Goal: Complete application form

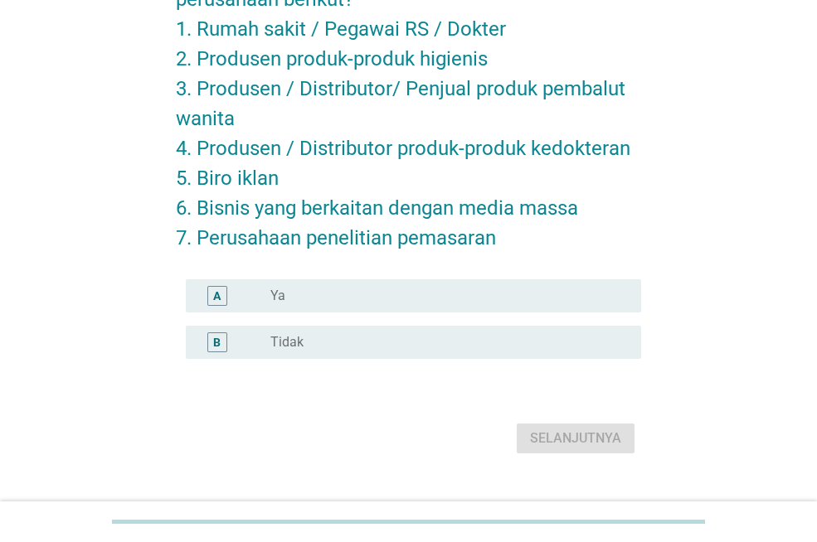
scroll to position [196, 0]
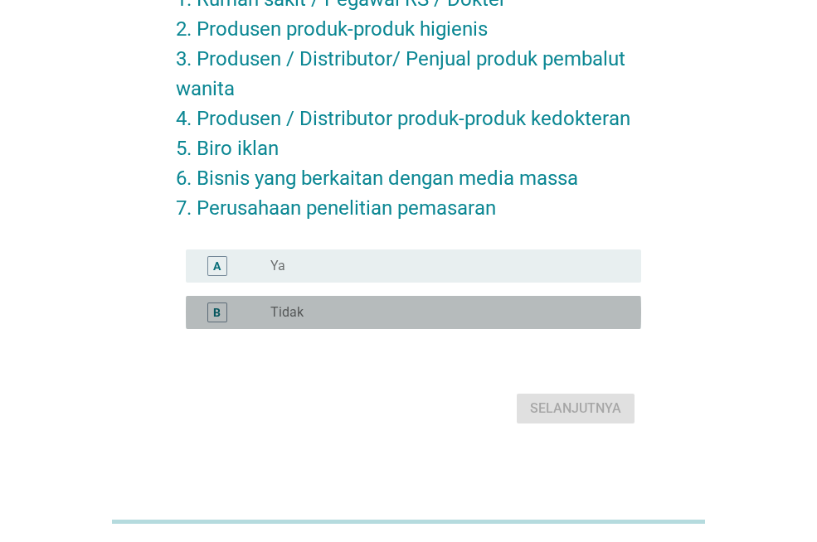
click at [279, 308] on label "Tidak" at bounding box center [286, 312] width 33 height 17
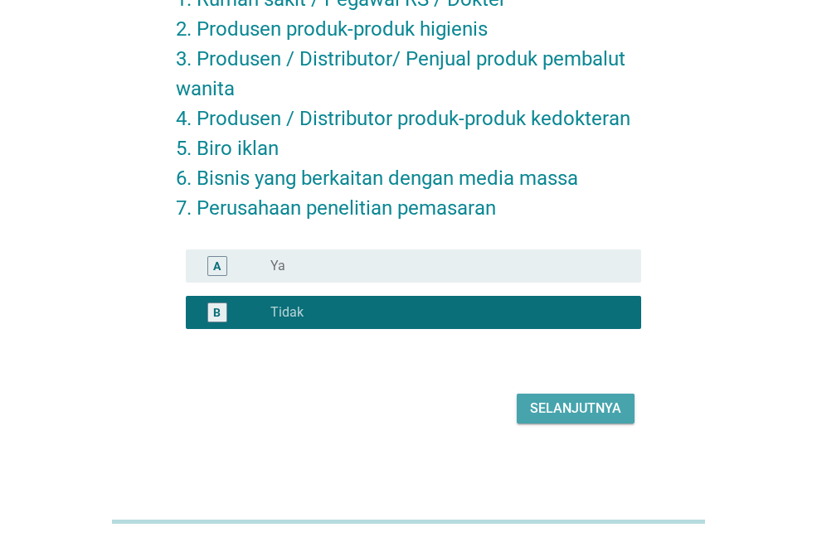
click at [582, 408] on div "Selanjutnya" at bounding box center [575, 409] width 91 height 20
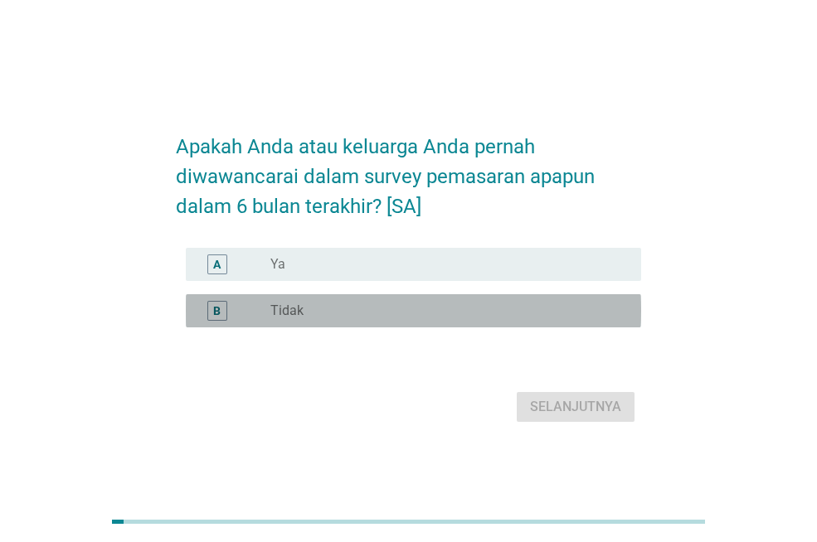
click at [269, 308] on div "B" at bounding box center [234, 311] width 71 height 20
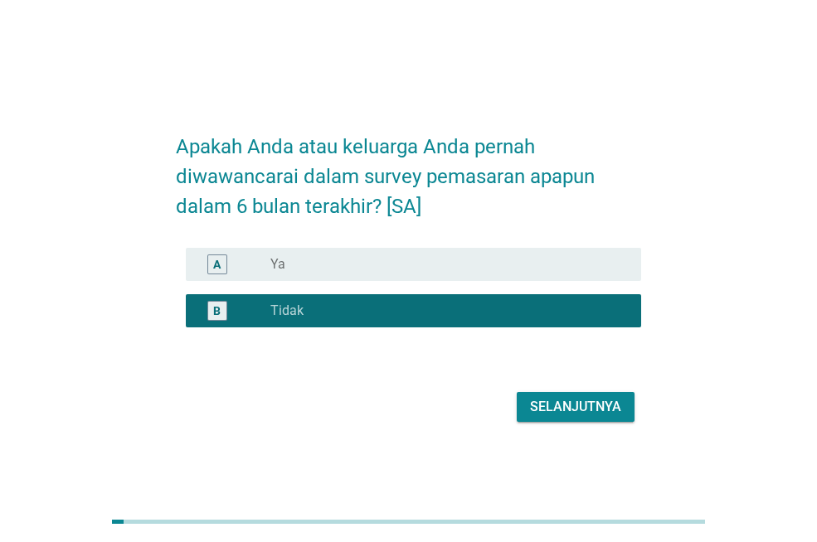
click at [580, 405] on div "Selanjutnya" at bounding box center [575, 407] width 91 height 20
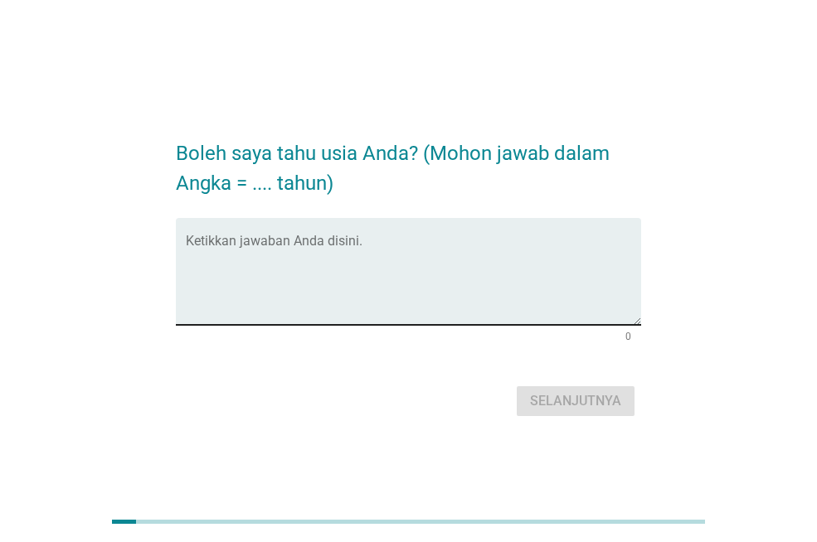
click at [274, 294] on textarea "Ketikkan jawaban Anda disini." at bounding box center [413, 281] width 455 height 87
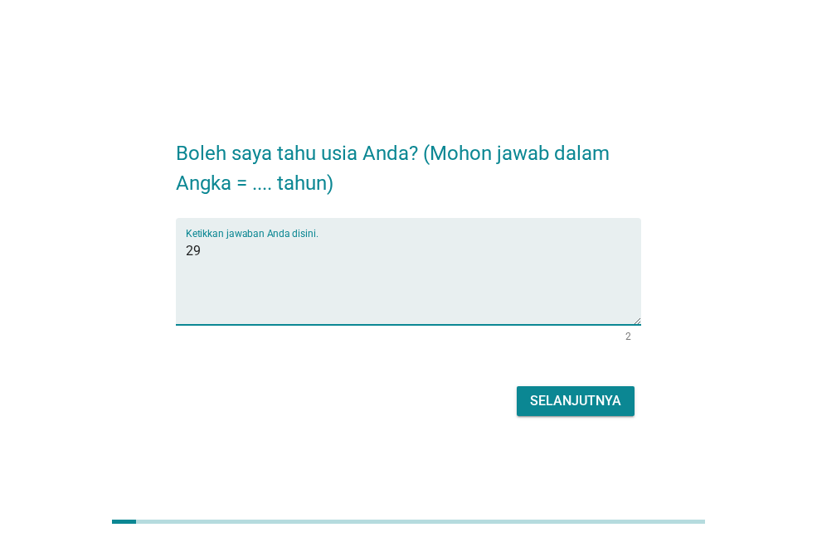
type textarea "29"
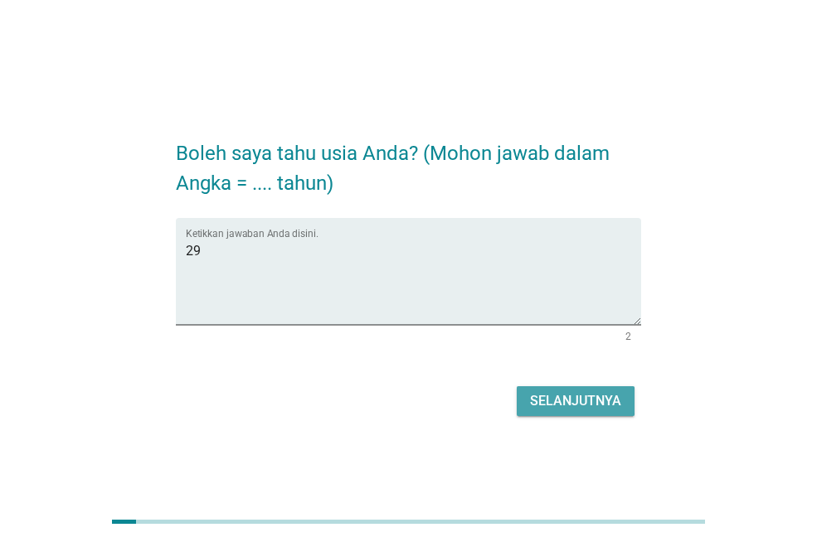
click at [571, 409] on div "Selanjutnya" at bounding box center [575, 401] width 91 height 20
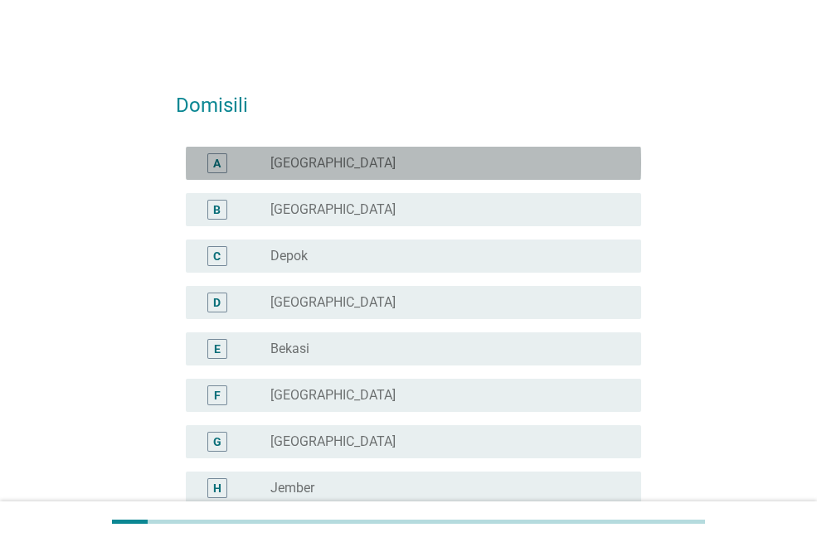
click at [283, 169] on label "[GEOGRAPHIC_DATA]" at bounding box center [332, 163] width 125 height 17
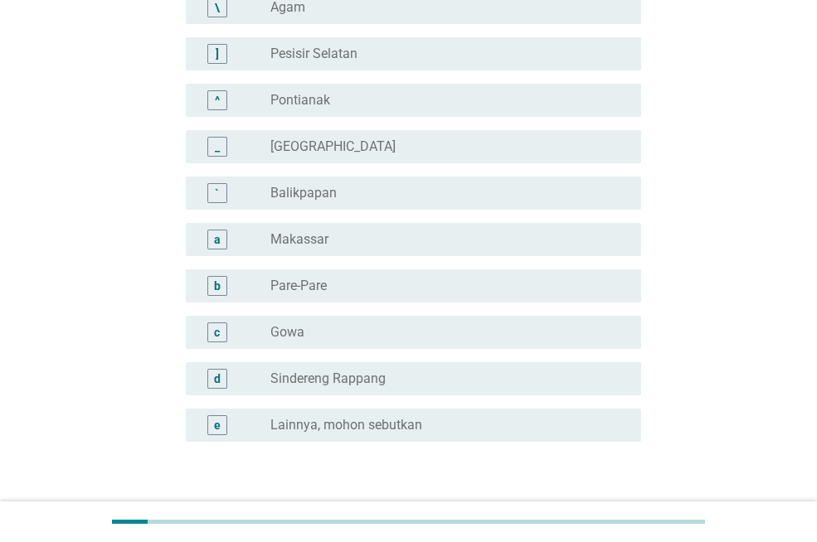
scroll to position [1493, 0]
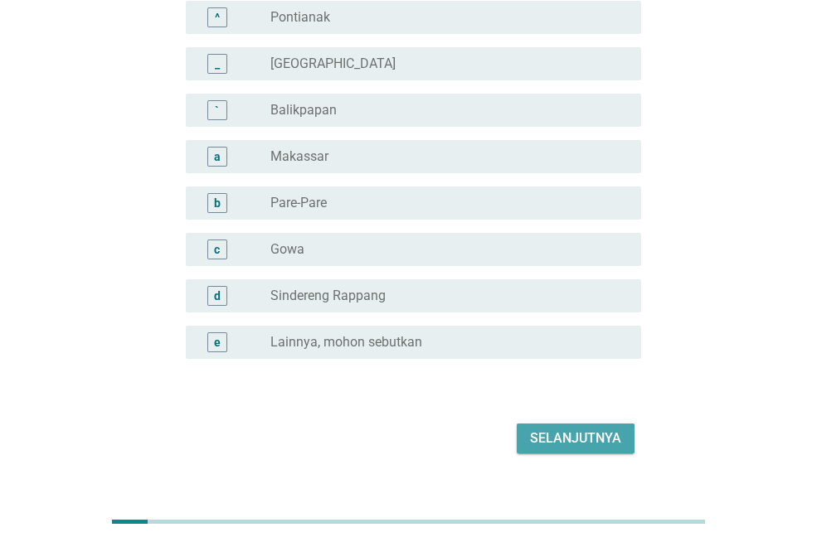
click at [571, 430] on div "Selanjutnya" at bounding box center [575, 439] width 91 height 20
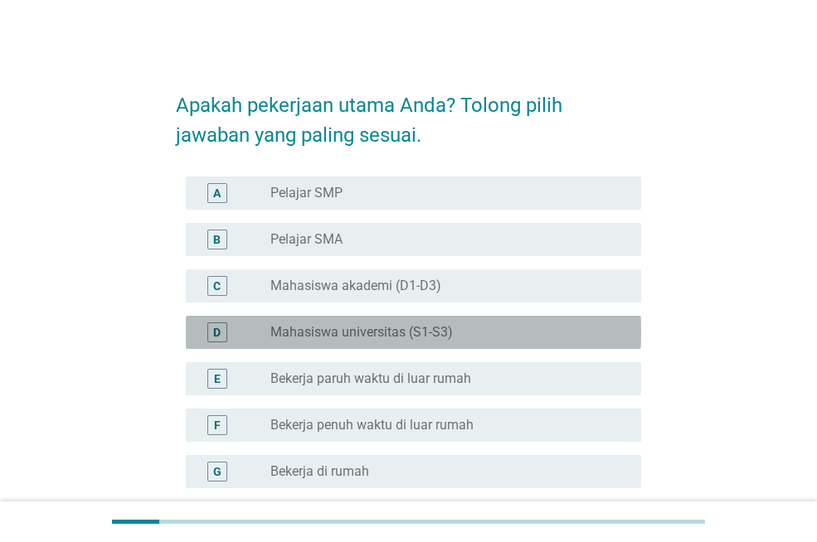
click at [364, 324] on label "Mahasiswa universitas (S1-S3)" at bounding box center [361, 332] width 182 height 17
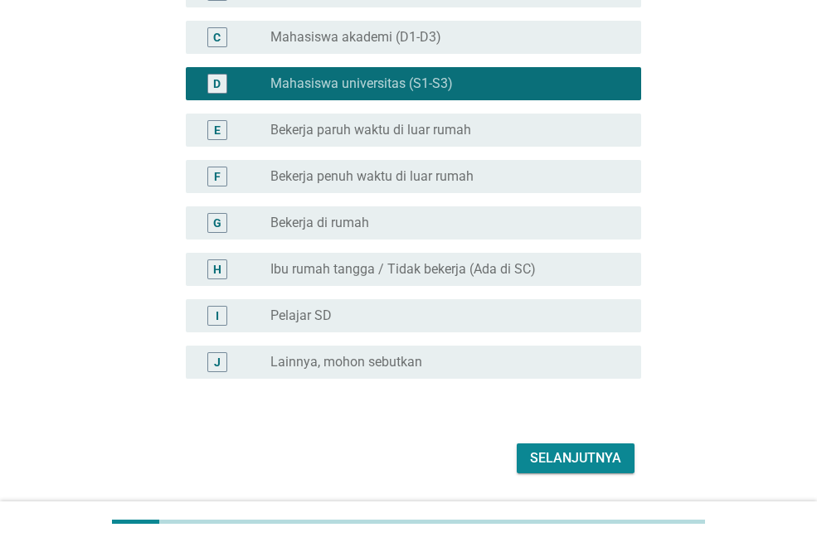
scroll to position [299, 0]
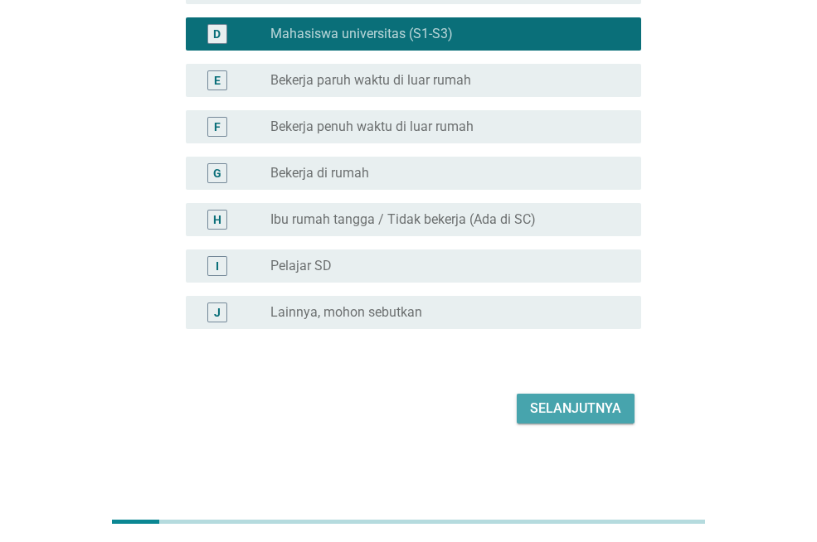
click at [591, 422] on button "Selanjutnya" at bounding box center [576, 409] width 118 height 30
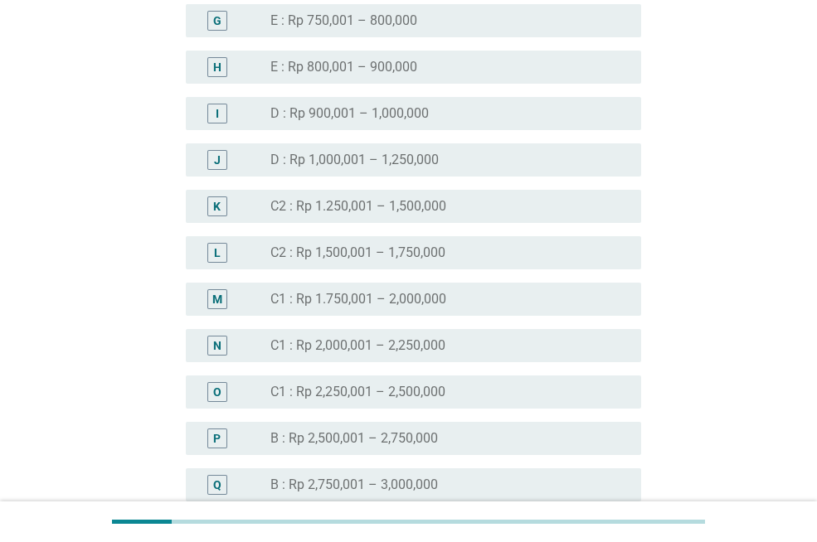
scroll to position [1244, 0]
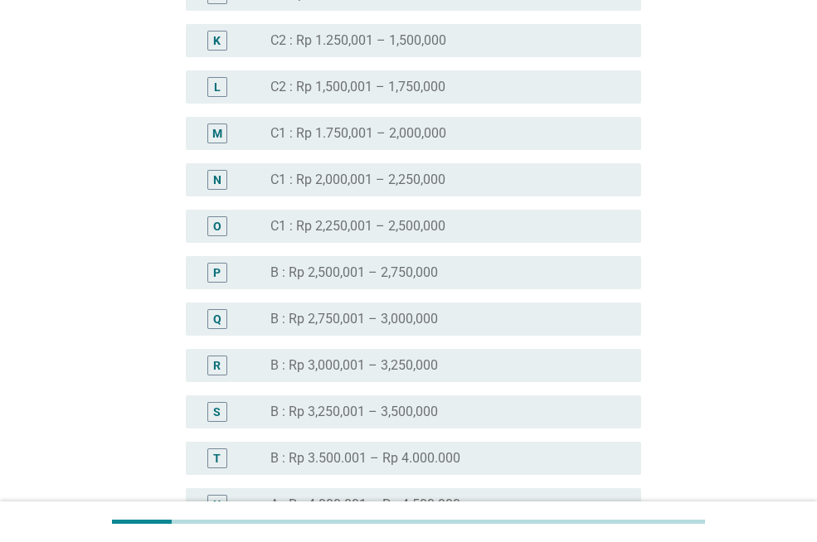
click at [381, 459] on label "B : Rp 3.500.001 – Rp 4.000.000" at bounding box center [365, 458] width 190 height 17
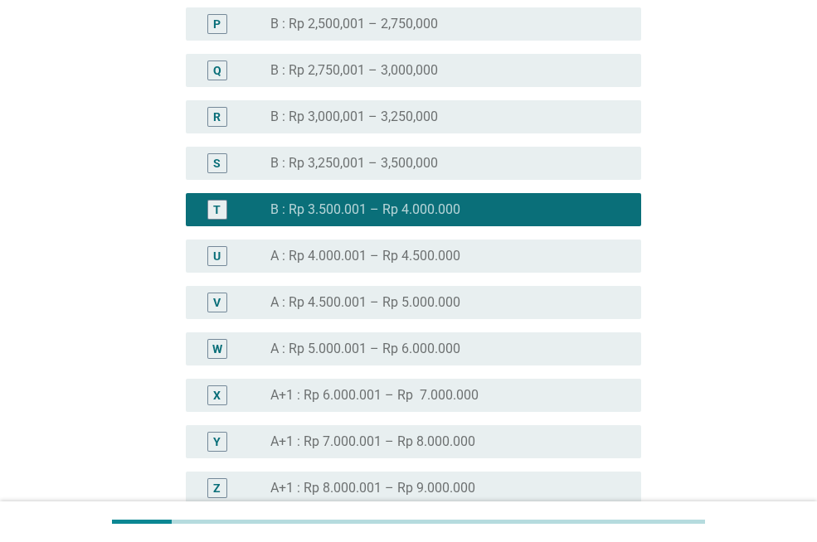
scroll to position [1901, 0]
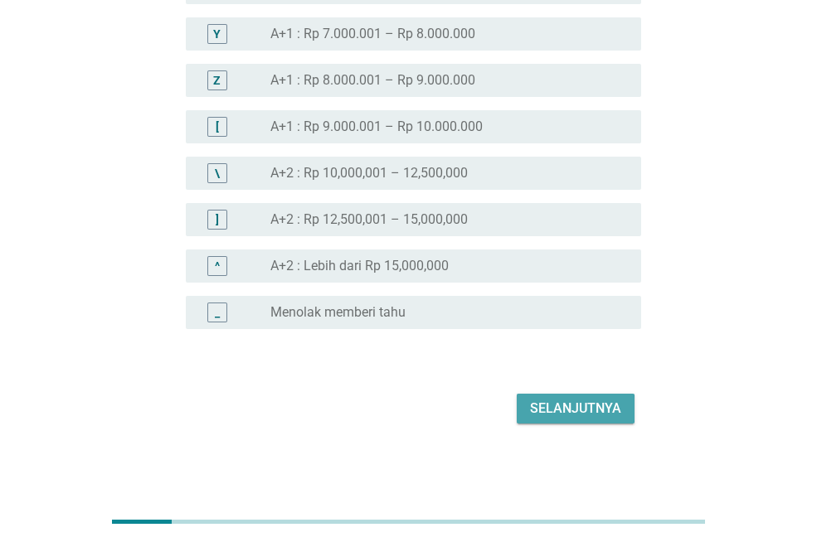
click at [591, 401] on div "Selanjutnya" at bounding box center [575, 409] width 91 height 20
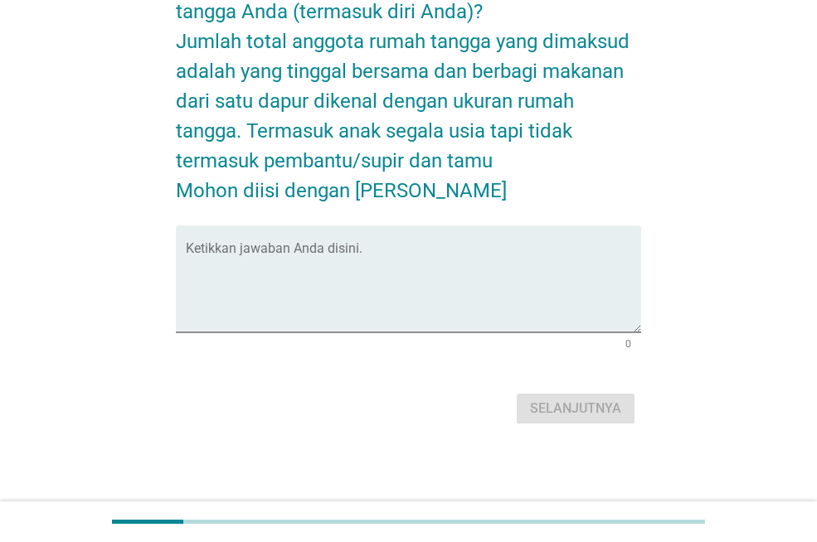
scroll to position [0, 0]
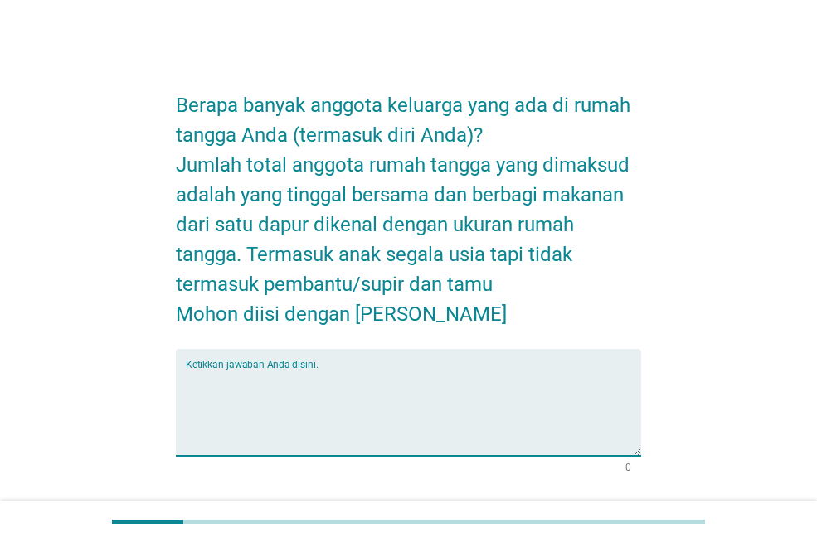
click at [264, 425] on textarea "Ketikkan jawaban Anda disini." at bounding box center [413, 412] width 455 height 87
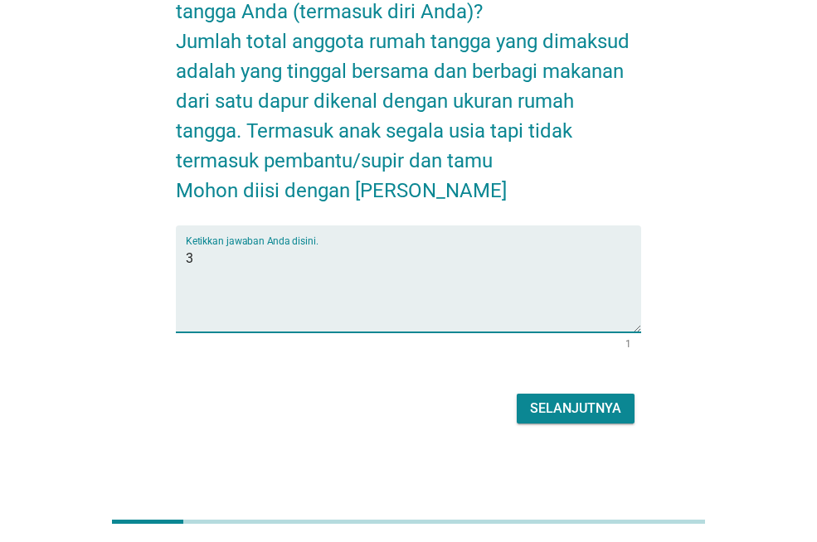
type textarea "3"
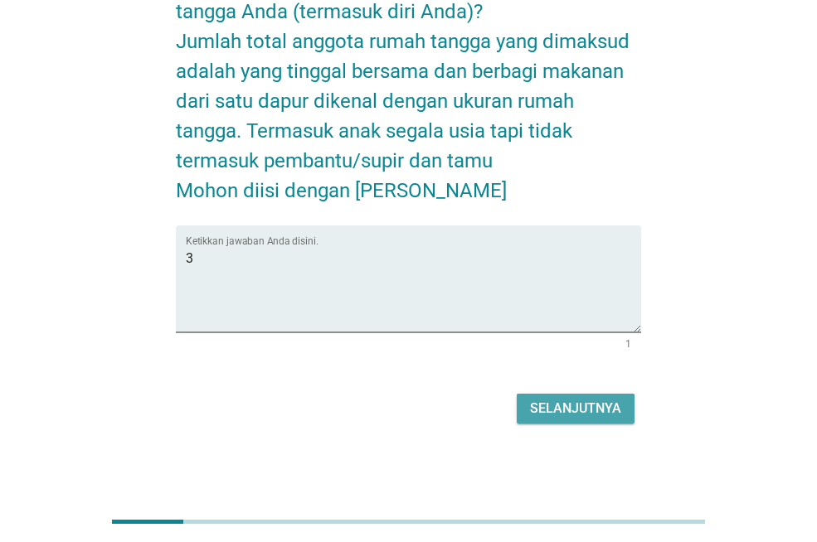
click at [556, 410] on div "Selanjutnya" at bounding box center [575, 409] width 91 height 20
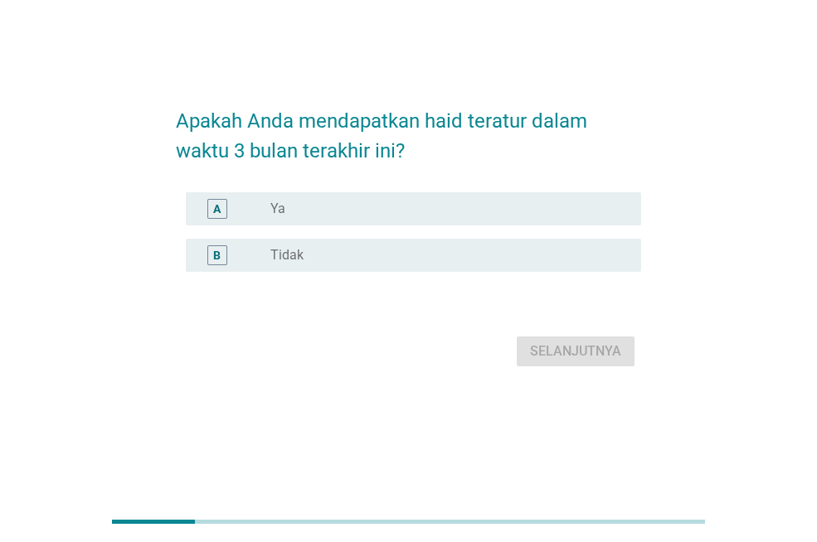
scroll to position [0, 0]
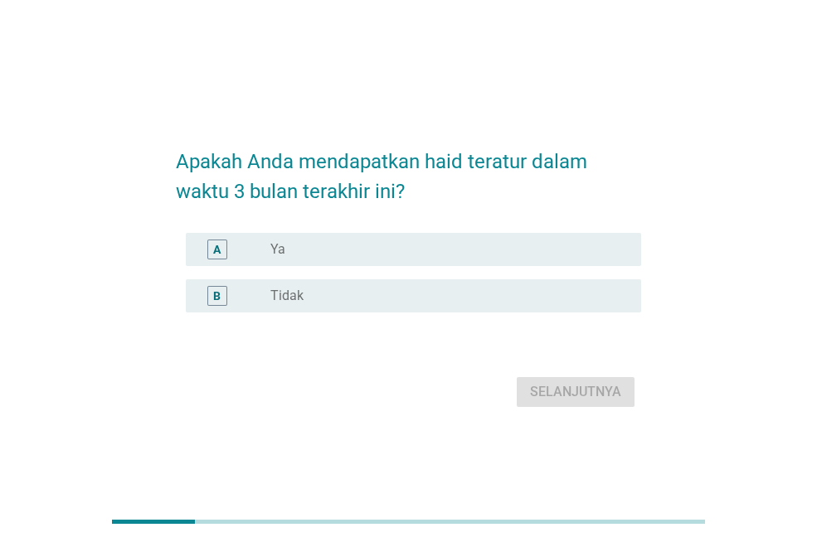
click at [222, 255] on div "A" at bounding box center [217, 250] width 20 height 20
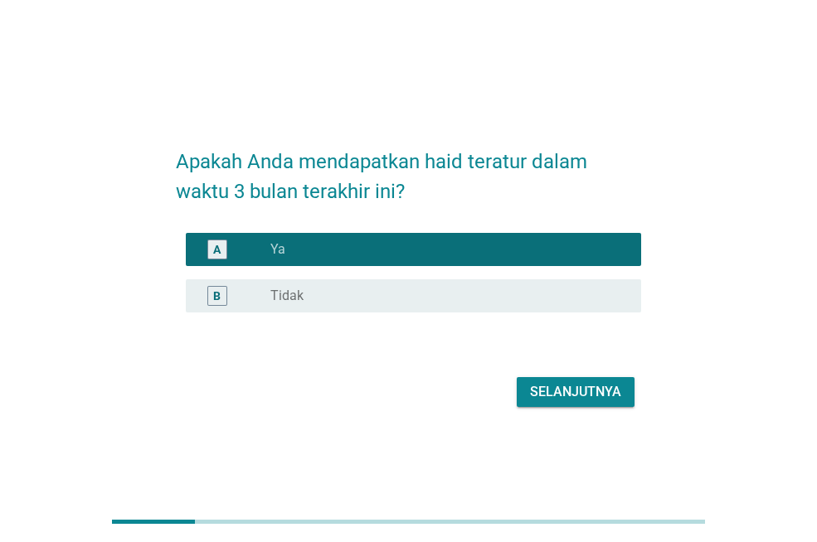
click at [553, 393] on div "Selanjutnya" at bounding box center [575, 392] width 91 height 20
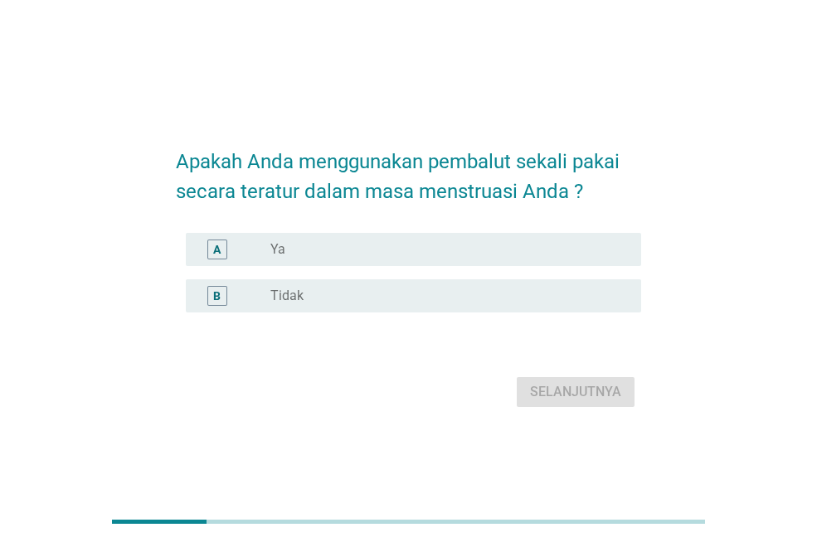
click at [266, 250] on div "A" at bounding box center [234, 250] width 71 height 20
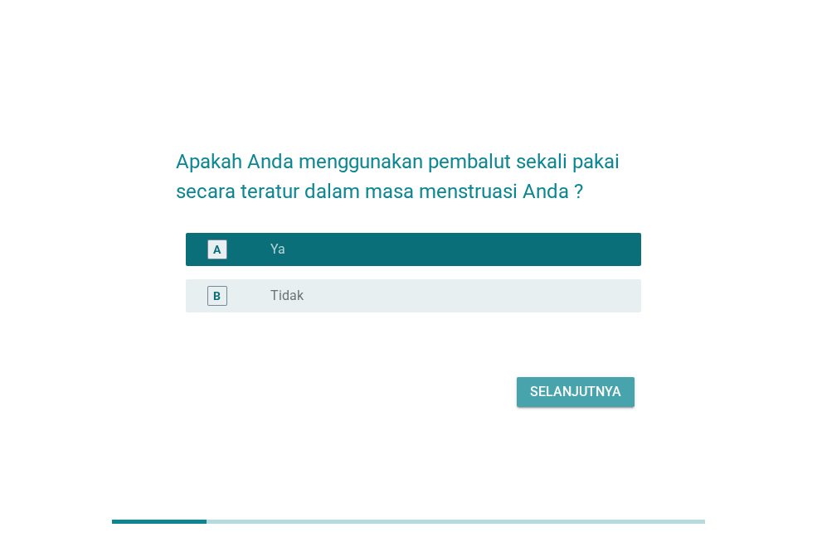
click at [555, 388] on div "Selanjutnya" at bounding box center [575, 392] width 91 height 20
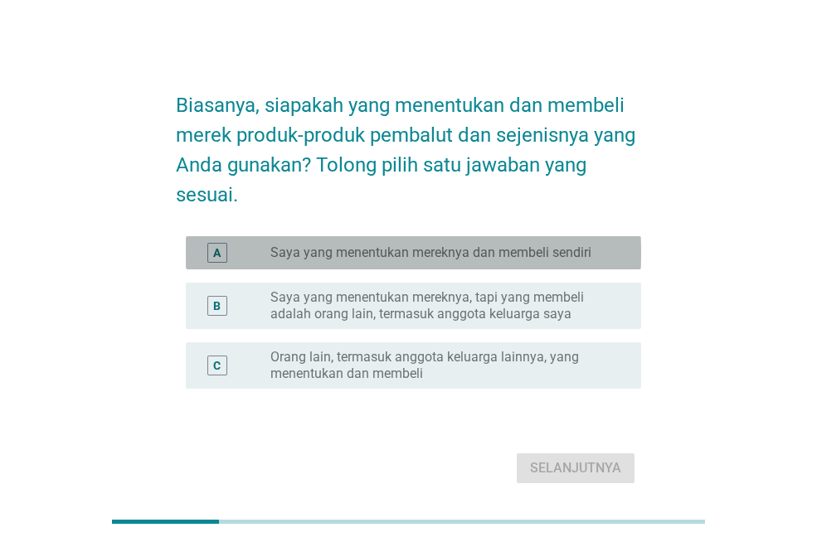
click at [443, 249] on label "Saya yang menentukan mereknya dan membeli sendiri" at bounding box center [430, 253] width 321 height 17
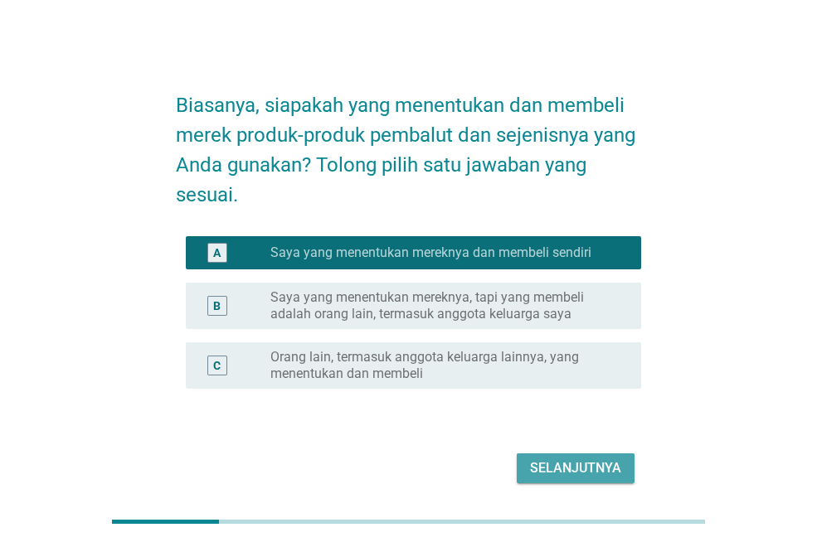
click at [590, 459] on div "Selanjutnya" at bounding box center [575, 469] width 91 height 20
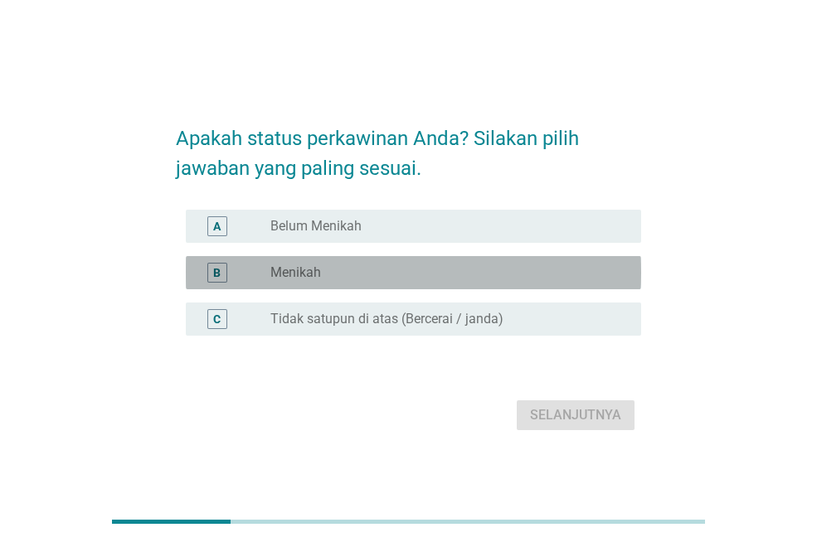
click at [315, 274] on label "Menikah" at bounding box center [295, 273] width 51 height 17
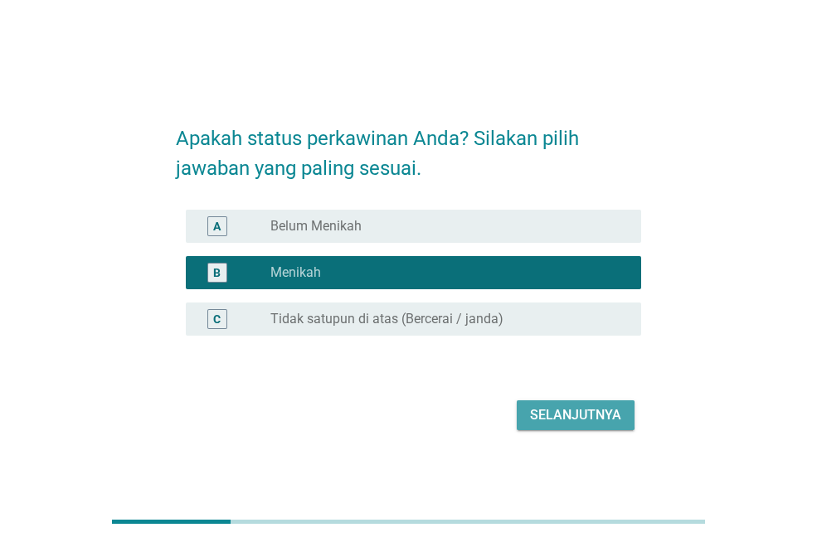
click at [546, 421] on div "Selanjutnya" at bounding box center [575, 415] width 91 height 20
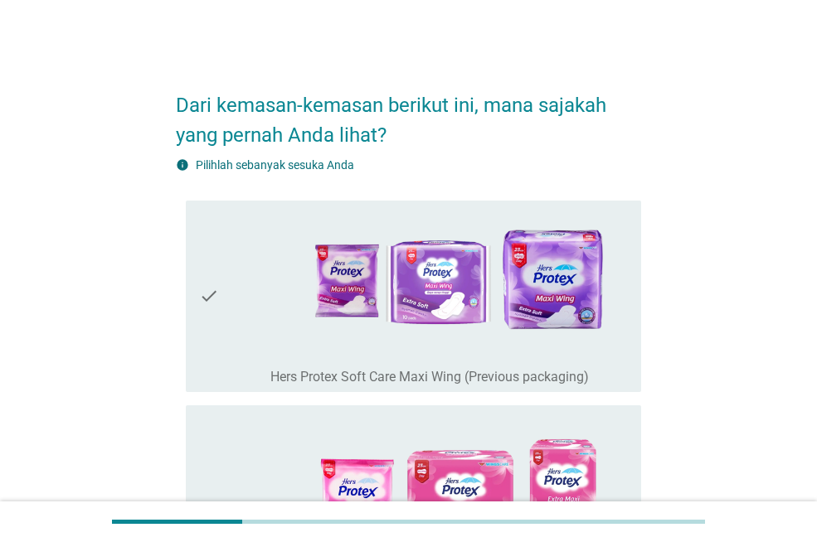
click at [347, 369] on label "Hers Protex Soft Care Maxi Wing (Previous packaging)" at bounding box center [429, 377] width 318 height 17
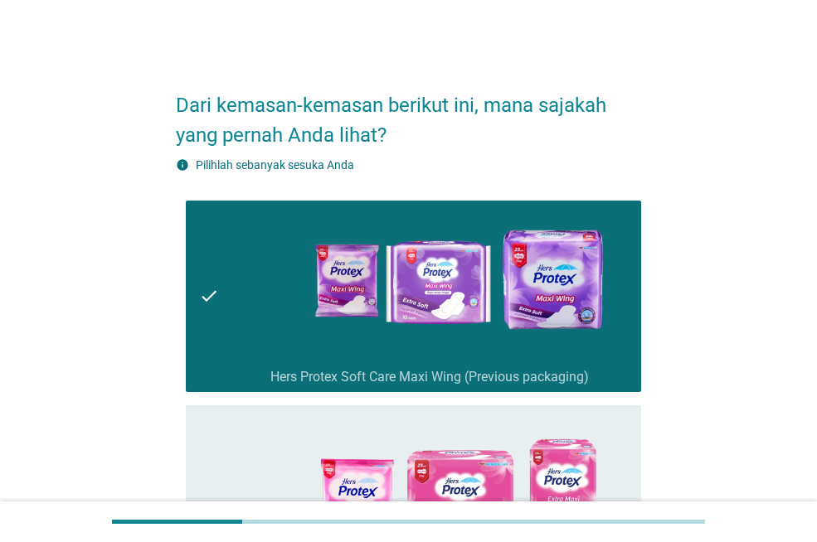
scroll to position [150, 0]
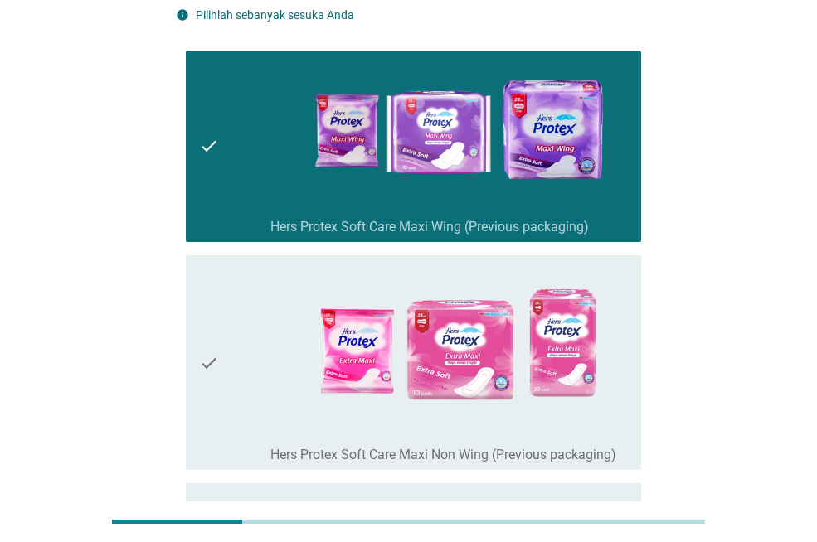
click at [364, 262] on div "check_box_outline_blank Hers Protex Soft Care Maxi Non Wing (Previous packaging)" at bounding box center [448, 363] width 357 height 202
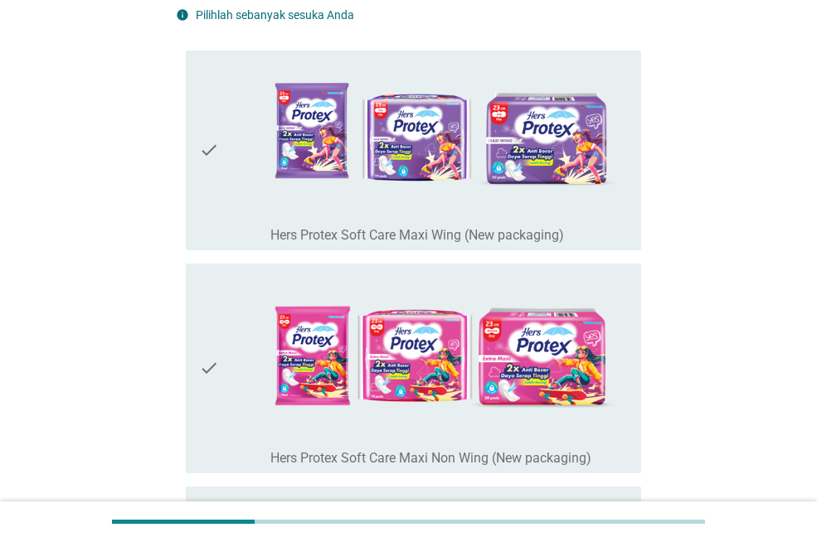
scroll to position [0, 0]
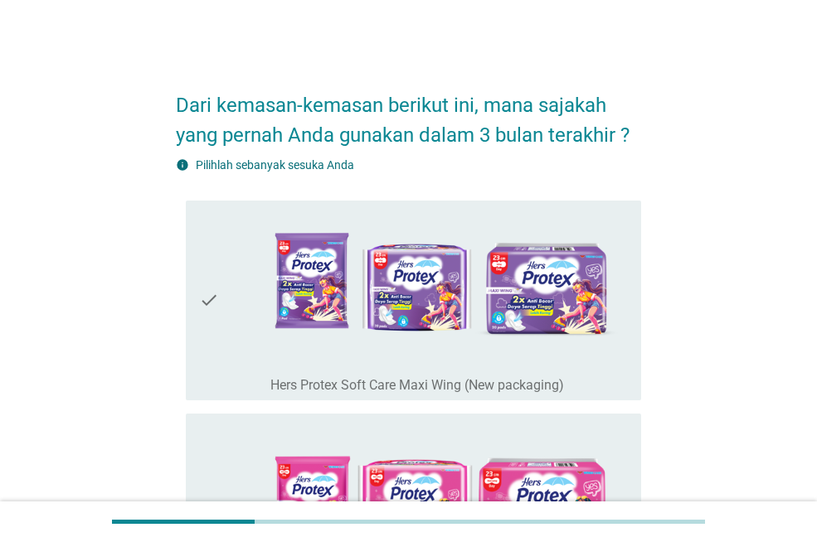
click at [415, 377] on label "Hers Protex Soft Care Maxi Wing (New packaging)" at bounding box center [417, 385] width 294 height 17
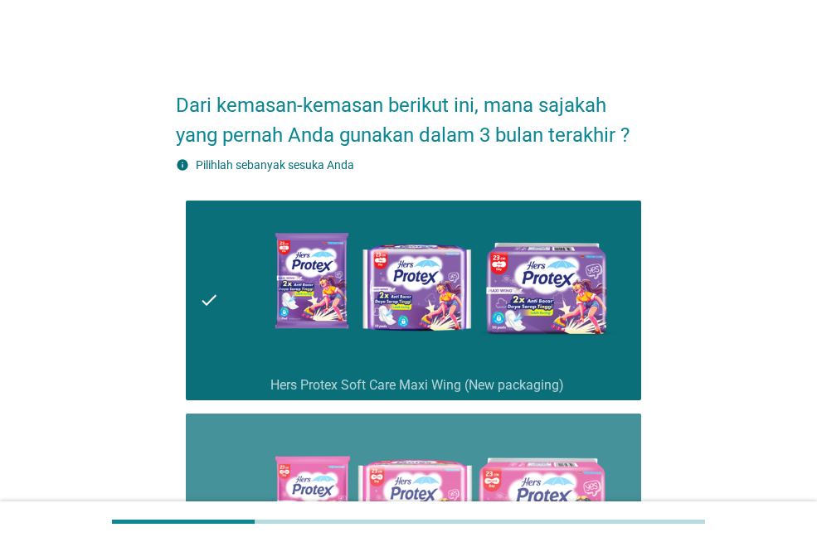
click at [450, 416] on div "check check_box Hers Protex Soft Care Maxi Non Wing (New packaging)" at bounding box center [413, 518] width 455 height 209
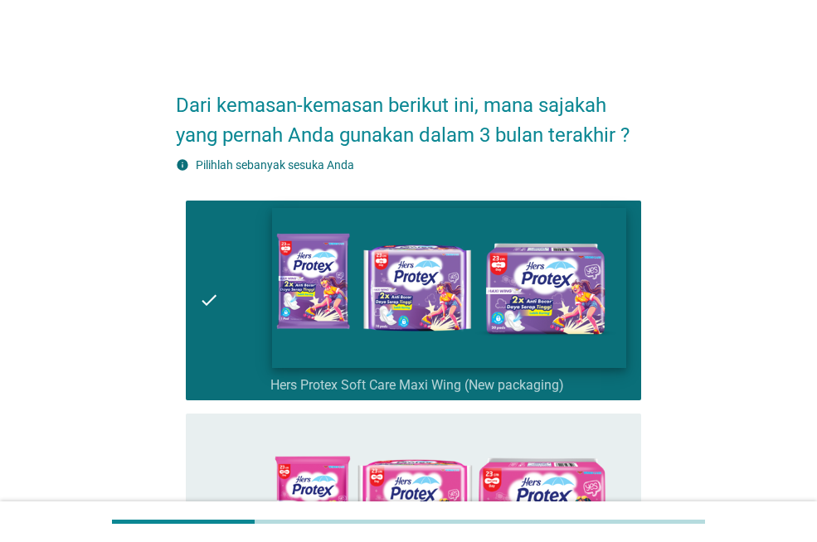
scroll to position [249, 0]
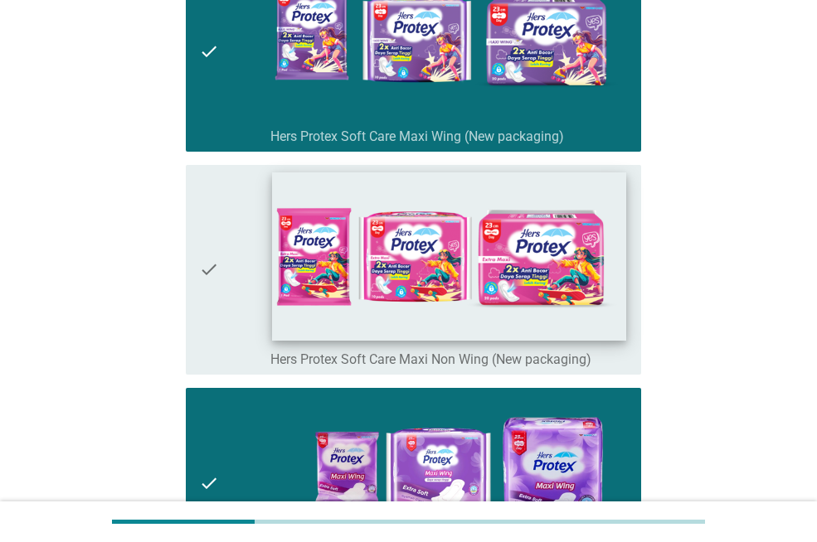
click at [424, 234] on img at bounding box center [448, 256] width 353 height 168
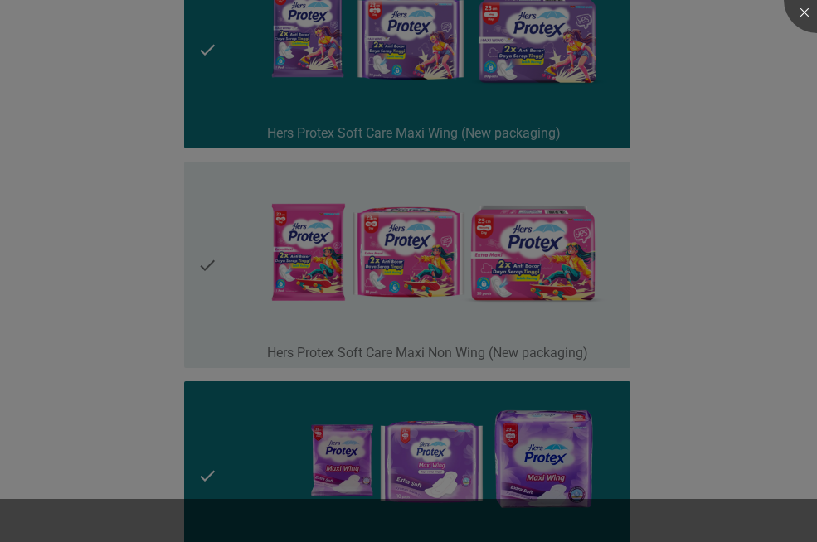
scroll to position [415, 0]
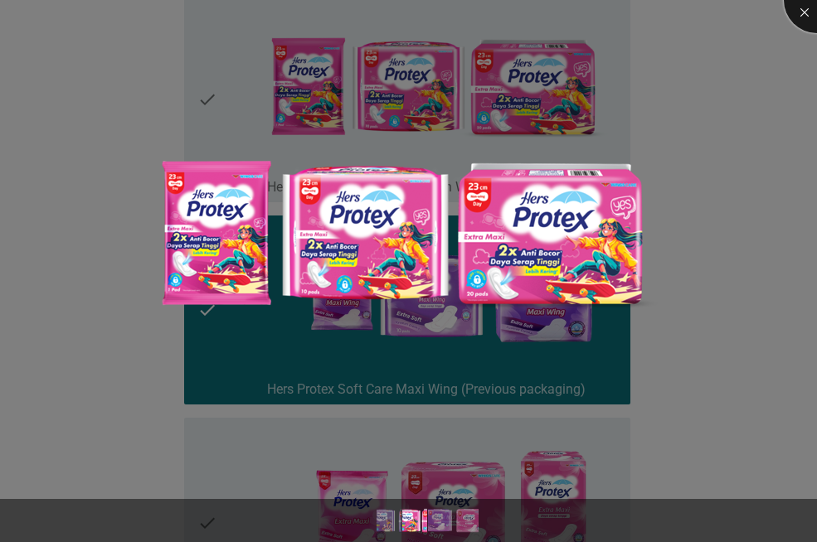
click at [794, 16] on div at bounding box center [817, 0] width 66 height 66
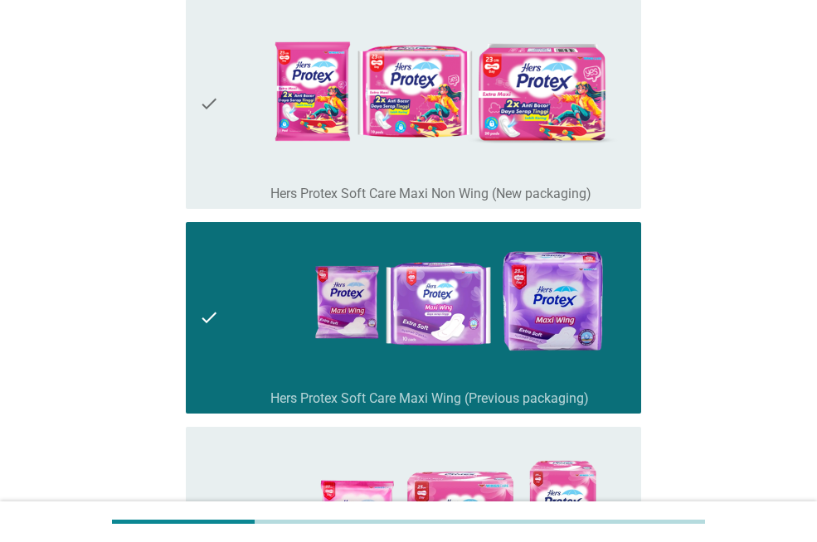
scroll to position [249, 0]
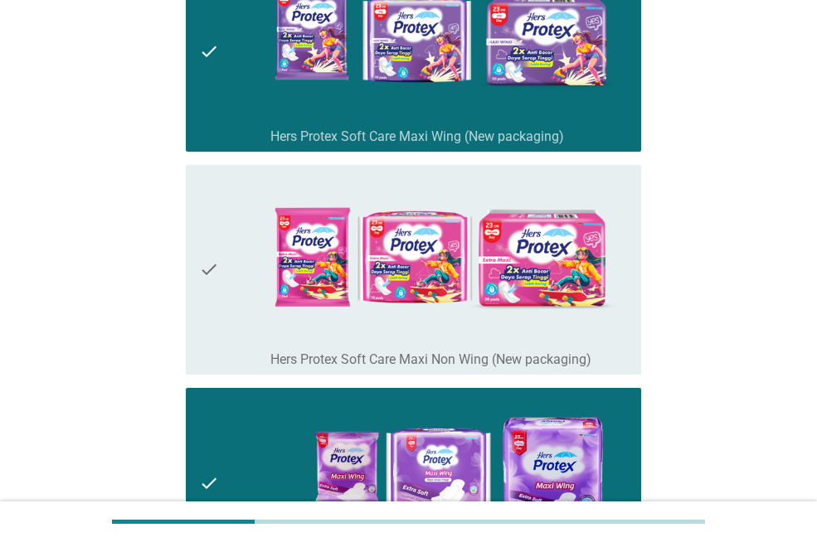
click at [205, 262] on icon "check" at bounding box center [209, 270] width 20 height 196
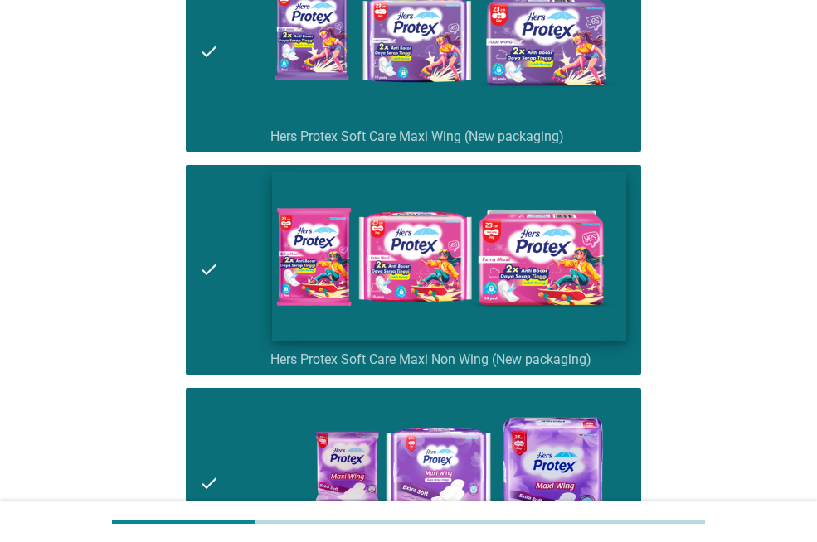
scroll to position [663, 0]
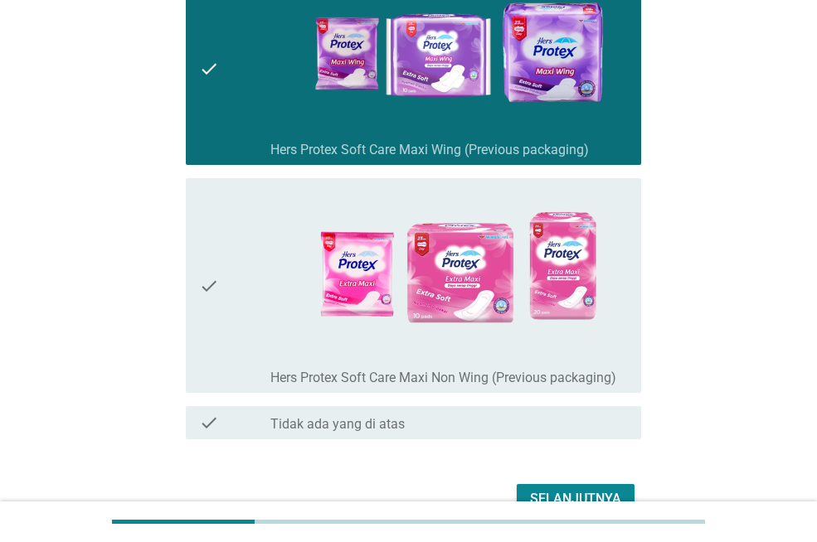
click at [208, 279] on icon "check" at bounding box center [209, 286] width 20 height 202
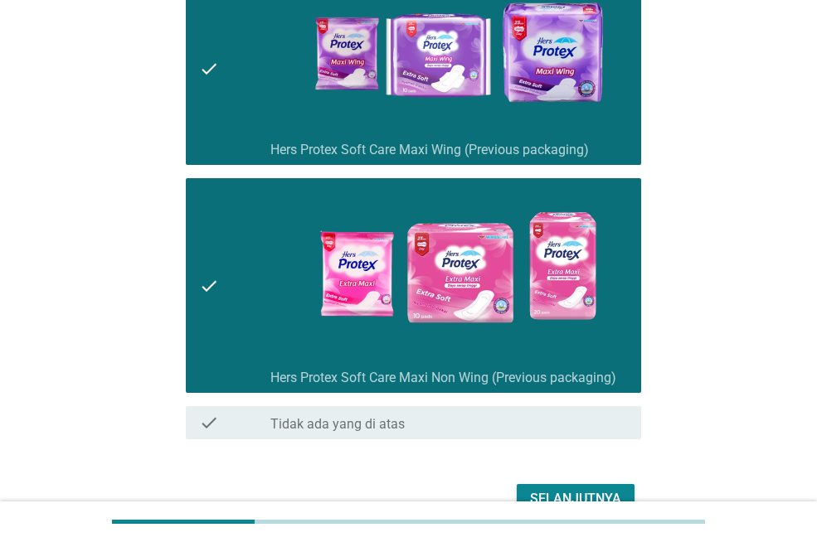
scroll to position [755, 0]
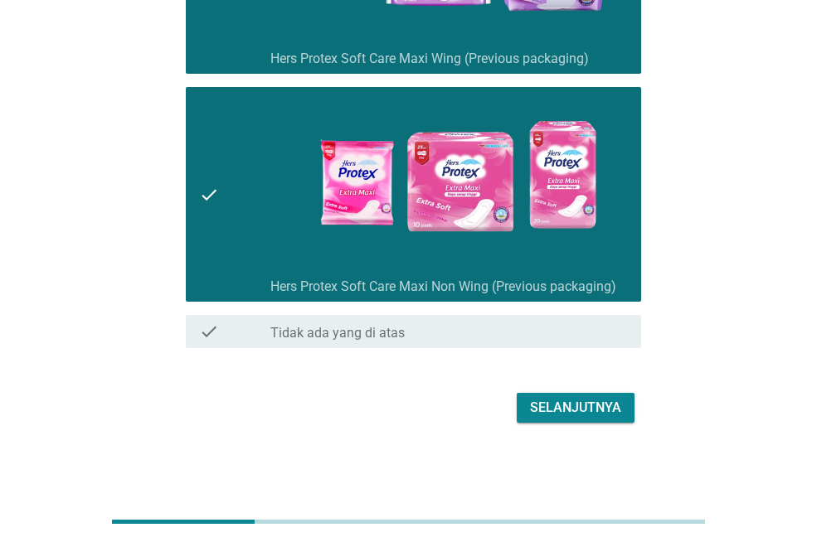
click at [583, 401] on div "Selanjutnya" at bounding box center [575, 408] width 91 height 20
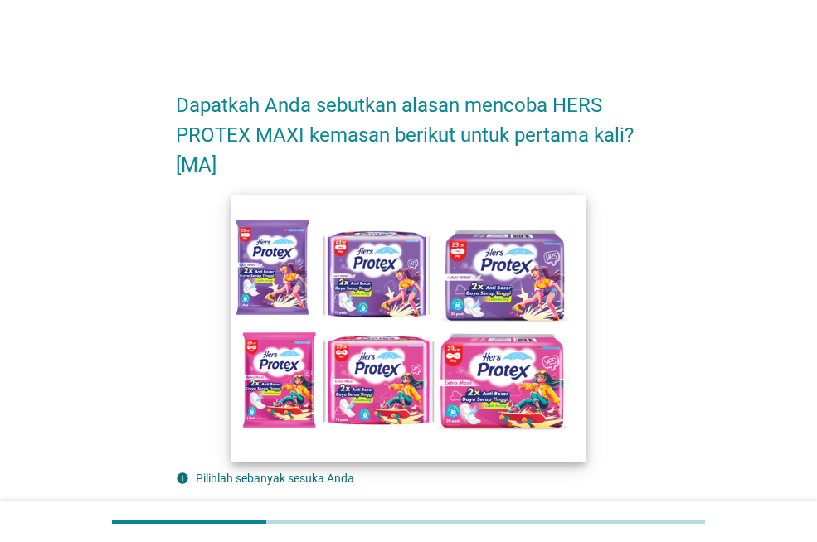
scroll to position [249, 0]
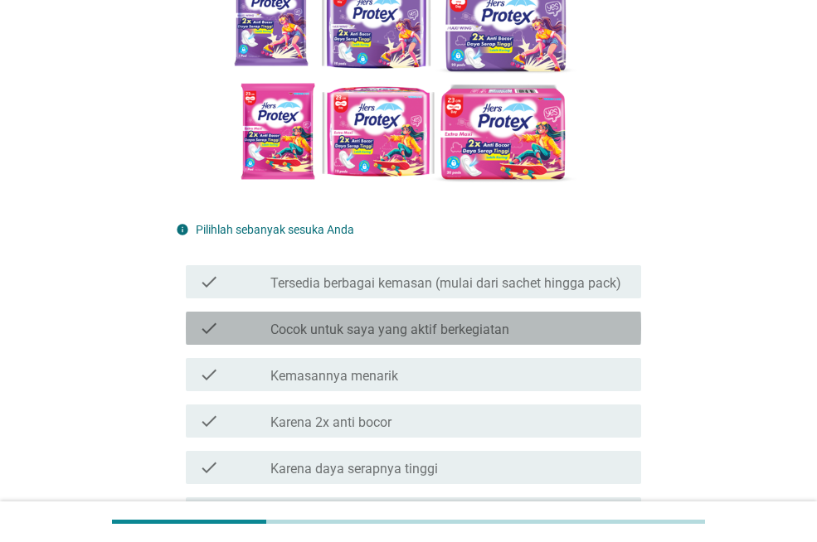
click at [352, 333] on label "Cocok untuk saya yang aktif berkegiatan" at bounding box center [389, 330] width 239 height 17
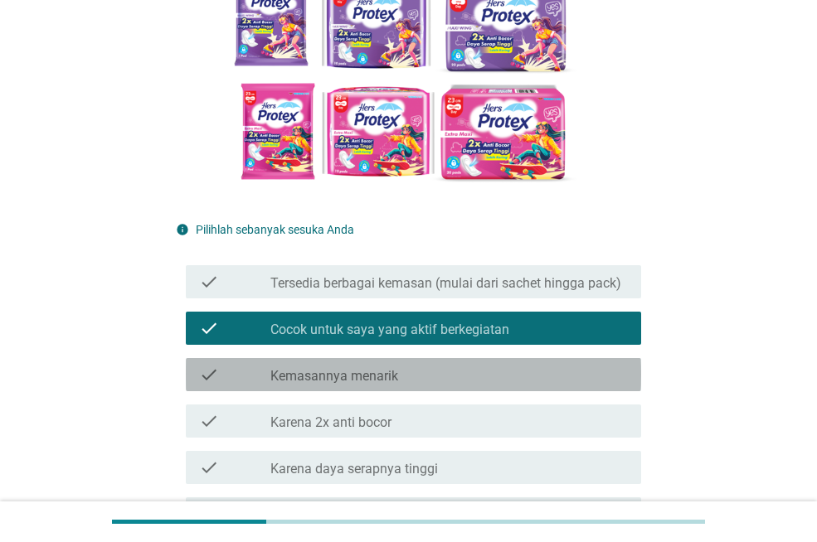
click at [347, 381] on label "Kemasannya menarik" at bounding box center [334, 376] width 128 height 17
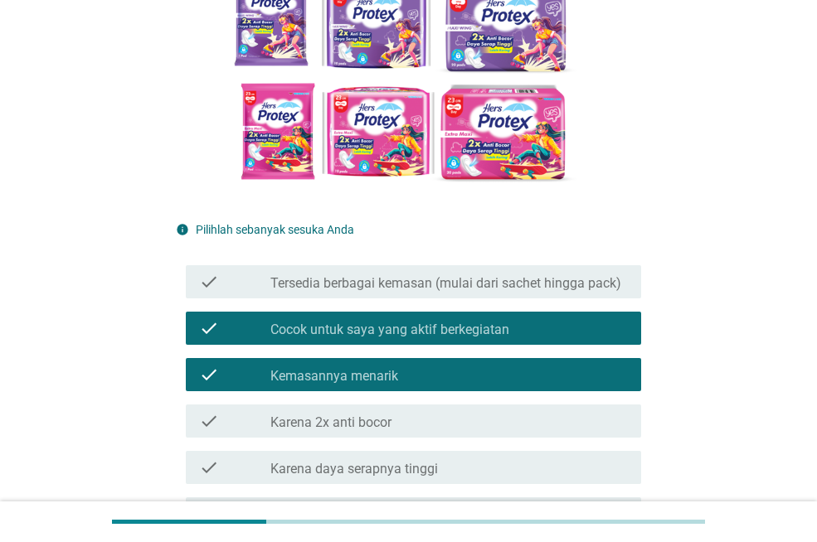
click at [347, 471] on label "Karena daya serapnya tinggi" at bounding box center [354, 469] width 168 height 17
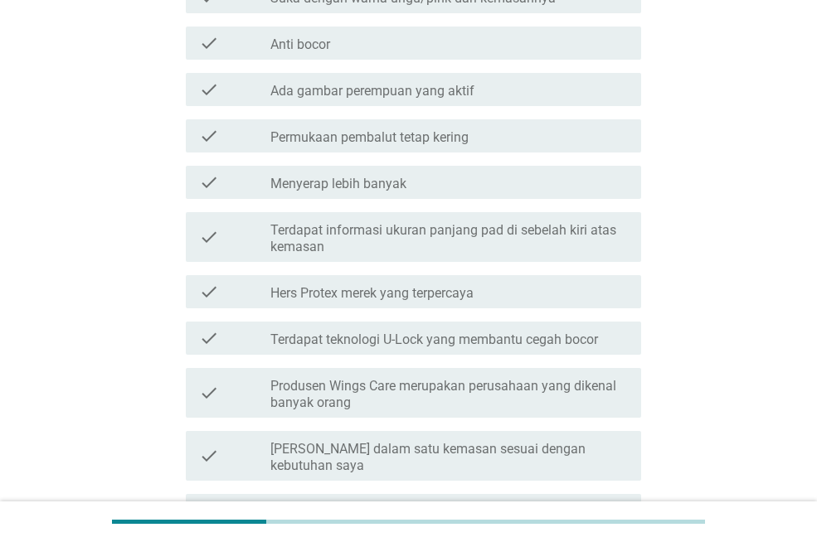
scroll to position [992, 0]
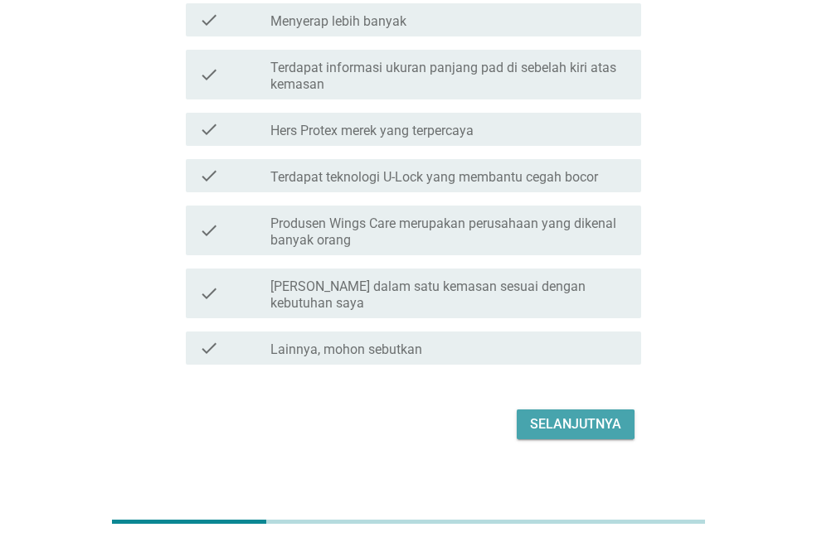
click at [605, 415] on div "Selanjutnya" at bounding box center [575, 425] width 91 height 20
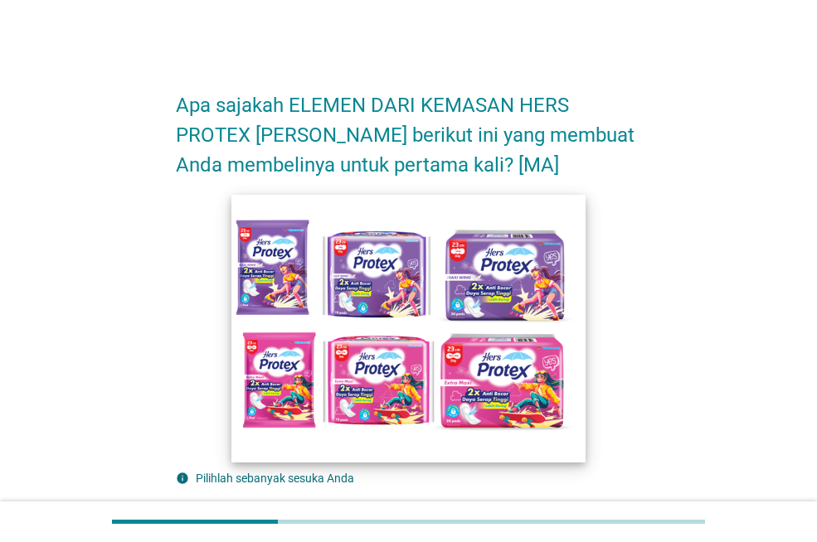
scroll to position [332, 0]
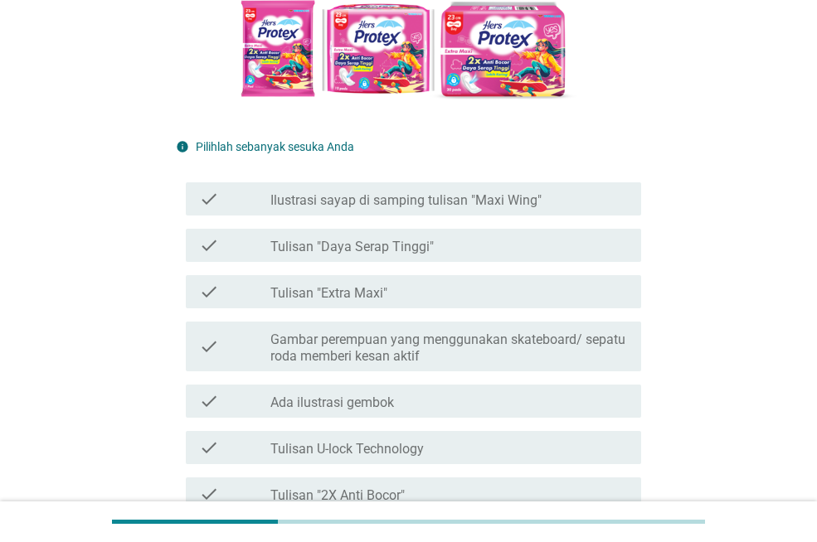
click at [381, 245] on label "Tulisan "Daya Serap Tinggi"" at bounding box center [351, 247] width 163 height 17
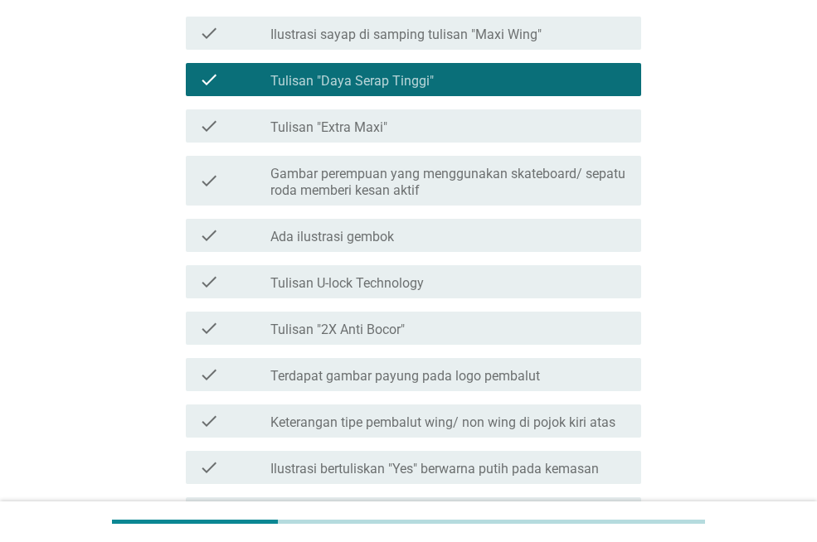
scroll to position [580, 0]
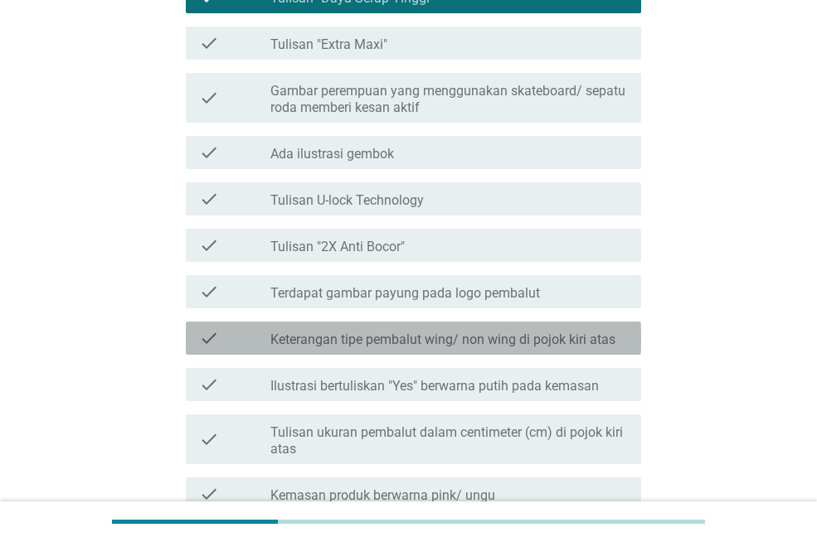
click at [369, 337] on label "Keterangan tipe pembalut wing/ non wing di pojok kiri atas" at bounding box center [442, 340] width 345 height 17
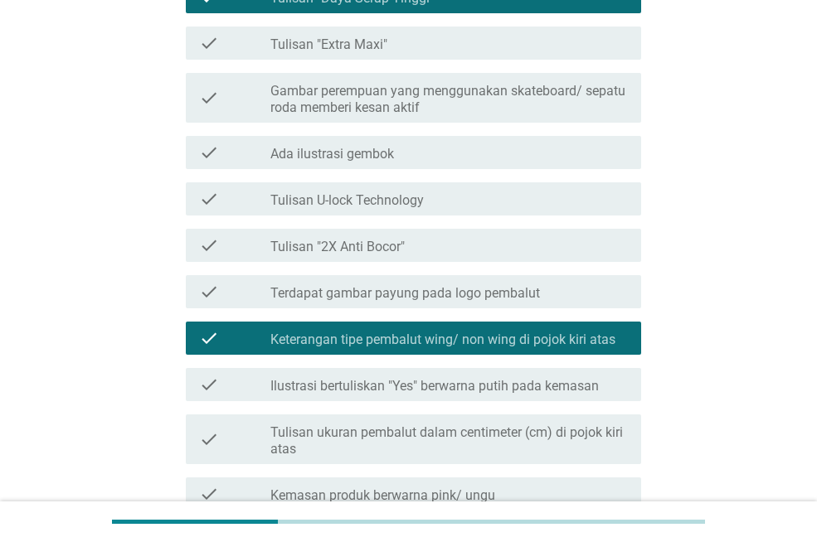
scroll to position [746, 0]
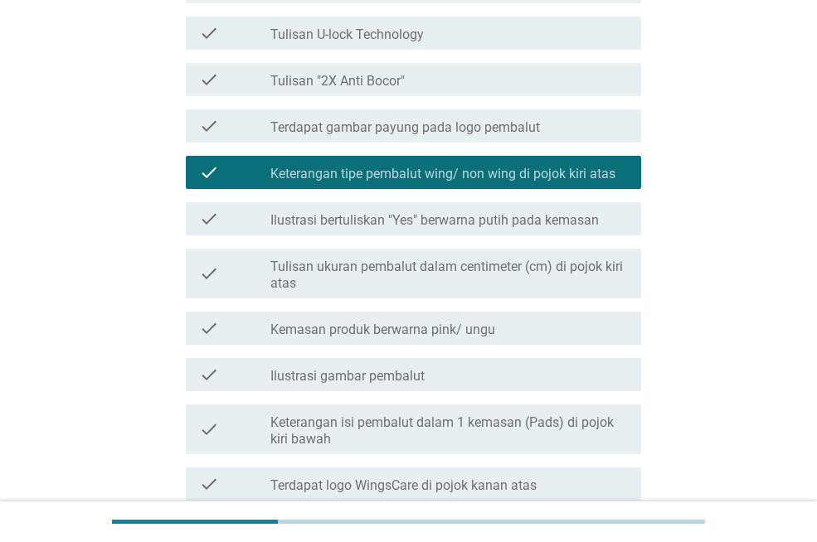
click at [343, 324] on label "Kemasan produk berwarna pink/ ungu" at bounding box center [382, 330] width 225 height 17
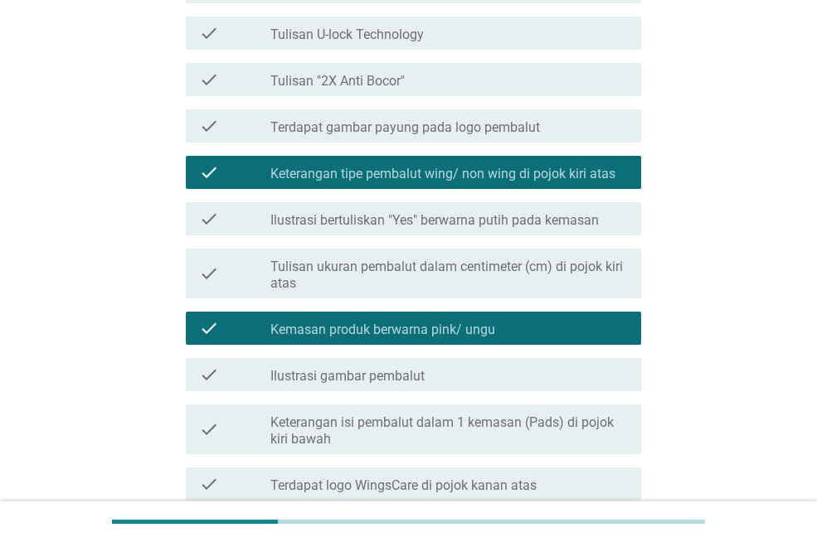
scroll to position [829, 0]
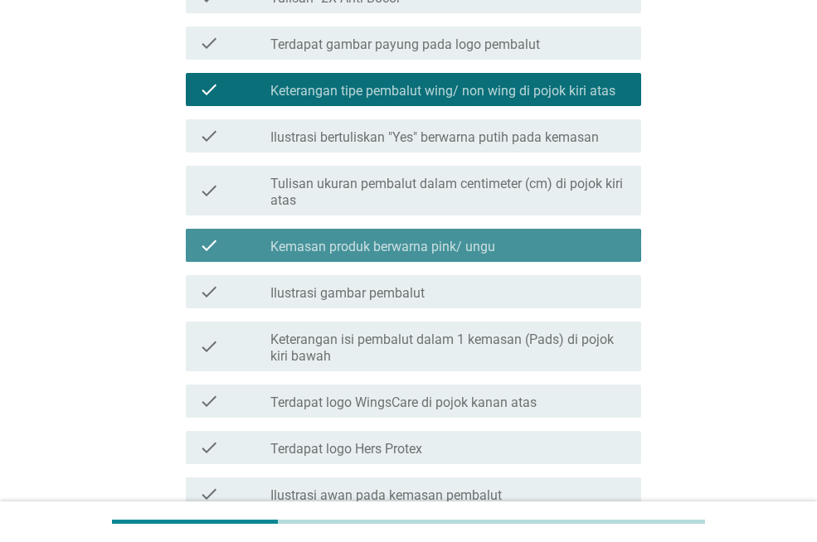
click at [444, 243] on label "Kemasan produk berwarna pink/ ungu" at bounding box center [382, 247] width 225 height 17
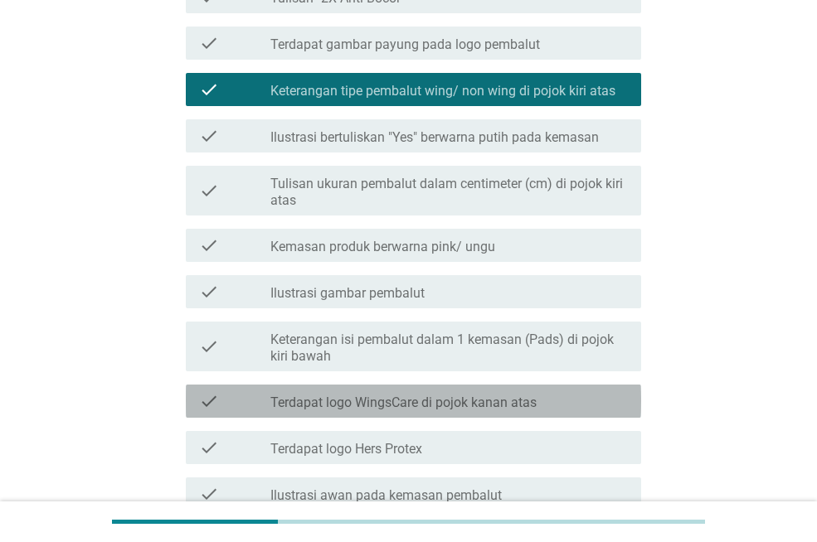
click at [420, 404] on label "Terdapat logo WingsCare di pojok kanan atas" at bounding box center [403, 403] width 266 height 17
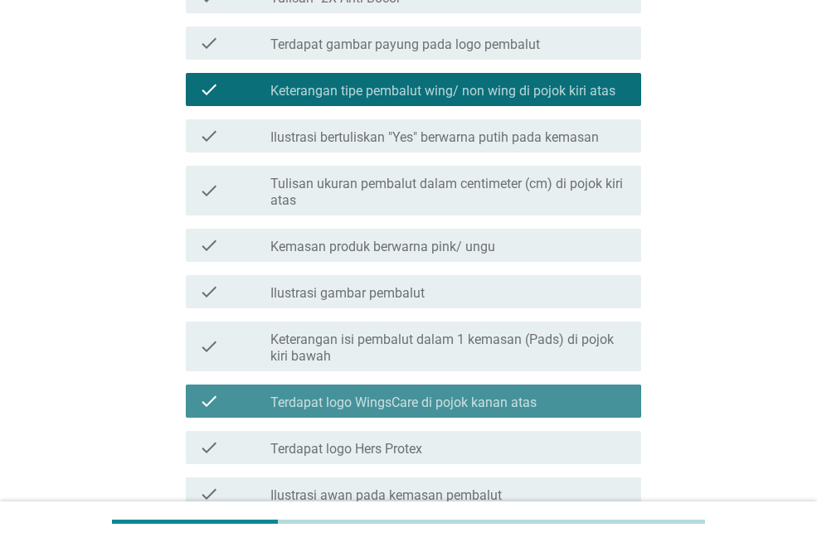
click at [420, 404] on label "Terdapat logo WingsCare di pojok kanan atas" at bounding box center [403, 403] width 266 height 17
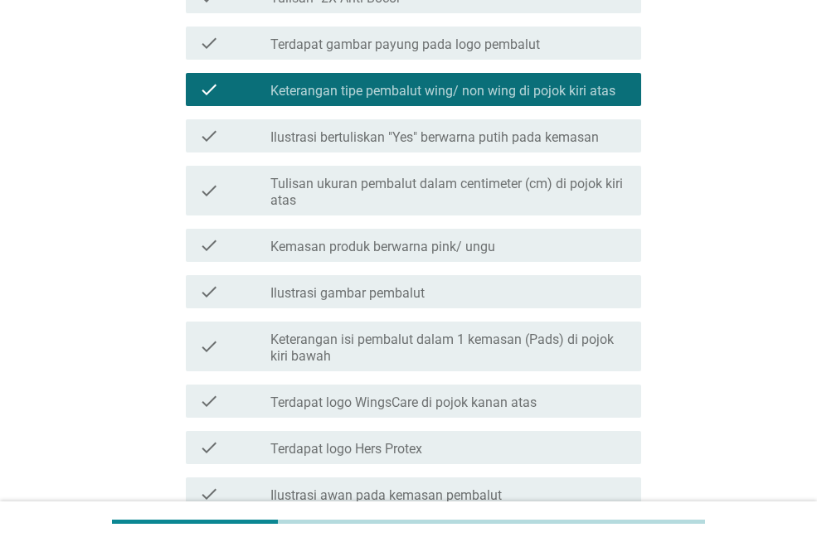
scroll to position [912, 0]
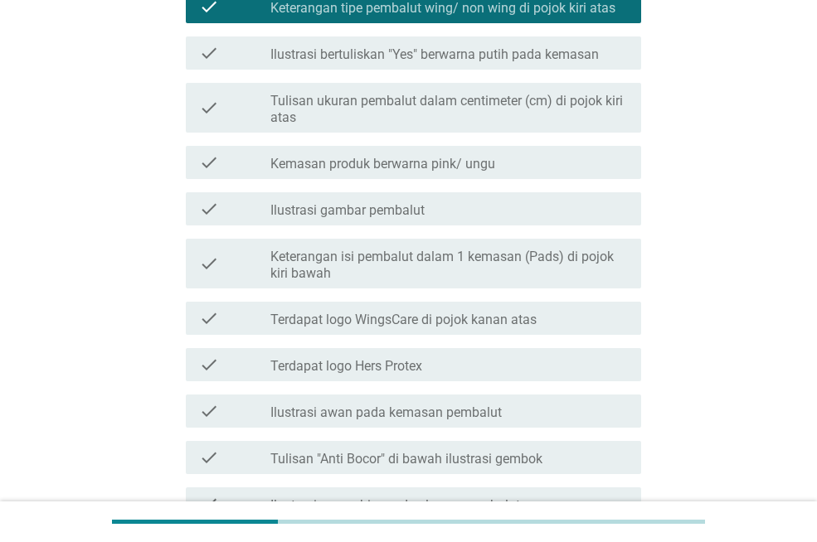
click at [379, 453] on label "Tulisan "Anti Bocor" di bawah ilustrasi gembok" at bounding box center [406, 459] width 272 height 17
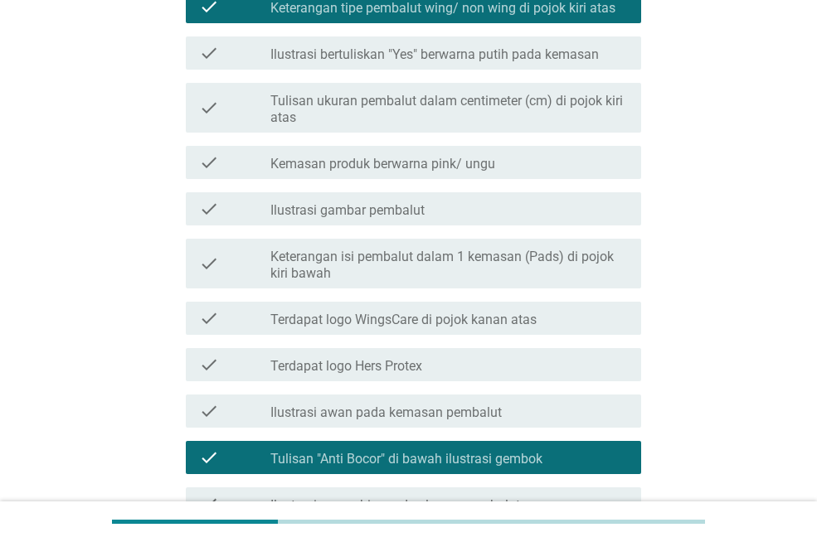
scroll to position [1131, 0]
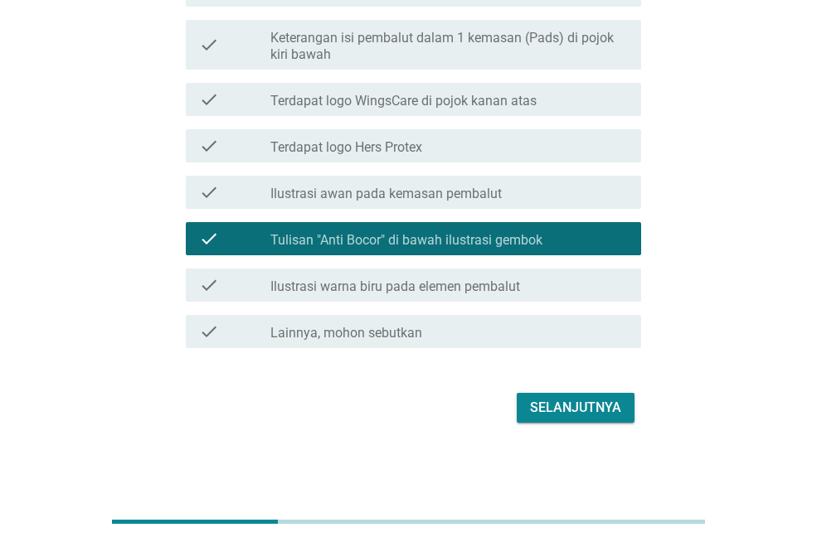
click at [572, 405] on div "Selanjutnya" at bounding box center [575, 408] width 91 height 20
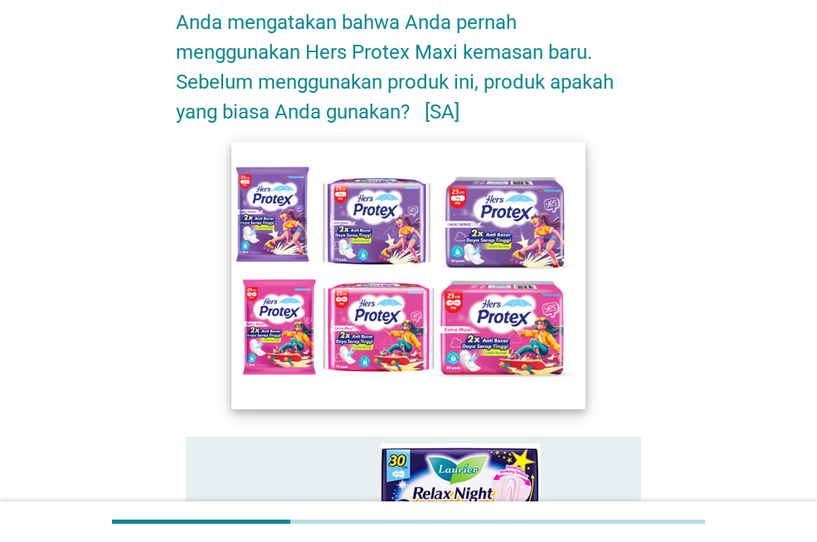
scroll to position [332, 0]
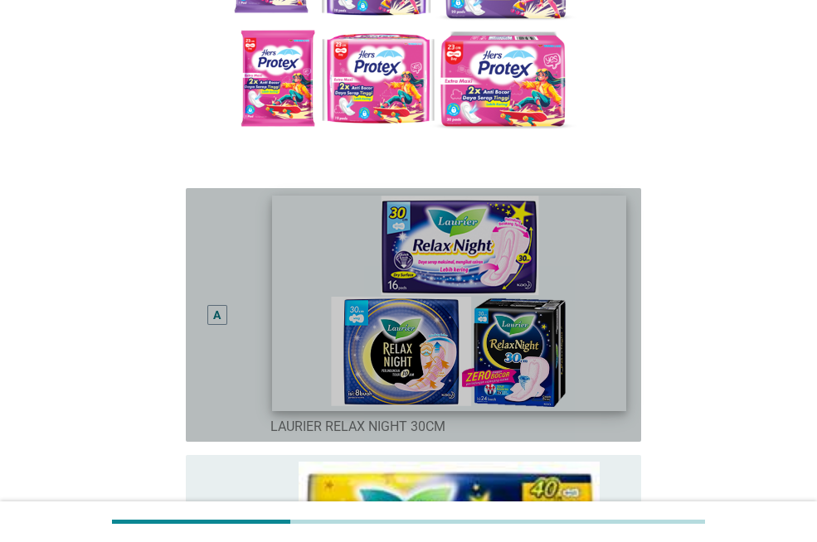
click at [420, 288] on img at bounding box center [448, 304] width 353 height 215
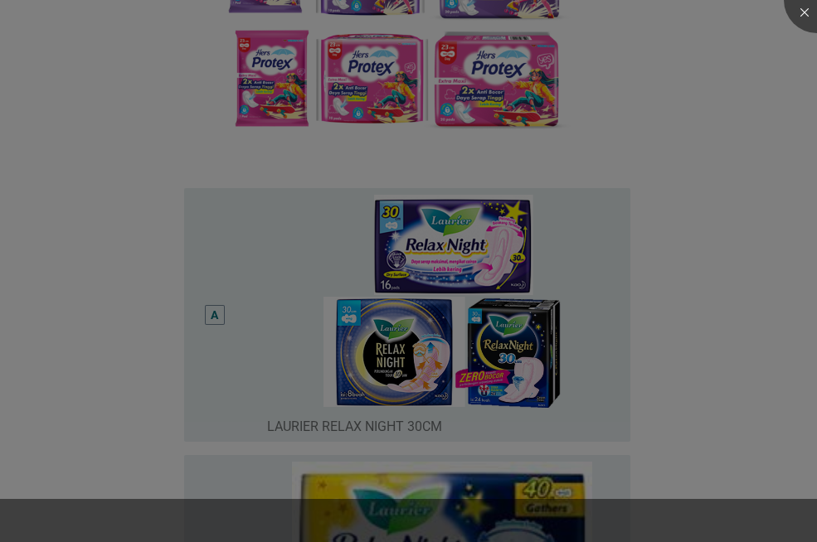
scroll to position [580, 0]
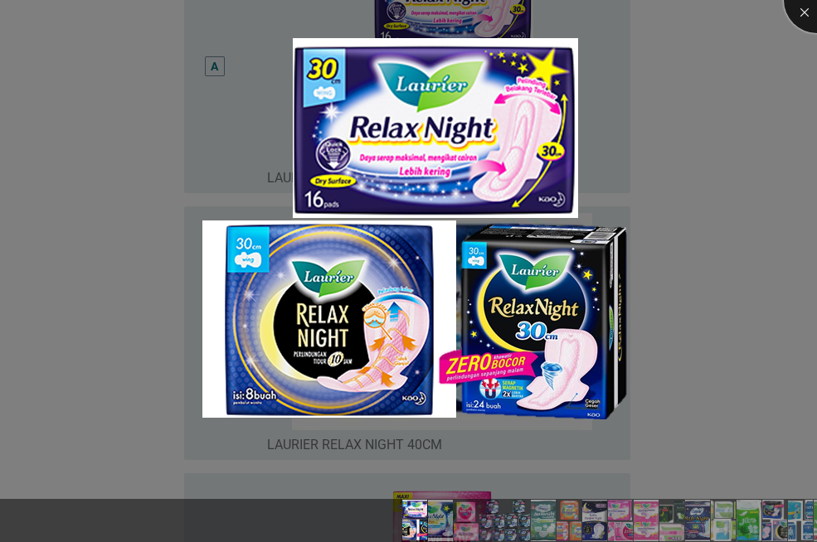
click at [808, 5] on div at bounding box center [817, 0] width 66 height 66
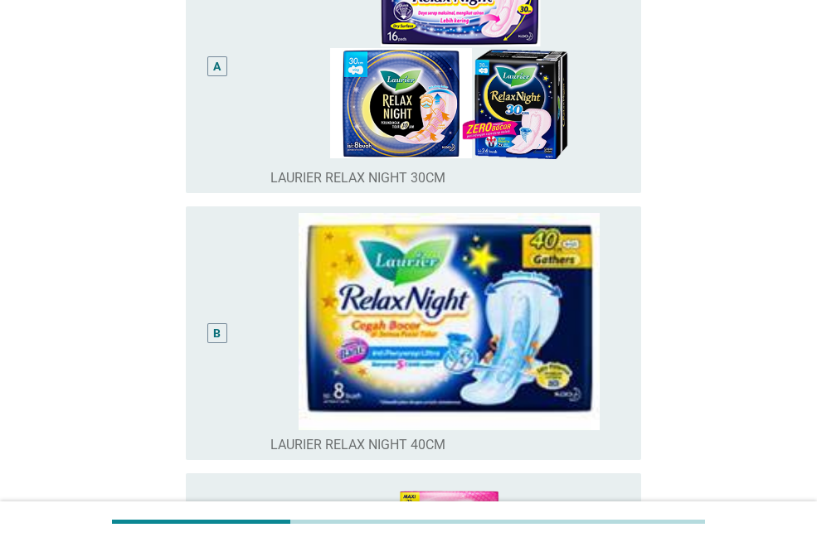
click at [210, 67] on div "A" at bounding box center [217, 66] width 20 height 20
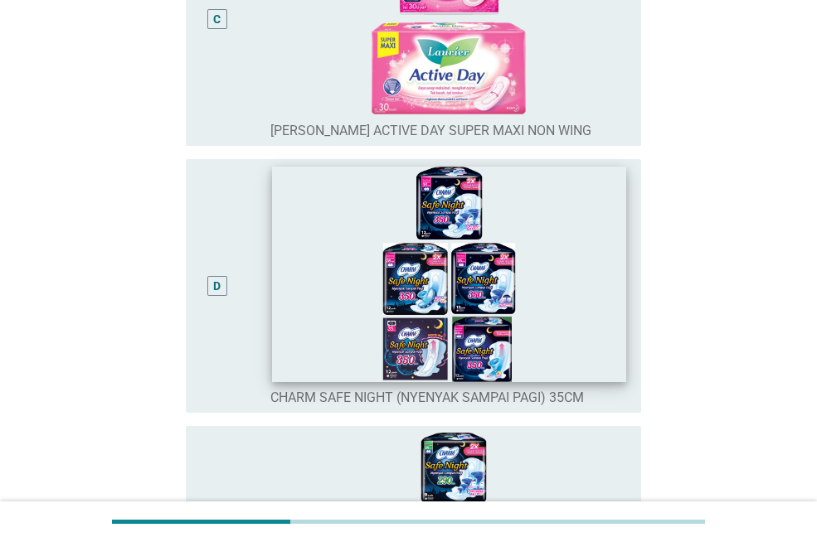
scroll to position [995, 0]
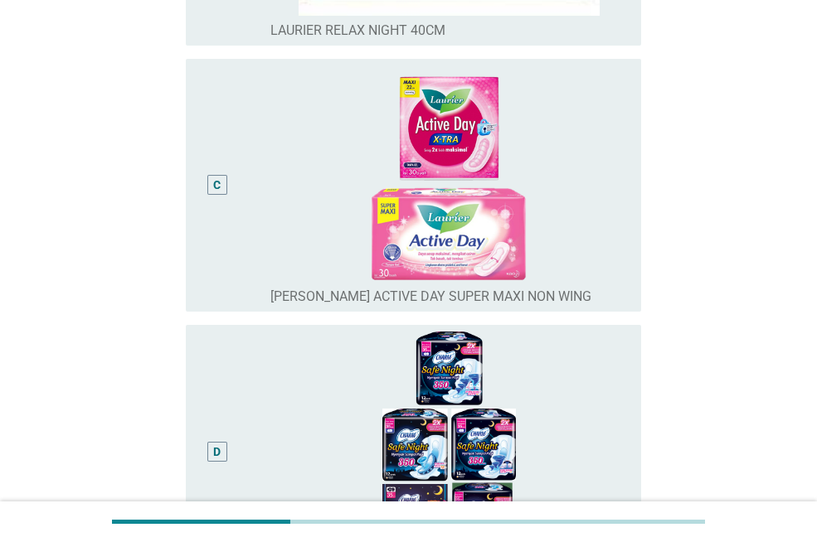
click at [221, 192] on div "C" at bounding box center [216, 185] width 7 height 17
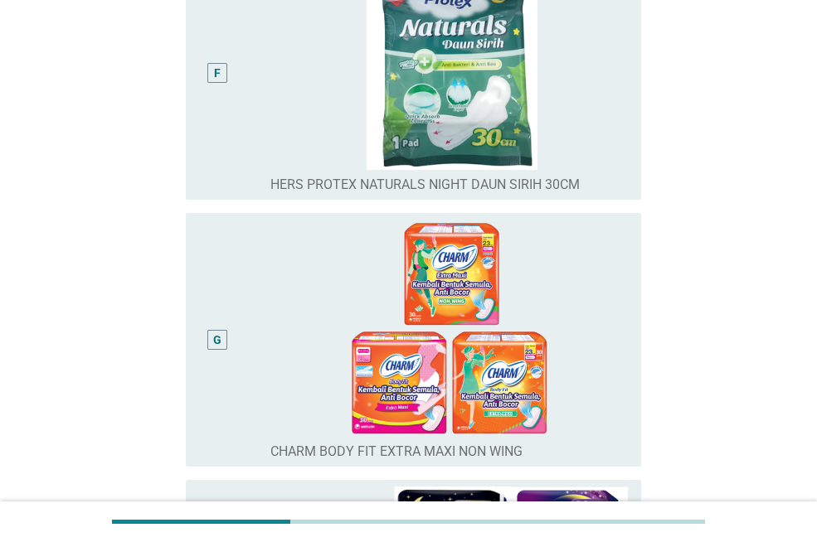
scroll to position [1990, 0]
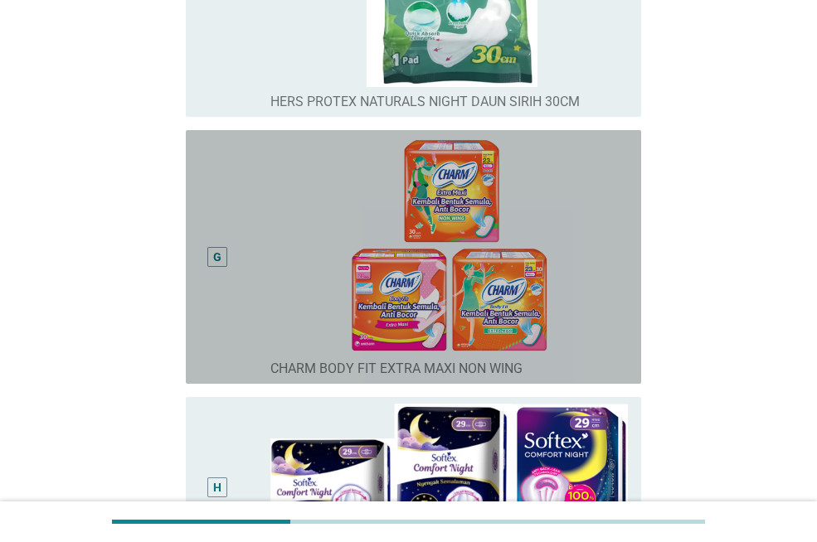
click at [203, 242] on div "G" at bounding box center [217, 257] width 36 height 240
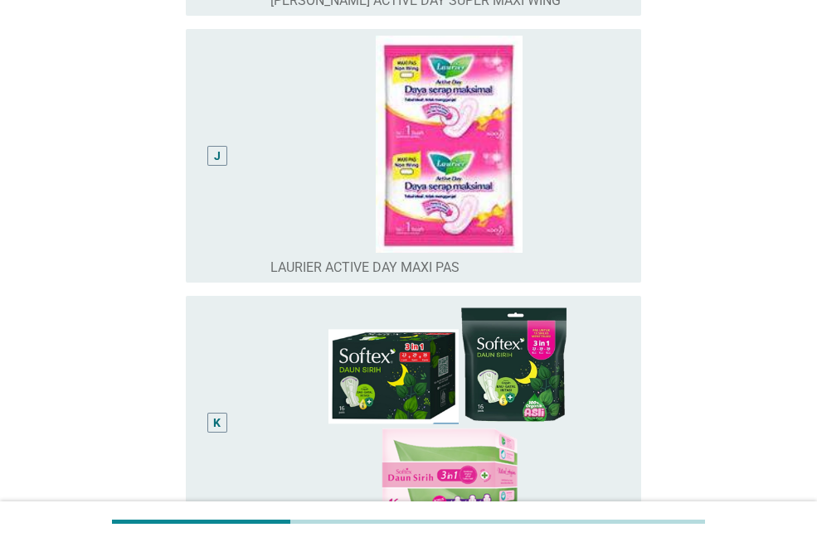
scroll to position [2405, 0]
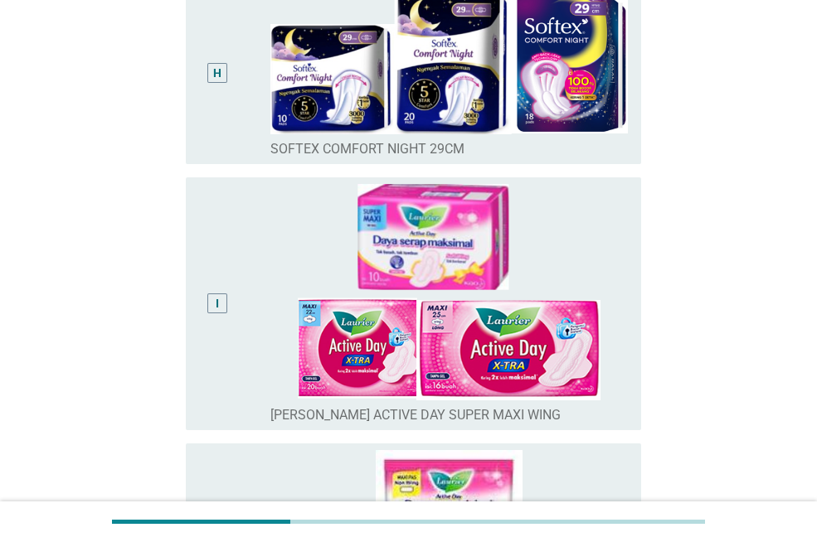
click at [226, 307] on div "I" at bounding box center [217, 304] width 20 height 20
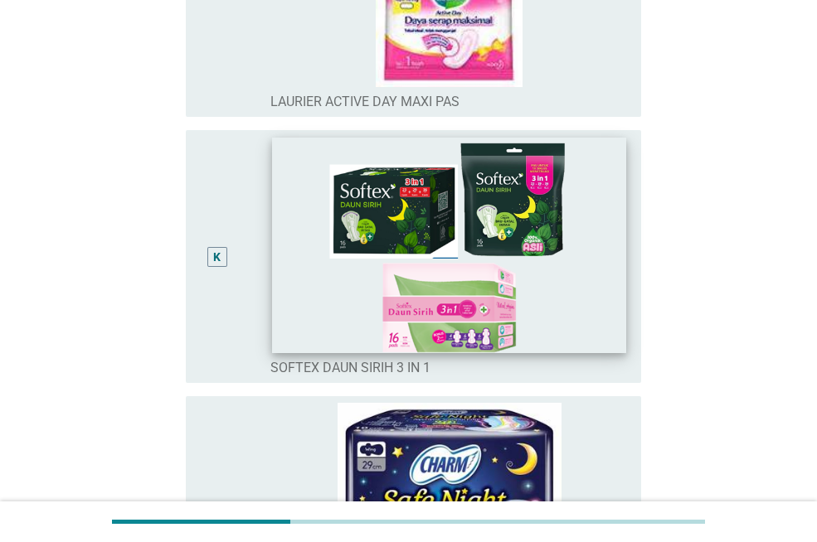
scroll to position [3483, 0]
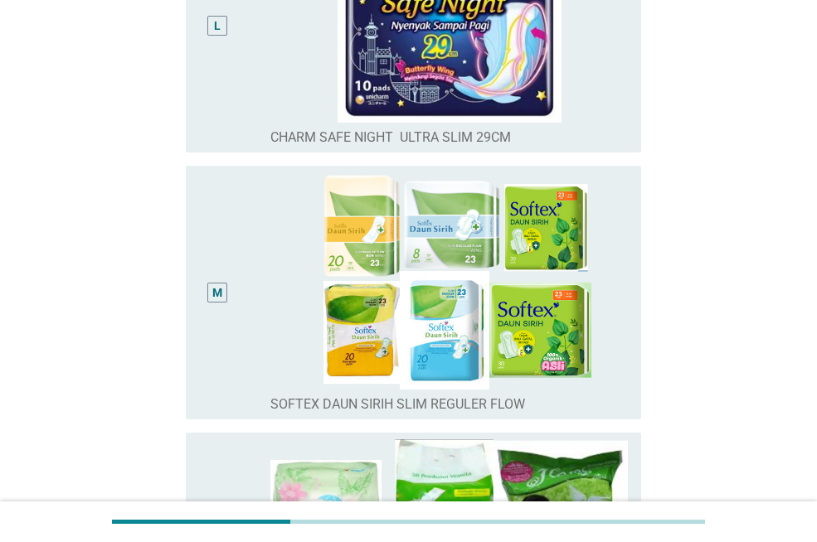
click at [221, 303] on div "M" at bounding box center [217, 292] width 36 height 240
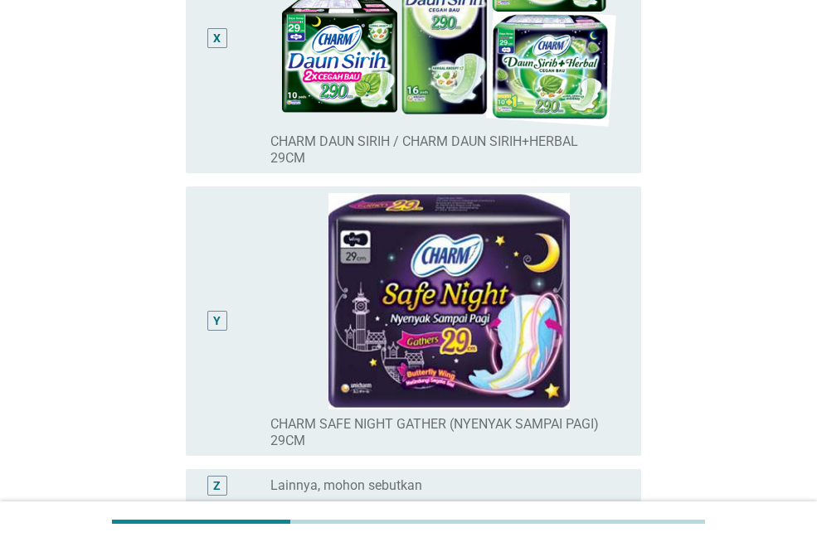
scroll to position [6642, 0]
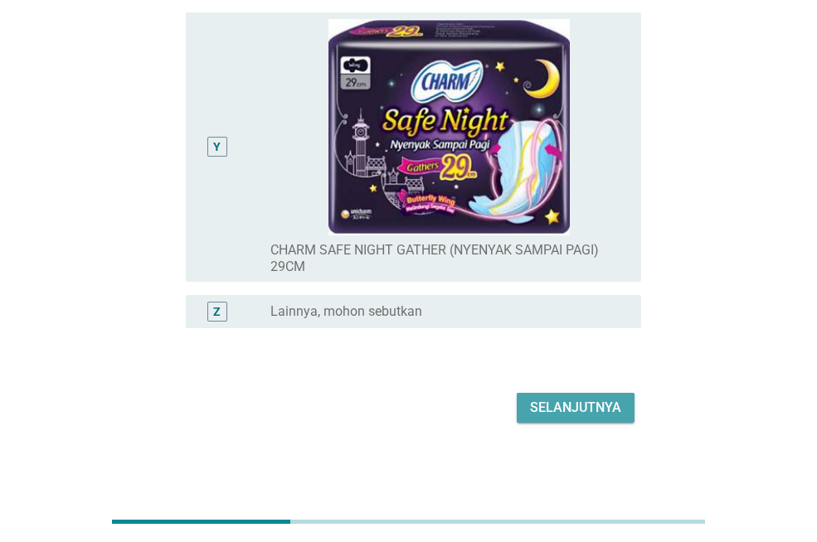
click at [576, 405] on div "Selanjutnya" at bounding box center [575, 408] width 91 height 20
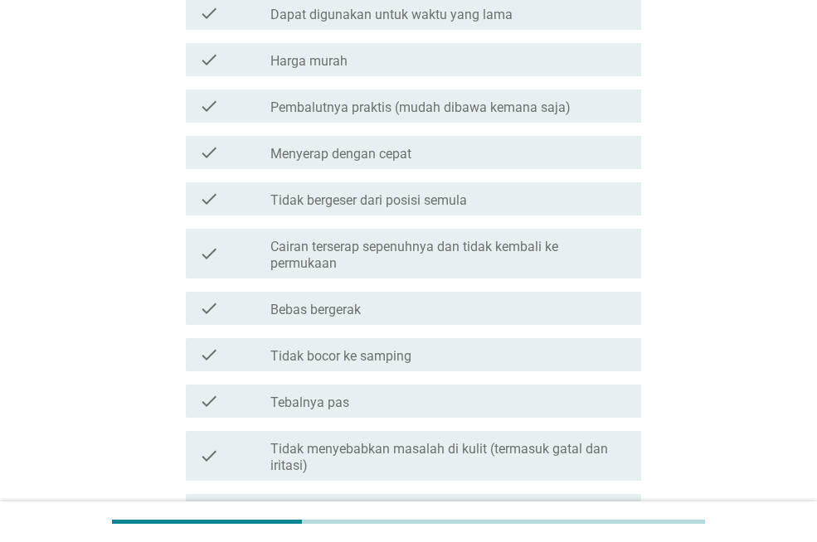
scroll to position [1401, 0]
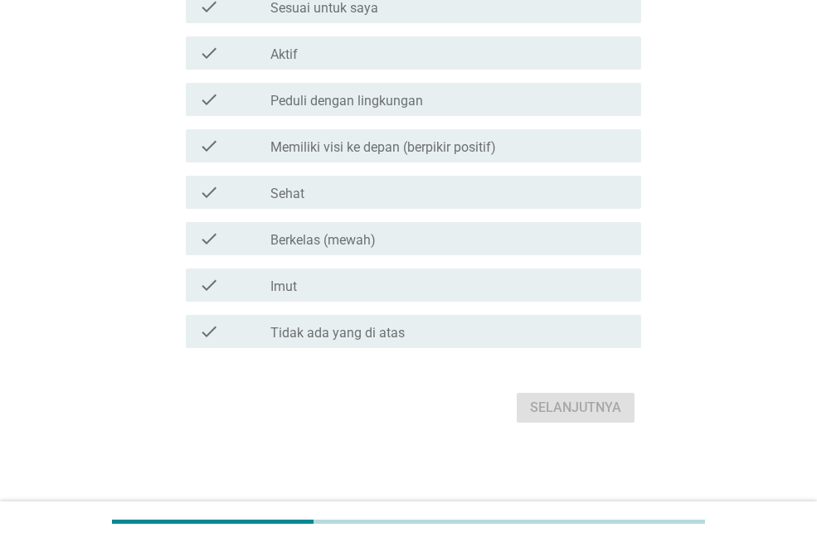
scroll to position [0, 0]
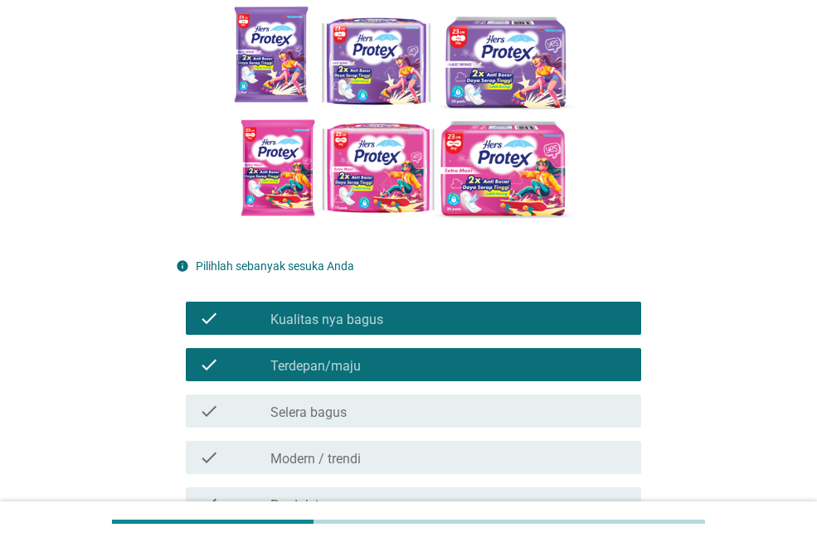
scroll to position [415, 0]
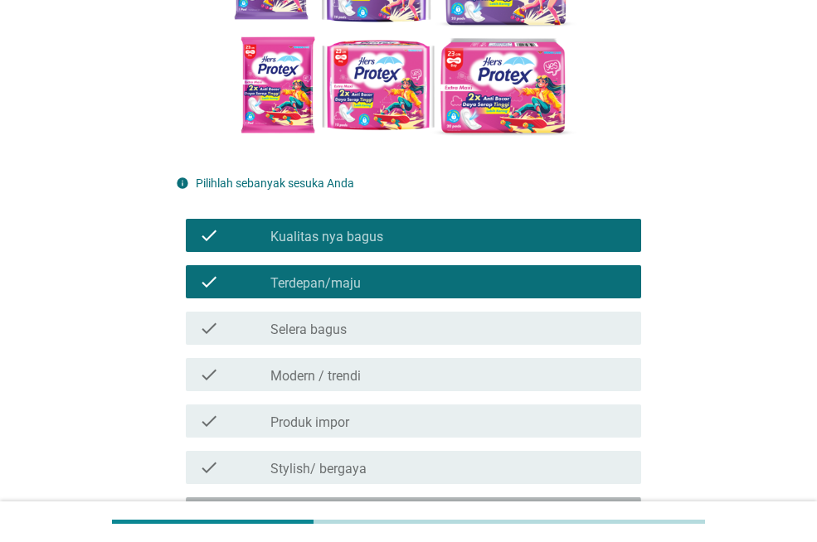
click at [361, 507] on label "Meyakinkan (merasa aman)" at bounding box center [352, 515] width 165 height 17
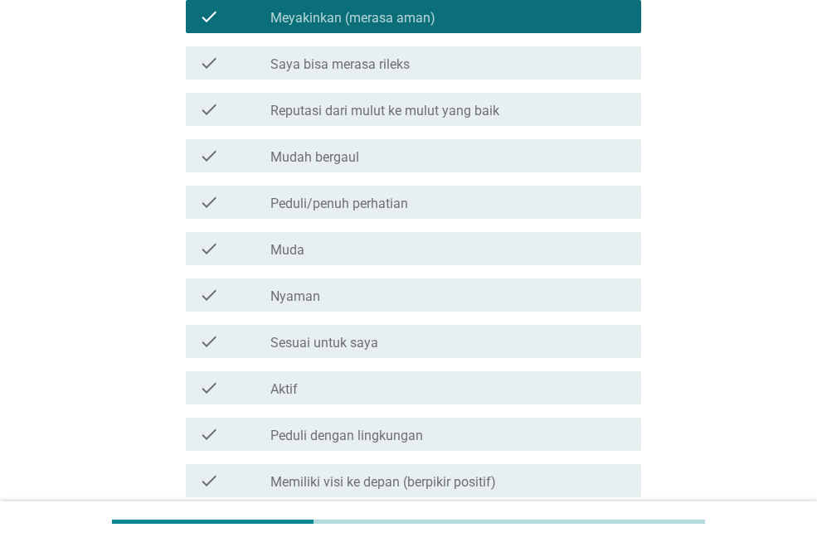
scroll to position [976, 0]
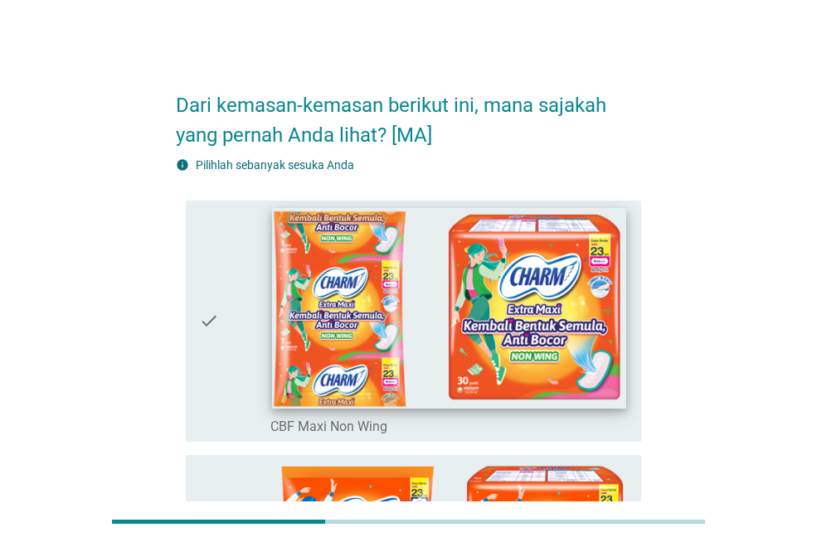
scroll to position [166, 0]
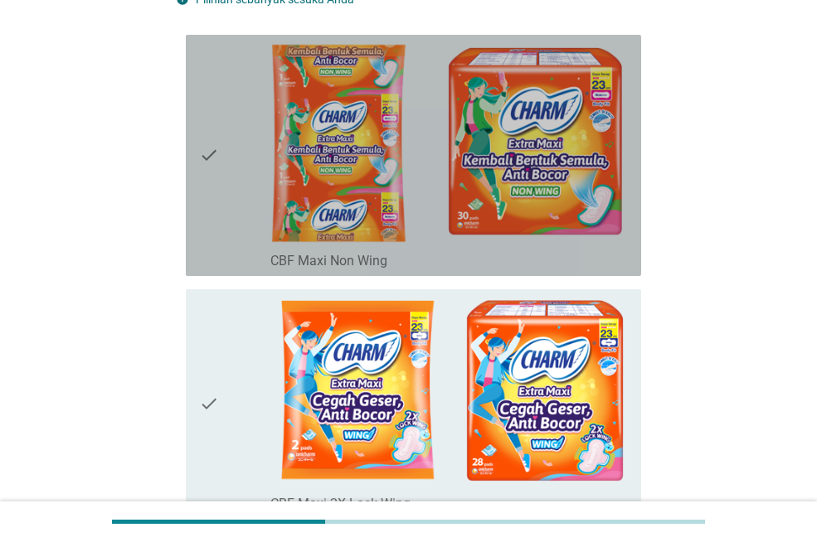
click at [207, 147] on icon "check" at bounding box center [209, 155] width 20 height 228
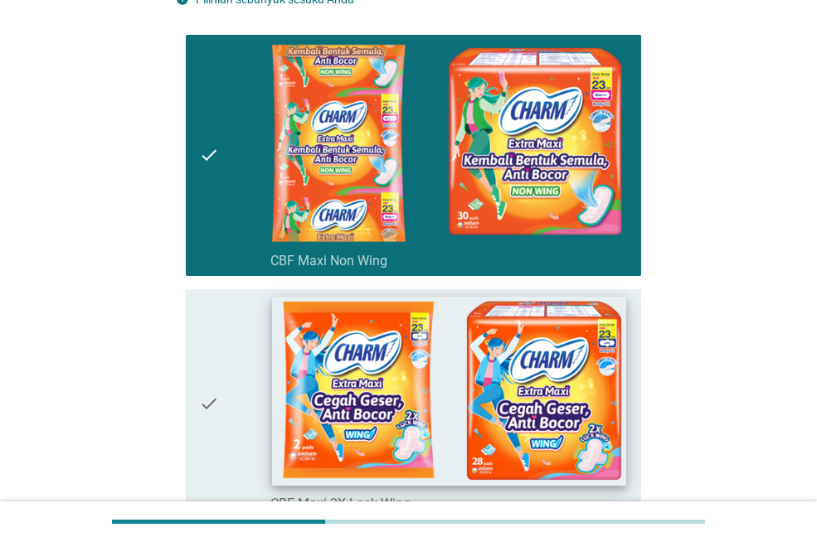
scroll to position [382, 0]
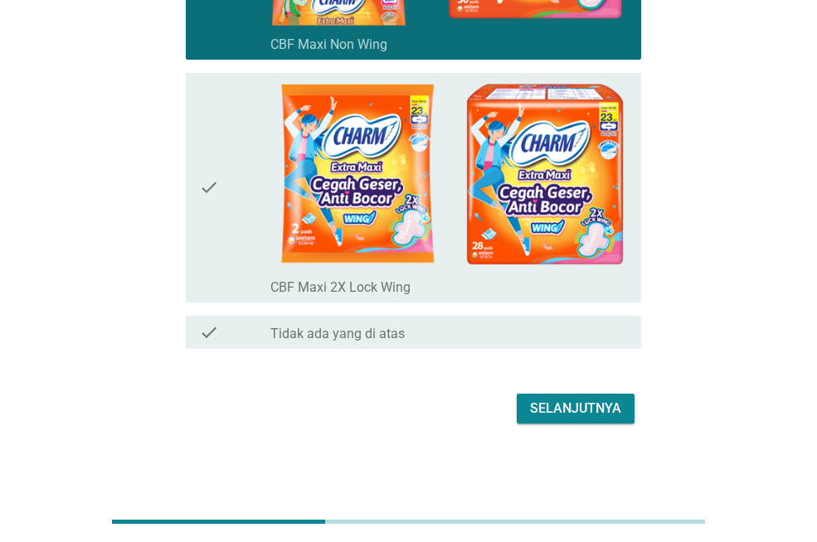
click at [212, 177] on icon "check" at bounding box center [209, 188] width 20 height 216
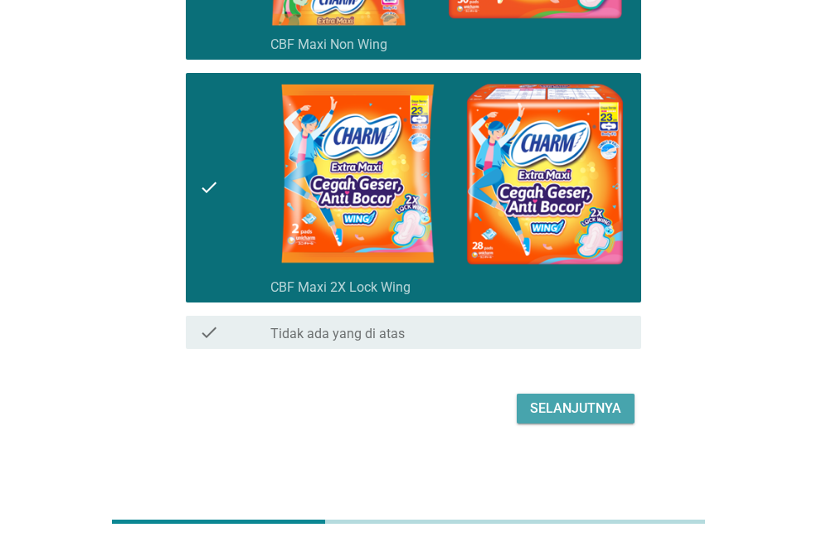
click at [602, 399] on div "Selanjutnya" at bounding box center [575, 409] width 91 height 20
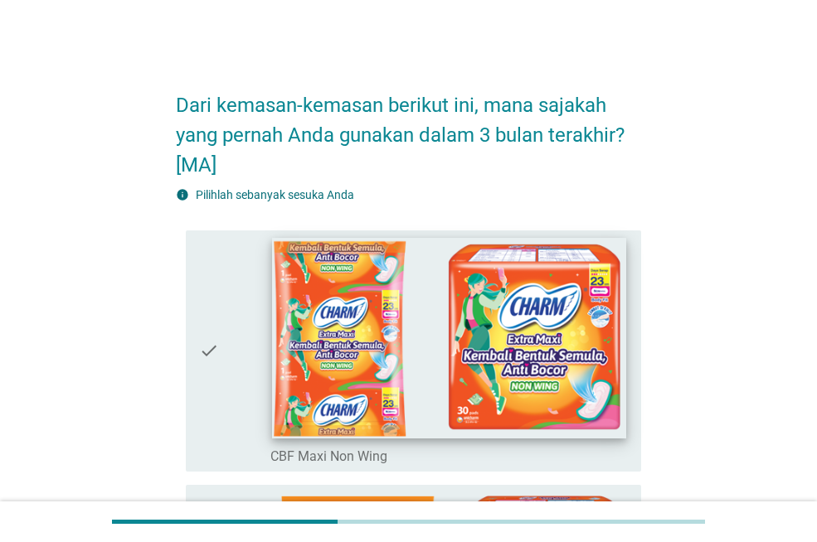
scroll to position [249, 0]
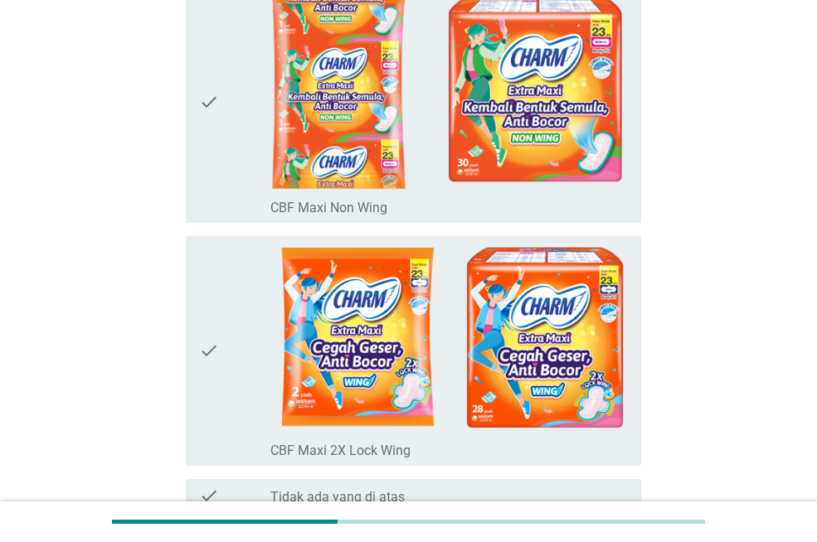
click at [150, 151] on div "Dari kemasan-kemasan berikut ini, mana sajakah yang pernah Anda gunakan dalam 3…" at bounding box center [408, 209] width 737 height 794
click at [211, 104] on icon "check" at bounding box center [209, 102] width 20 height 228
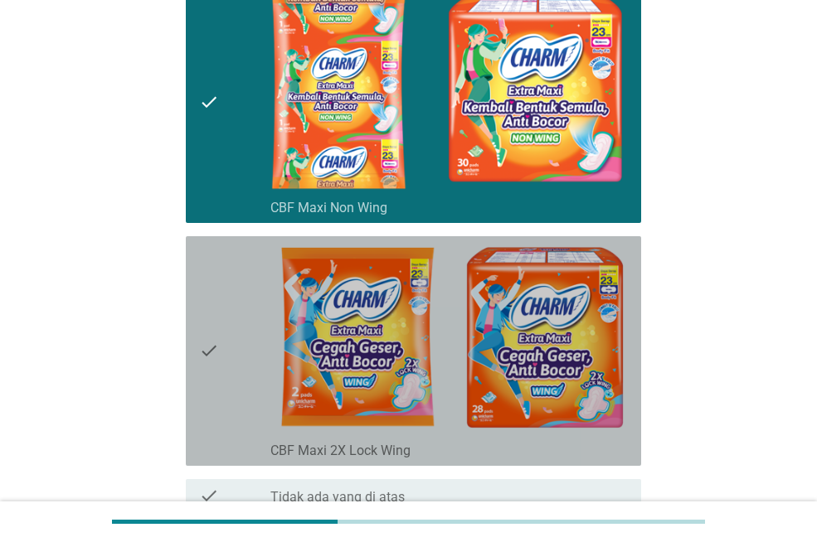
click at [221, 337] on div "check" at bounding box center [234, 351] width 71 height 216
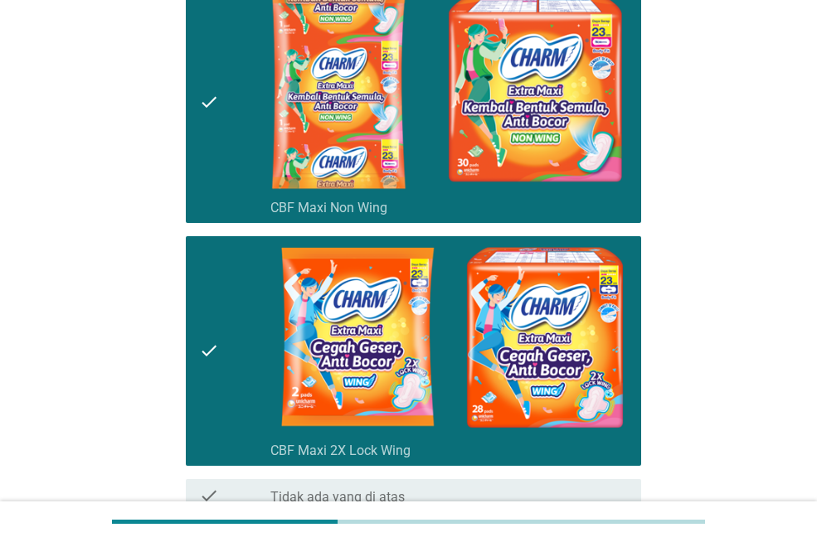
scroll to position [412, 0]
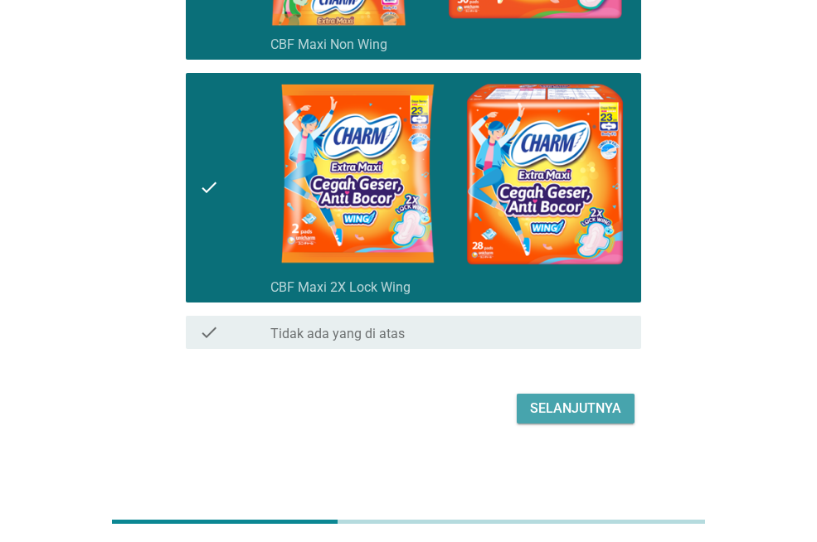
click at [559, 406] on div "Selanjutnya" at bounding box center [575, 409] width 91 height 20
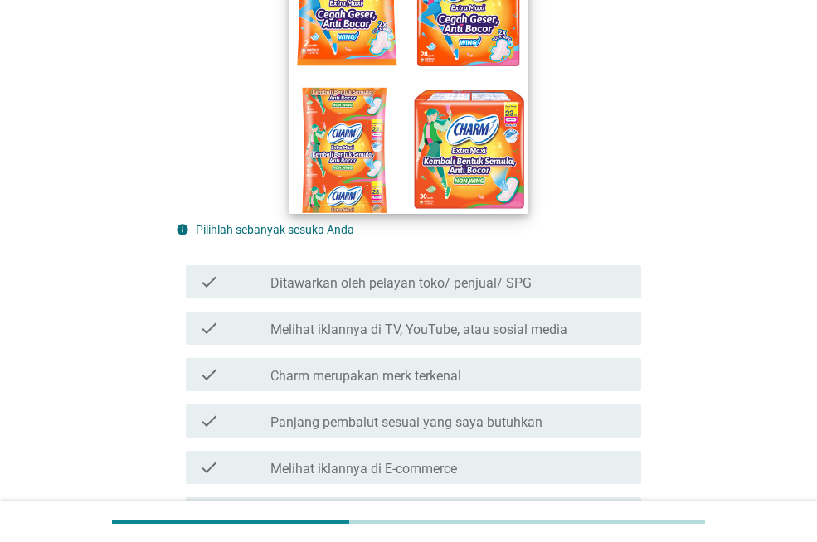
scroll to position [332, 0]
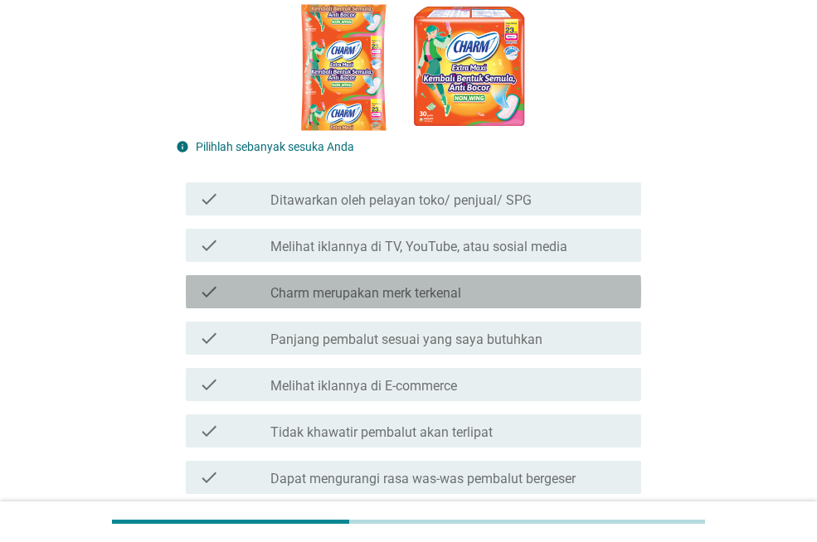
click at [342, 296] on label "Charm merupakan merk terkenal" at bounding box center [365, 293] width 191 height 17
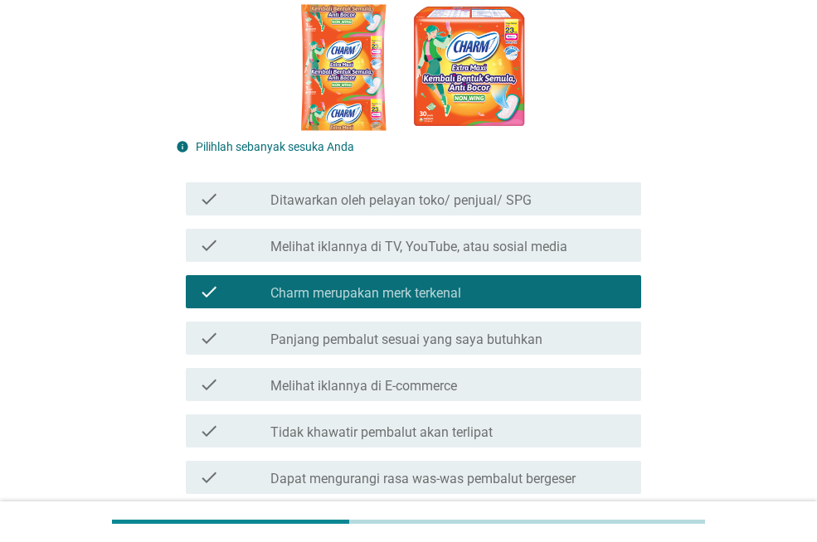
click at [371, 335] on label "Panjang pembalut sesuai yang saya butuhkan" at bounding box center [406, 340] width 272 height 17
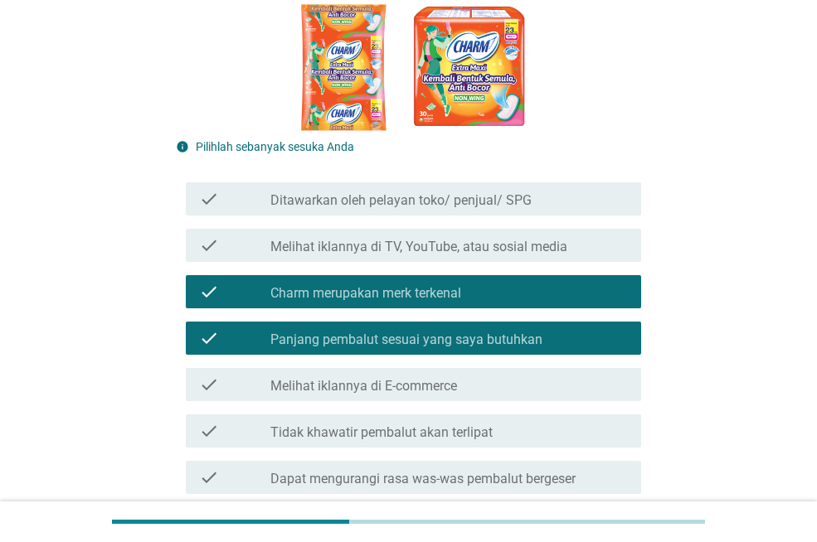
scroll to position [580, 0]
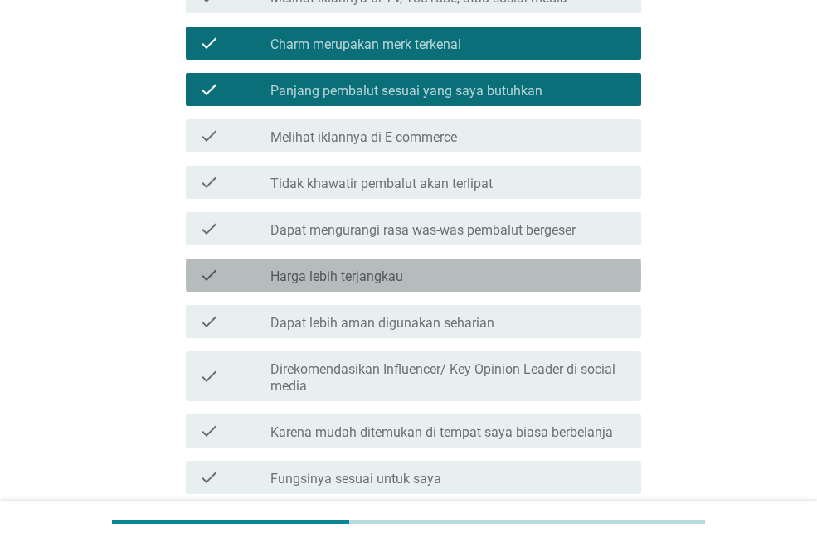
click at [358, 269] on label "Harga lebih terjangkau" at bounding box center [336, 277] width 133 height 17
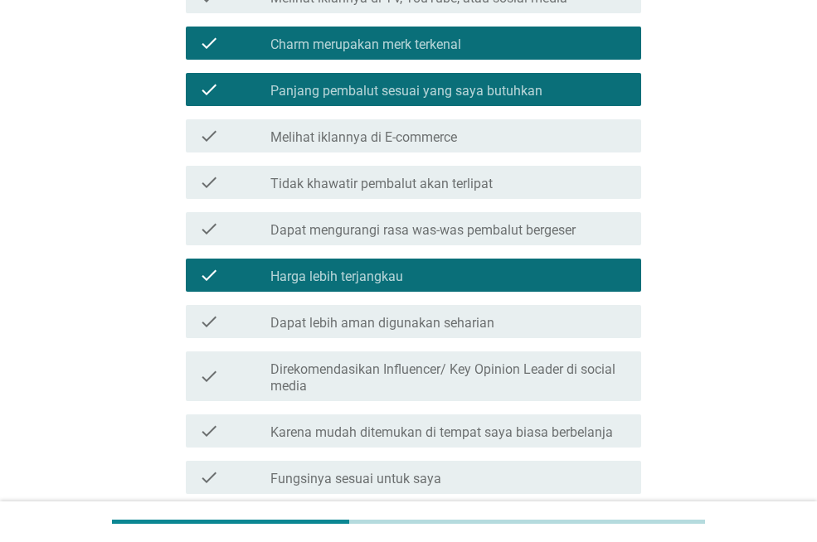
click at [382, 328] on label "Dapat lebih aman digunakan seharian" at bounding box center [382, 323] width 224 height 17
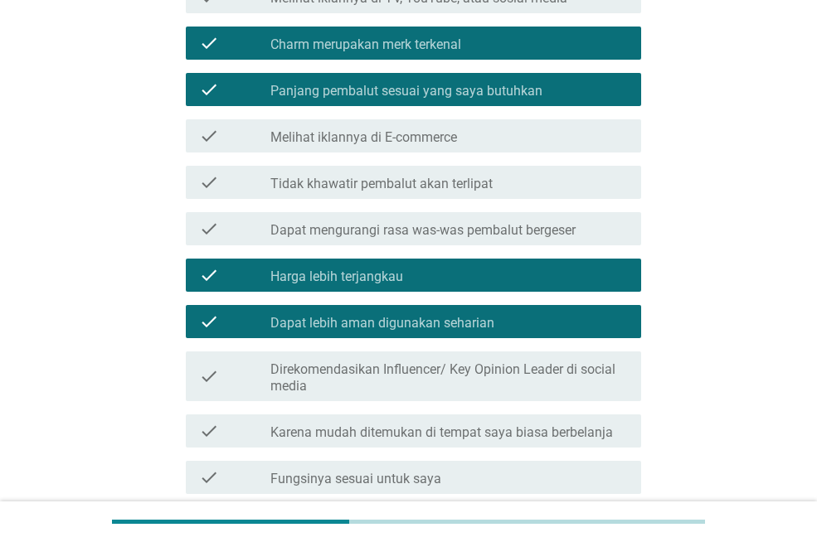
scroll to position [1022, 0]
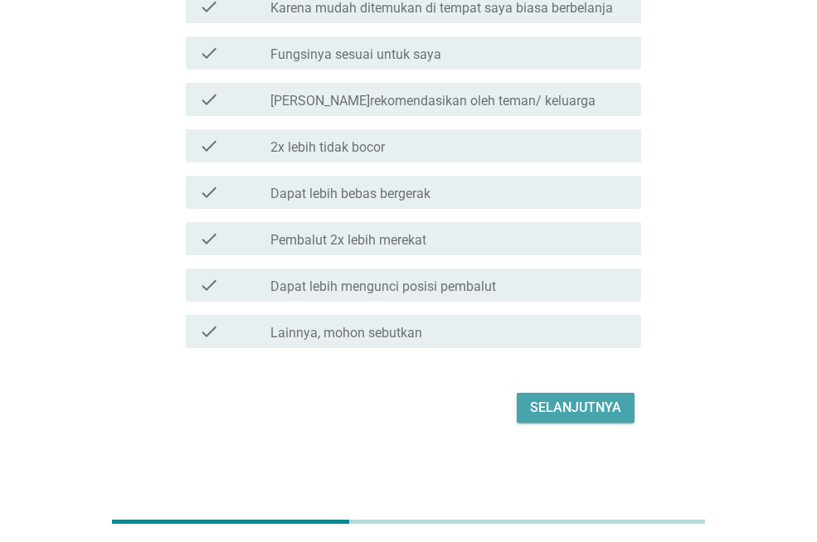
click at [570, 396] on button "Selanjutnya" at bounding box center [576, 408] width 118 height 30
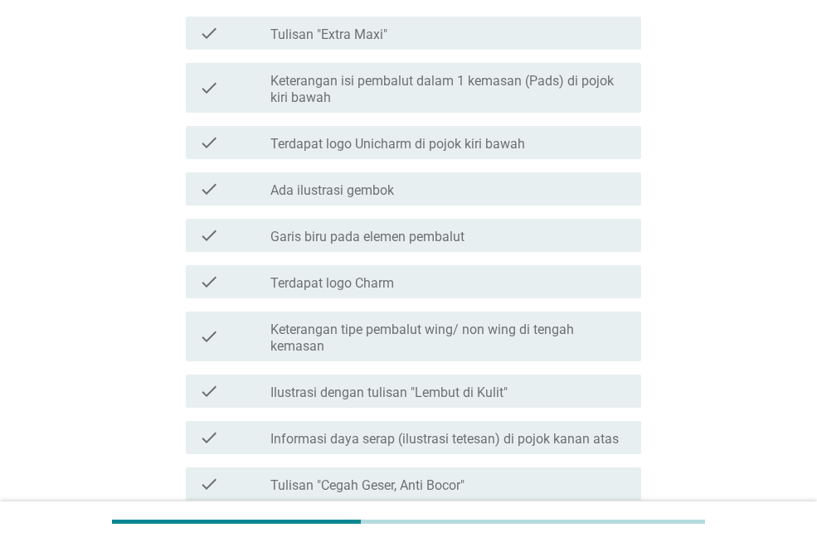
scroll to position [415, 0]
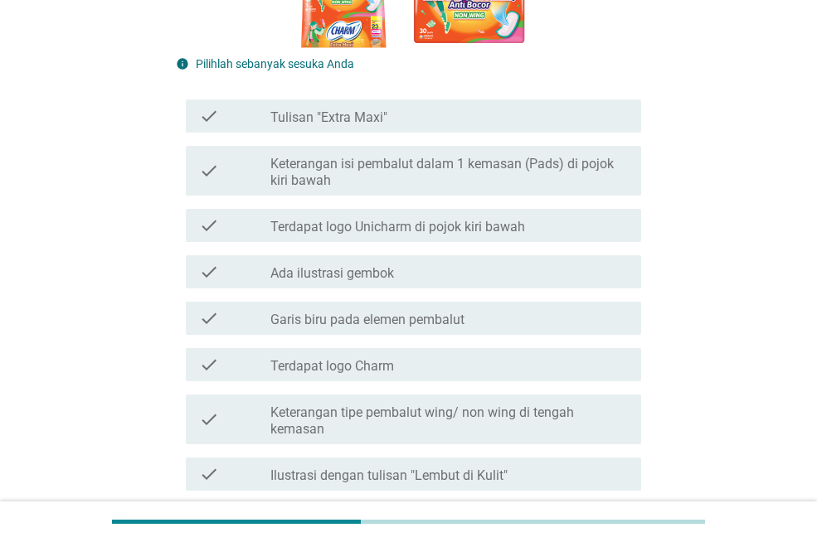
click at [342, 415] on label "Keterangan tipe pembalut wing/ non wing di tengah kemasan" at bounding box center [448, 421] width 357 height 33
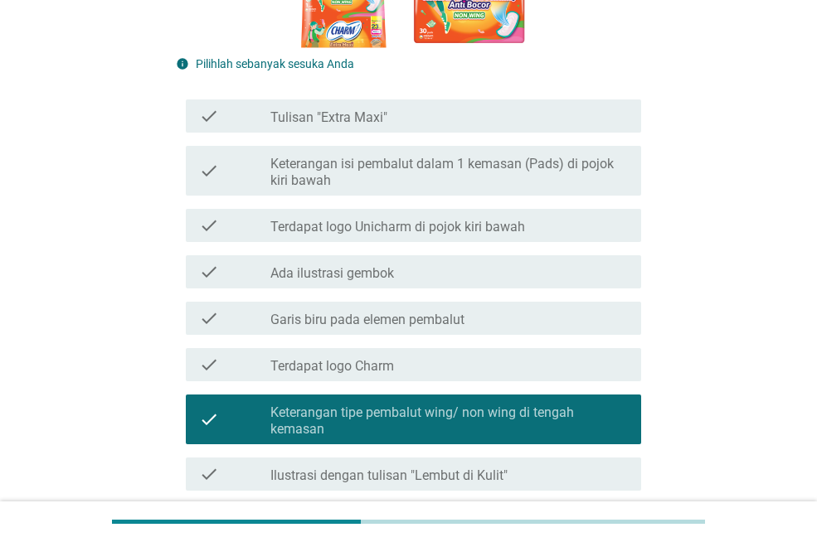
scroll to position [663, 0]
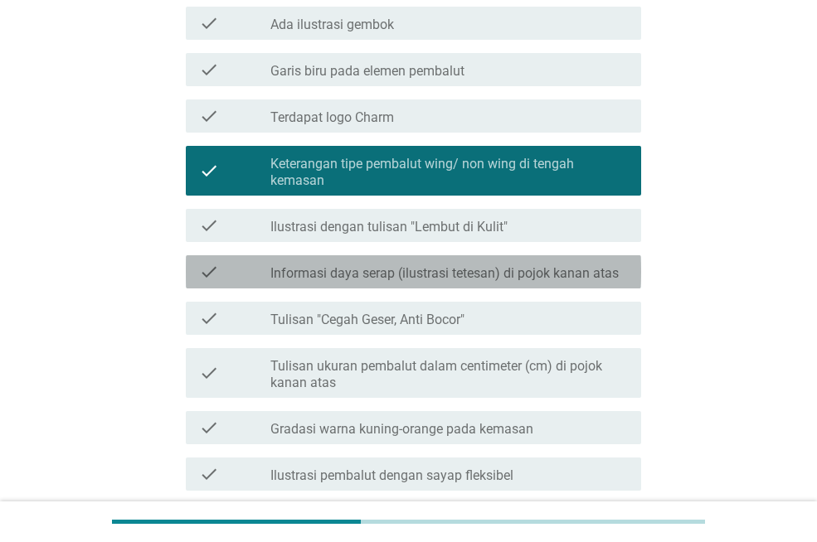
click at [358, 270] on label "Informasi daya serap (ilustrasi tetesan) di pojok kanan atas" at bounding box center [444, 273] width 348 height 17
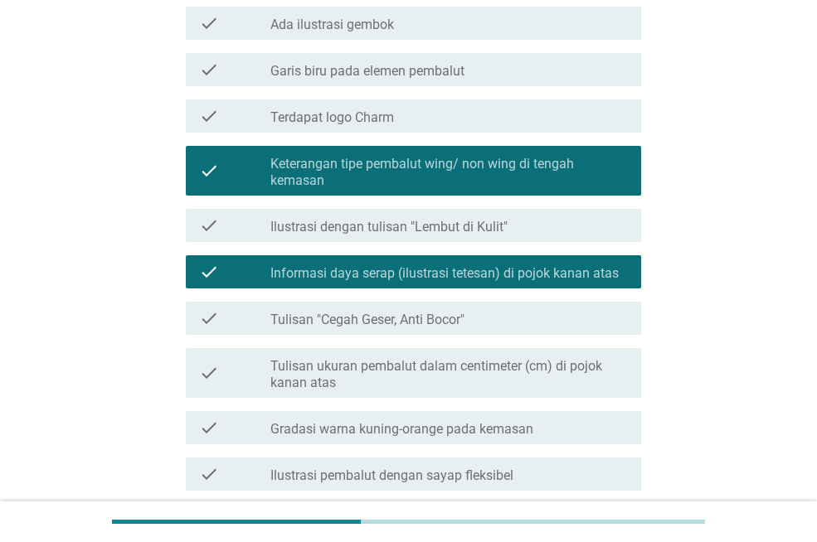
scroll to position [912, 0]
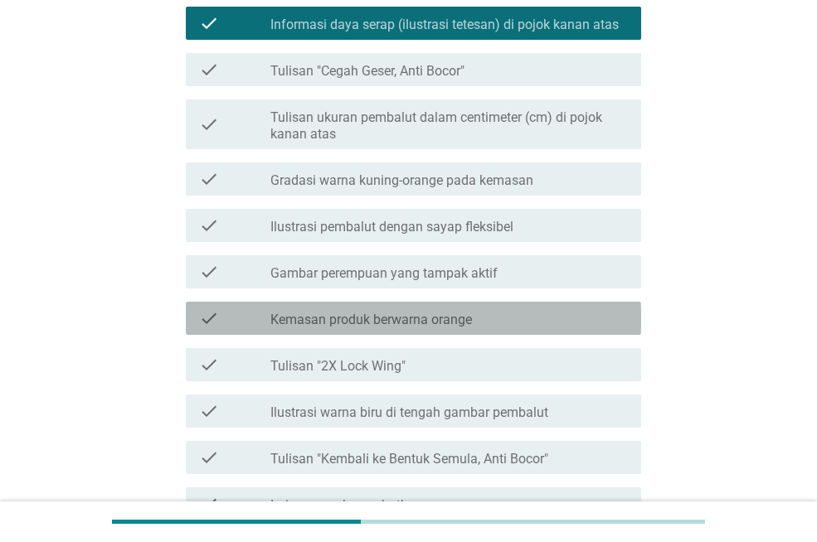
click at [373, 323] on label "Kemasan produk berwarna orange" at bounding box center [371, 320] width 202 height 17
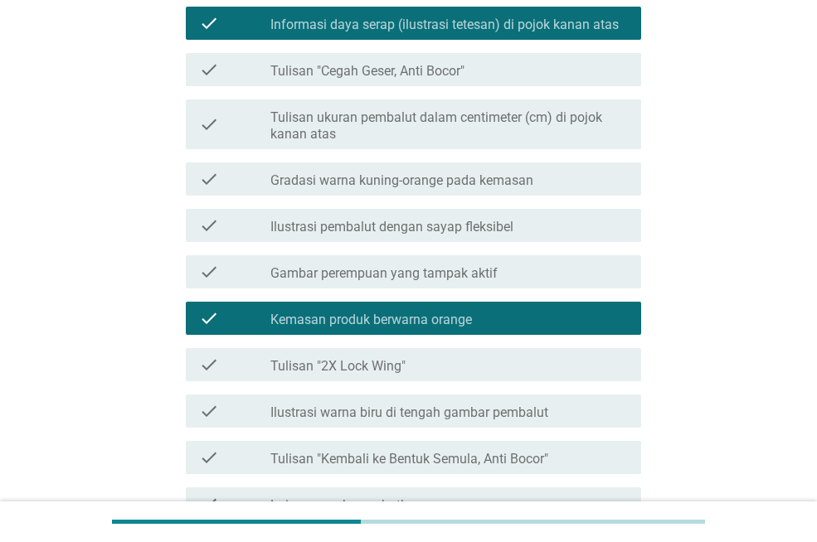
scroll to position [1085, 0]
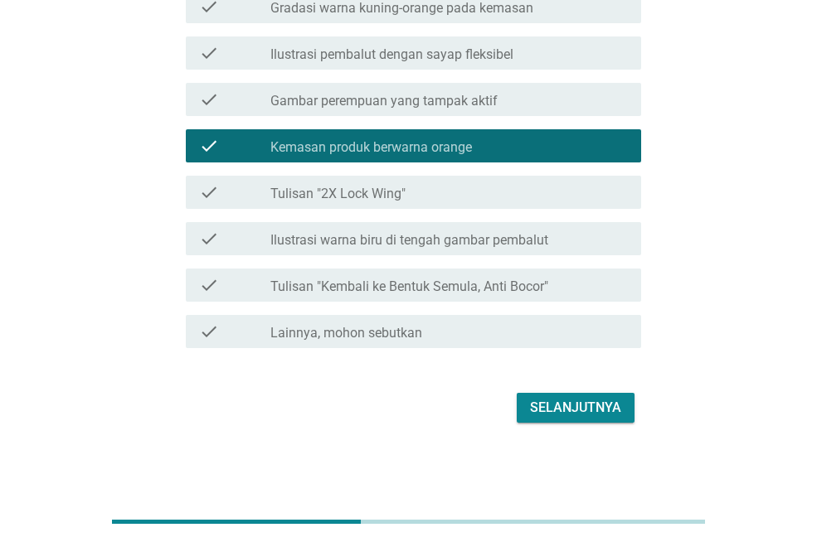
click at [532, 414] on div "Selanjutnya" at bounding box center [575, 408] width 91 height 20
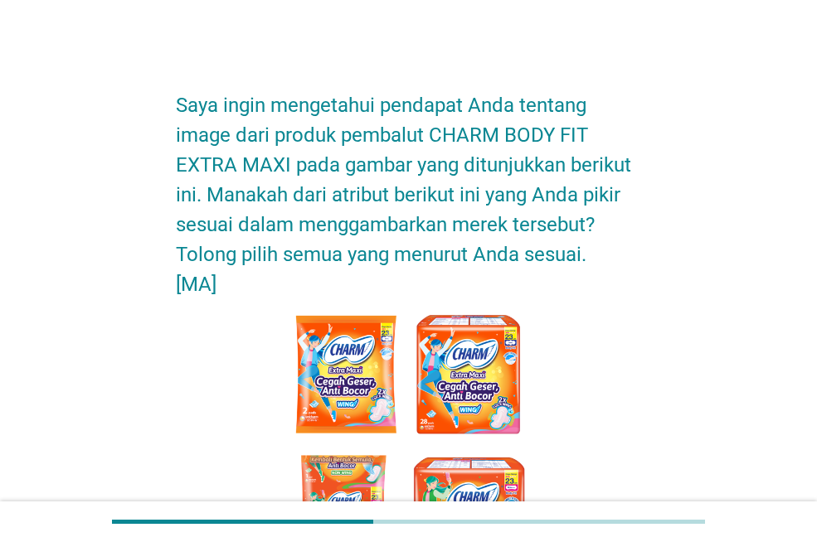
scroll to position [498, 0]
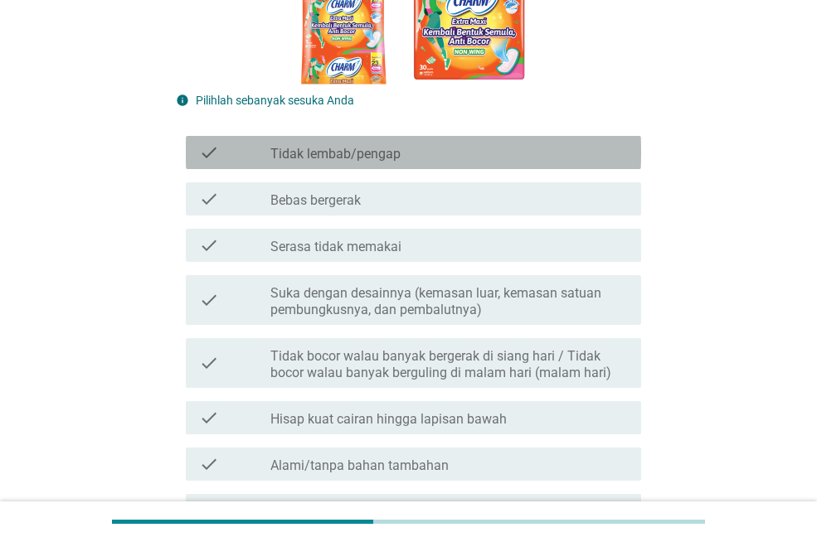
click at [338, 153] on label "Tidak lembab/pengap" at bounding box center [335, 154] width 130 height 17
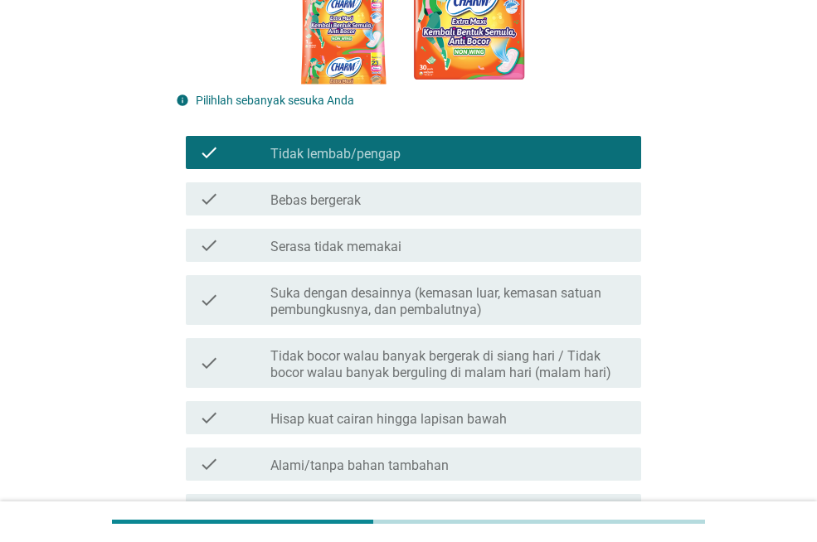
click at [328, 185] on div "check check_box_outline_blank Bebas bergerak" at bounding box center [413, 198] width 455 height 33
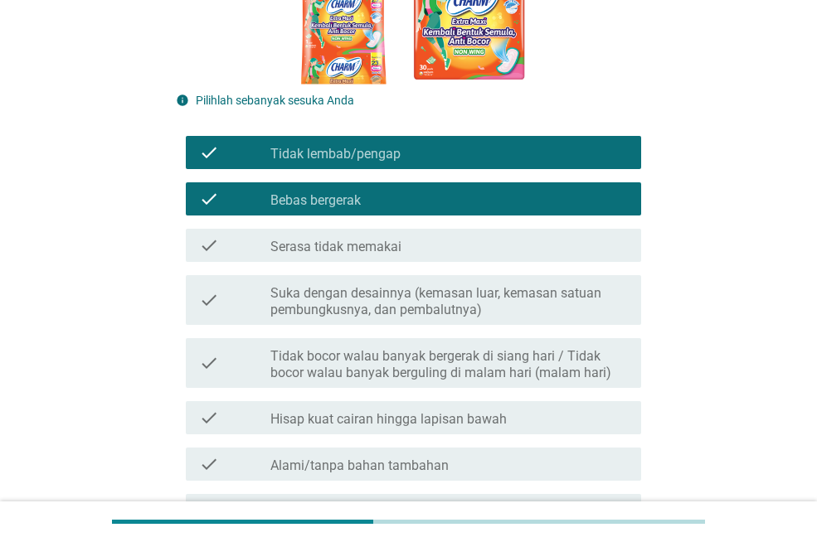
click at [331, 239] on label "Serasa tidak memakai" at bounding box center [335, 247] width 131 height 17
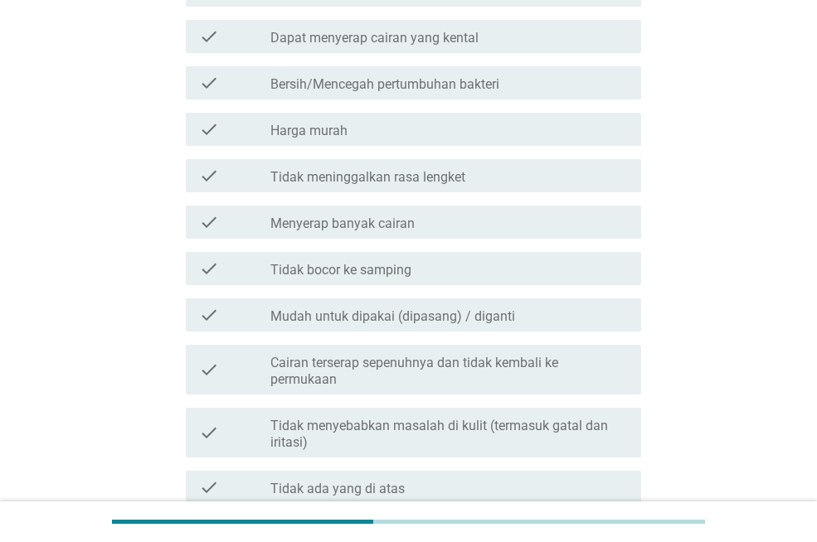
scroll to position [1731, 0]
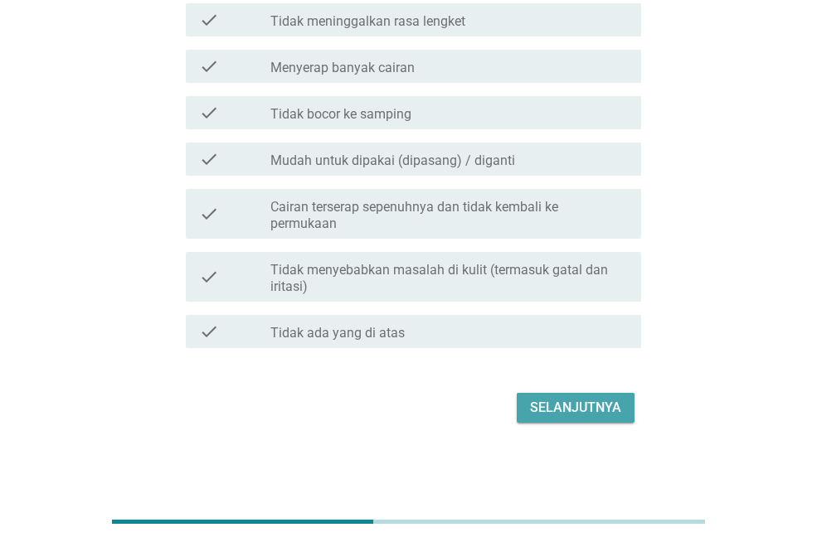
click at [610, 401] on div "Selanjutnya" at bounding box center [575, 408] width 91 height 20
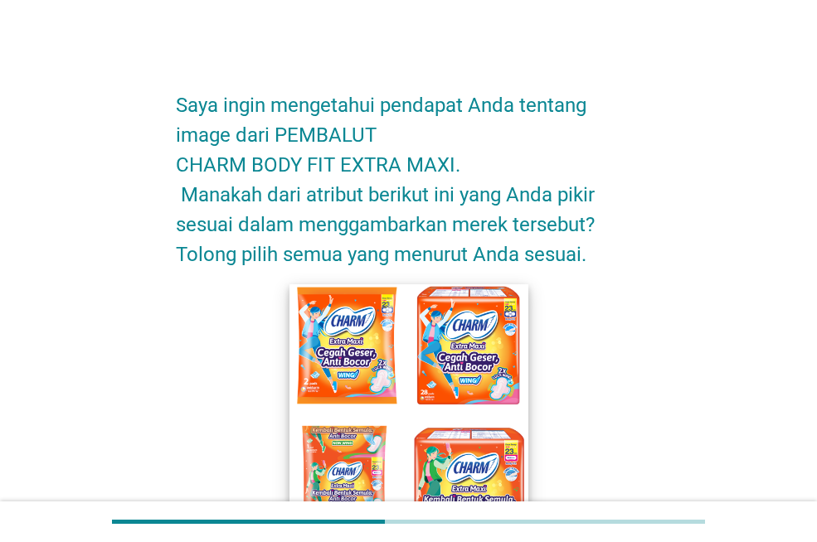
scroll to position [663, 0]
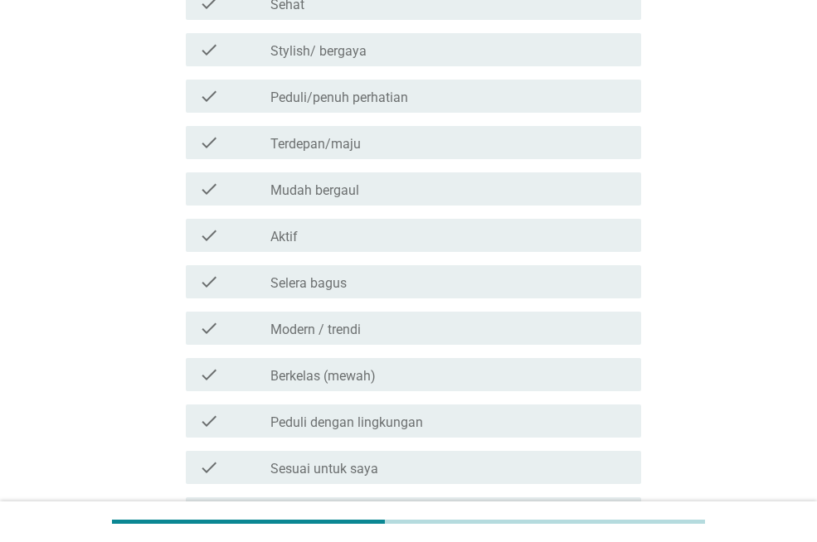
click at [298, 190] on label "Mudah bergaul" at bounding box center [314, 190] width 89 height 17
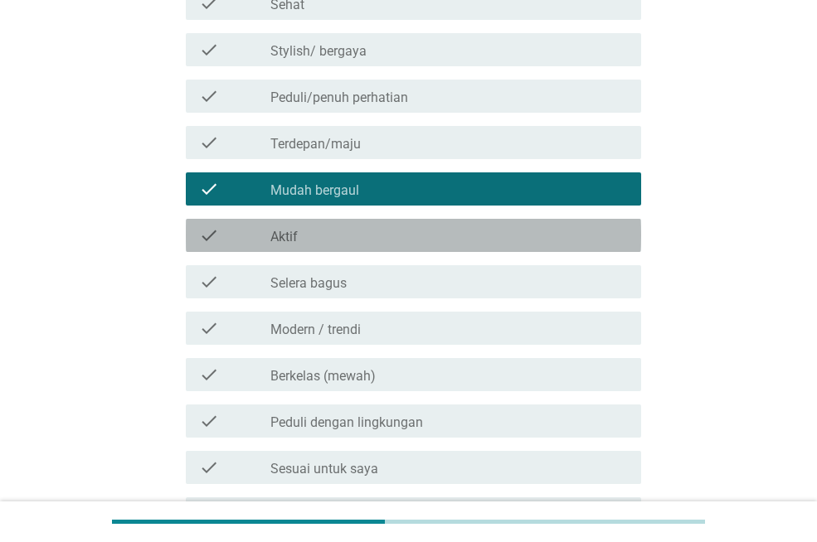
click at [296, 221] on div "check check_box_outline_blank Aktif" at bounding box center [413, 235] width 455 height 33
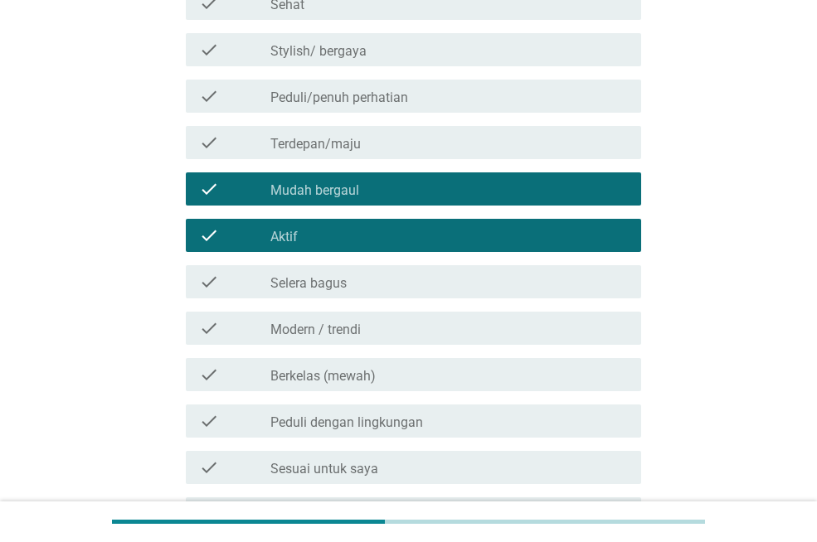
click at [314, 315] on div "check check_box_outline_blank Modern / trendi" at bounding box center [413, 328] width 455 height 33
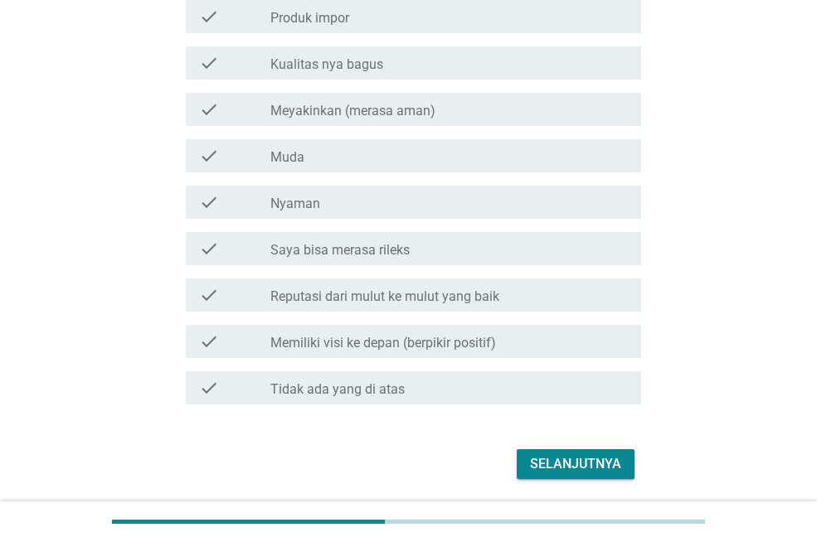
scroll to position [1217, 0]
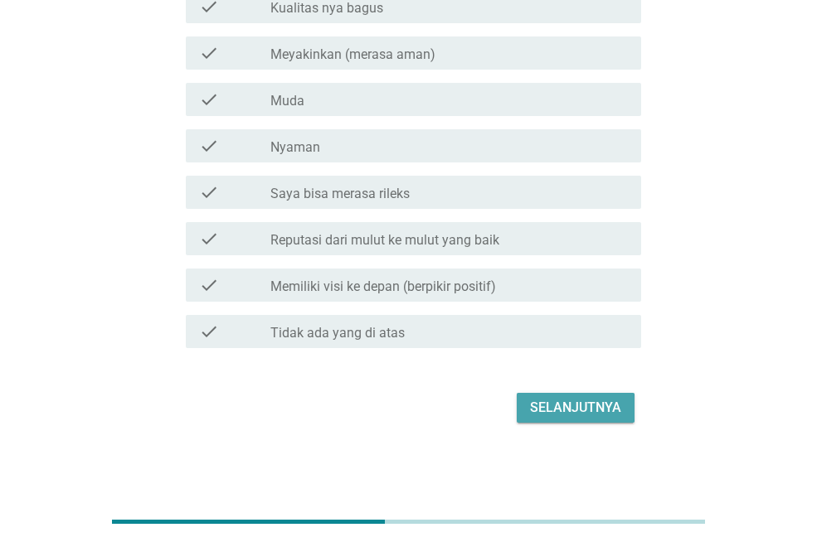
click at [580, 410] on div "Selanjutnya" at bounding box center [575, 408] width 91 height 20
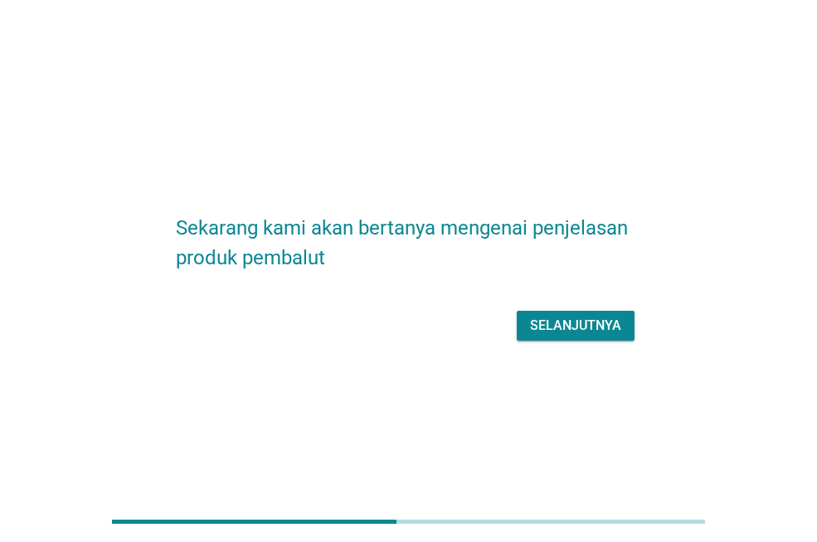
click at [561, 319] on div "Selanjutnya" at bounding box center [575, 326] width 91 height 20
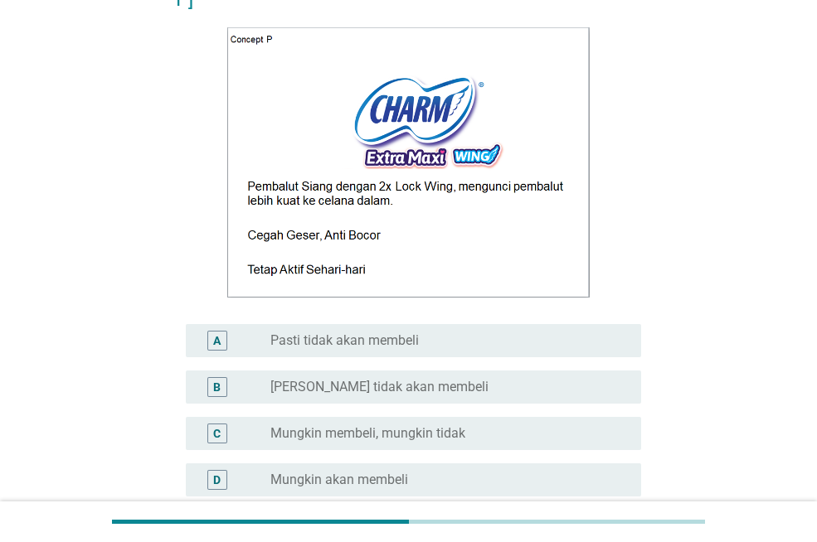
scroll to position [249, 0]
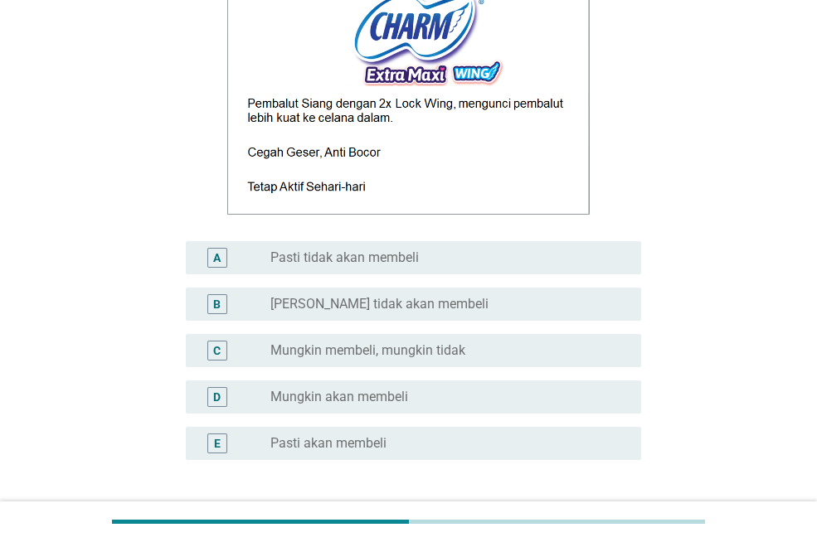
click at [353, 394] on label "Mungkin akan membeli" at bounding box center [339, 397] width 138 height 17
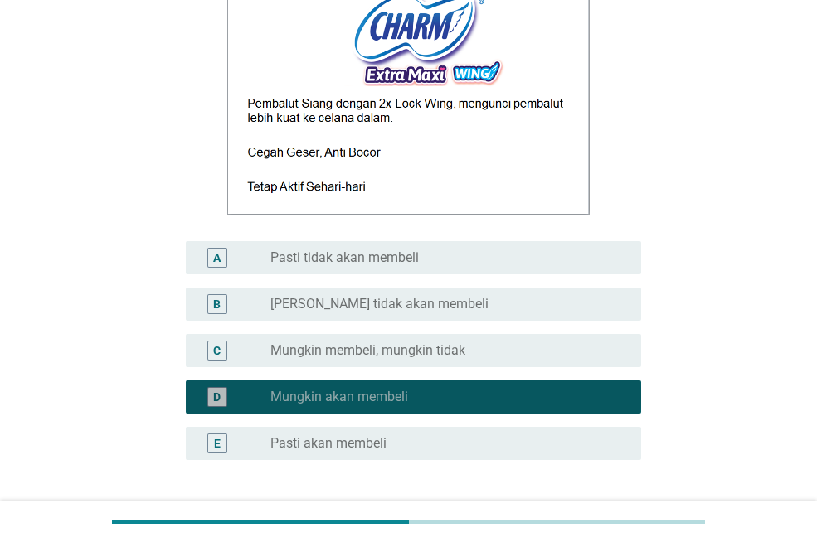
scroll to position [381, 0]
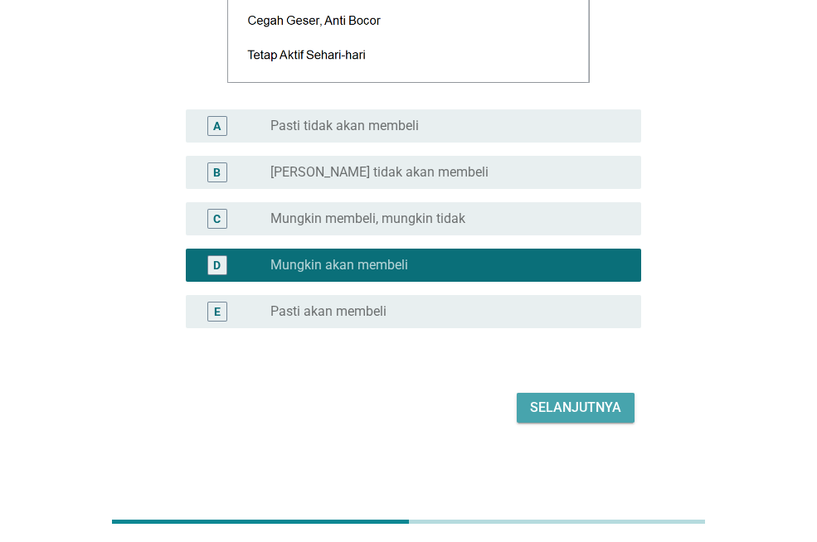
click at [590, 412] on div "Selanjutnya" at bounding box center [575, 408] width 91 height 20
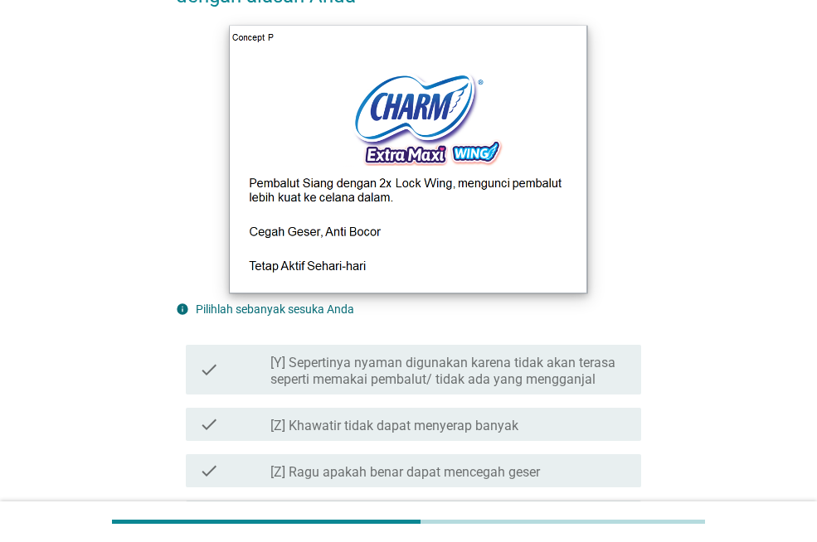
scroll to position [580, 0]
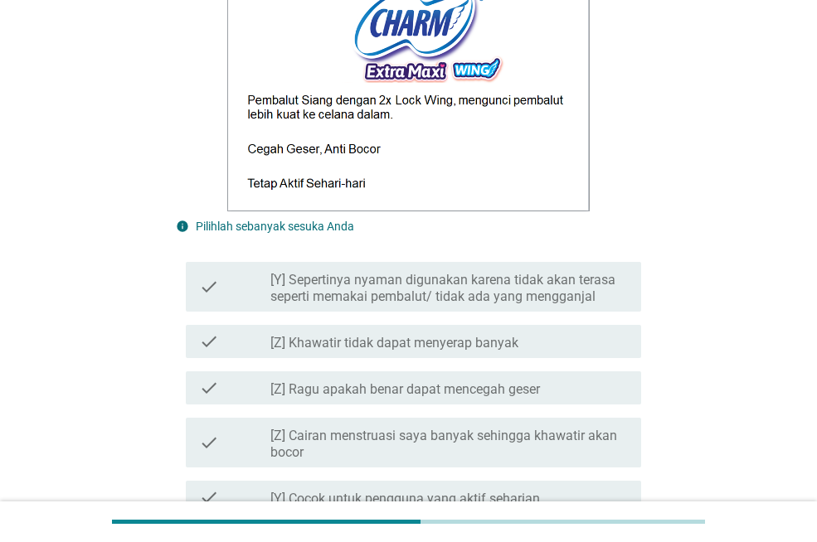
click at [382, 288] on label "[Y] Sepertinya nyaman digunakan karena tidak akan terasa seperti memakai pembal…" at bounding box center [448, 288] width 357 height 33
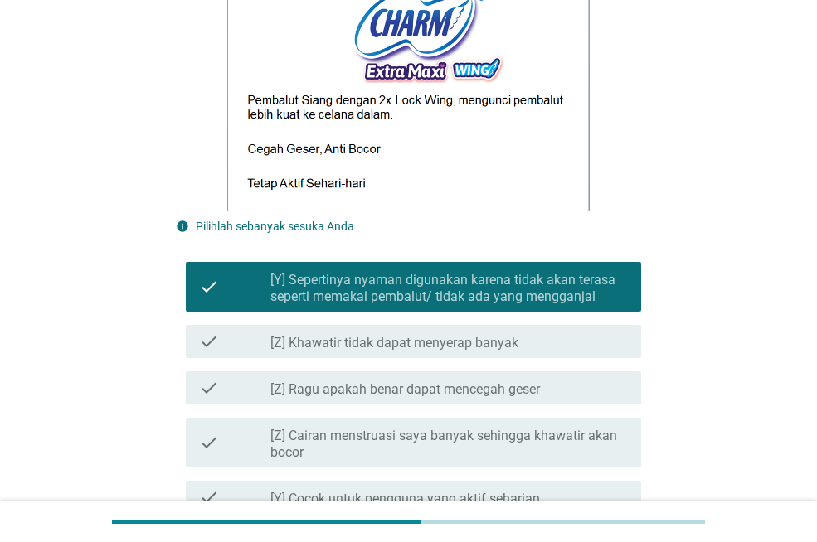
scroll to position [663, 0]
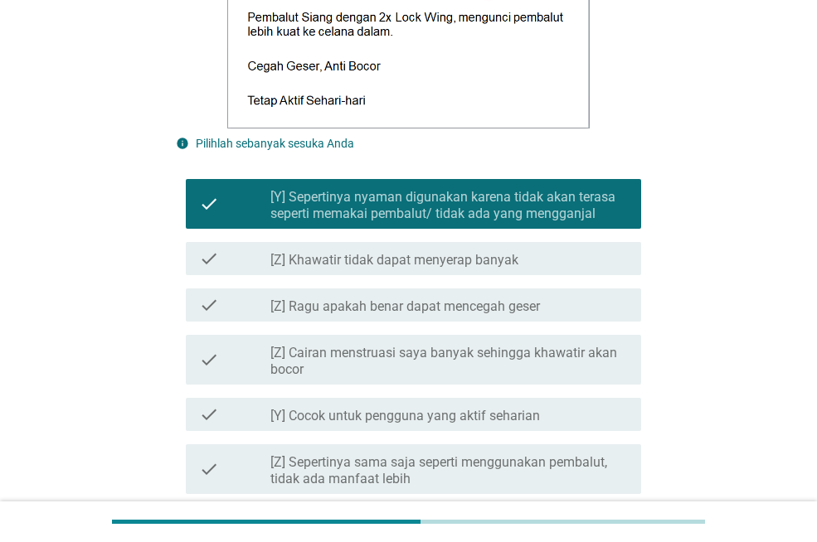
click at [405, 415] on label "[Y] Cocok untuk pengguna yang aktif seharian" at bounding box center [404, 416] width 269 height 17
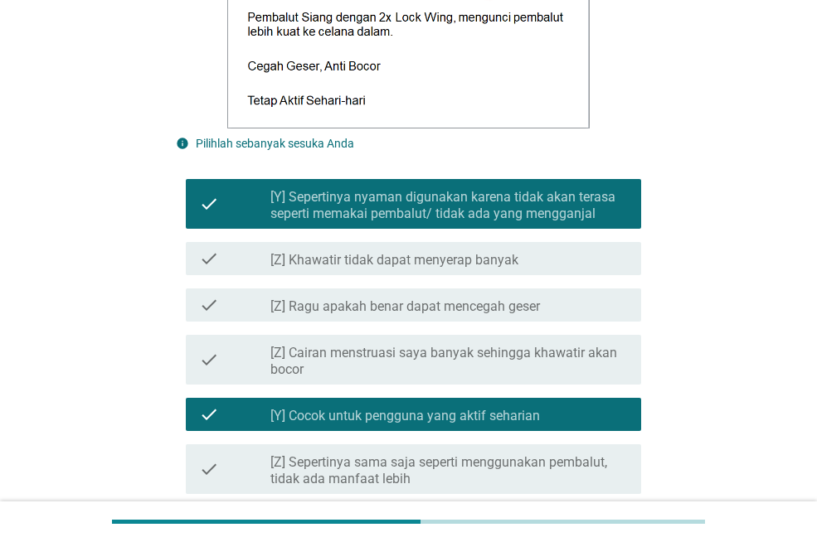
scroll to position [912, 0]
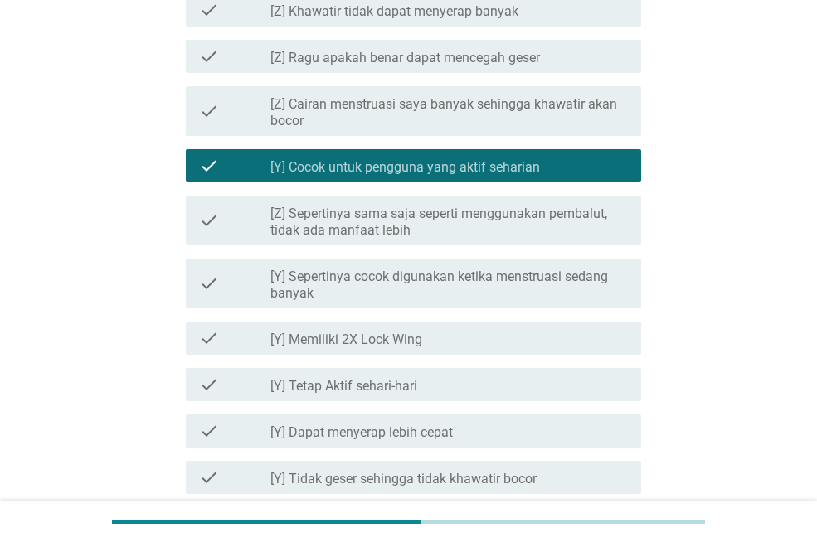
click at [381, 333] on label "[Y] Memiliki 2X Lock Wing" at bounding box center [346, 340] width 152 height 17
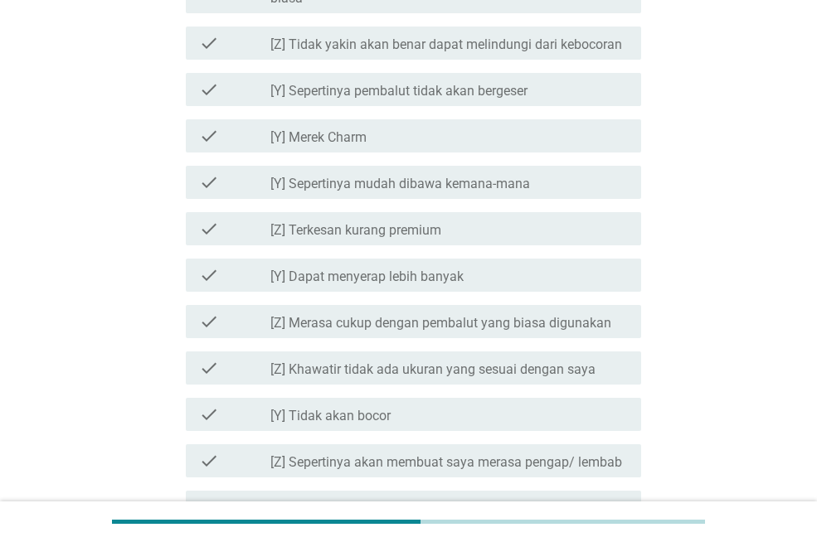
scroll to position [1824, 0]
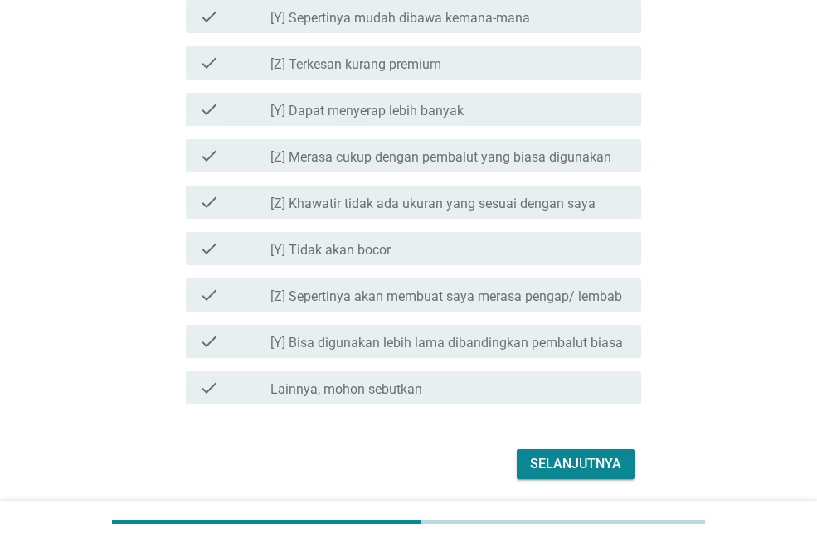
click at [601, 461] on div "Selanjutnya" at bounding box center [575, 464] width 91 height 20
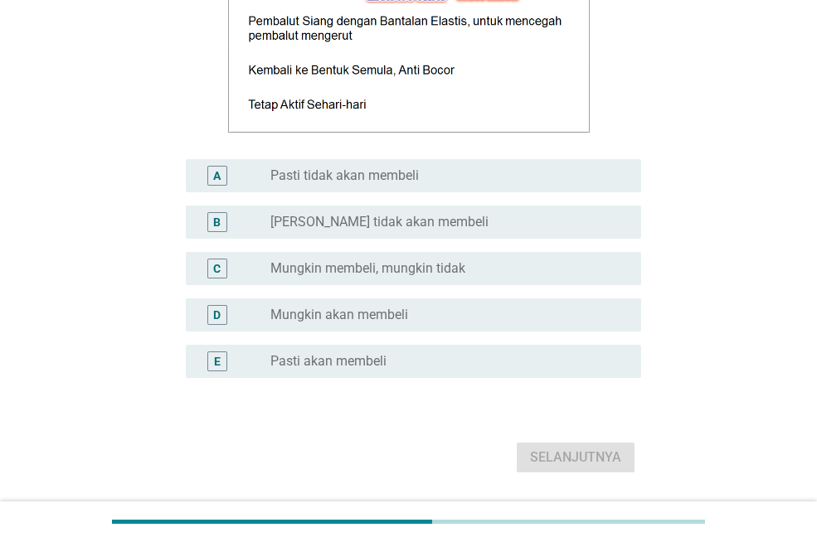
scroll to position [166, 0]
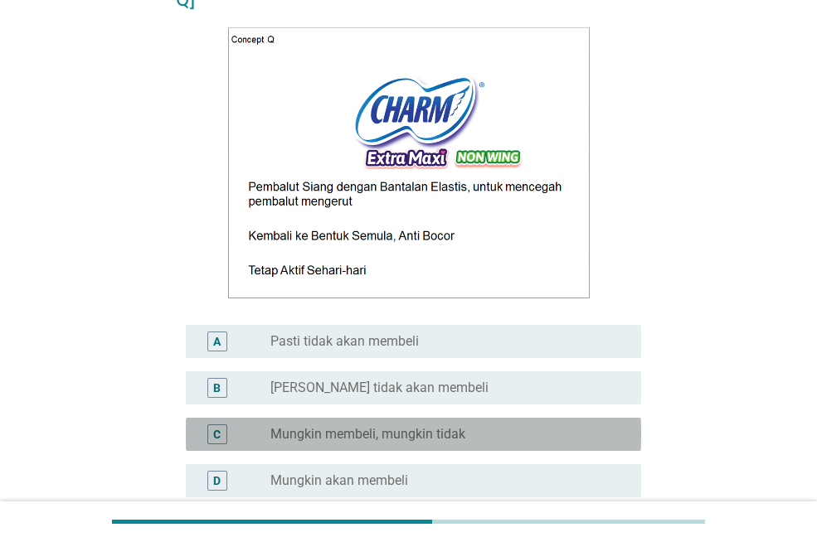
click at [328, 437] on label "Mungkin membeli, mungkin tidak" at bounding box center [367, 434] width 195 height 17
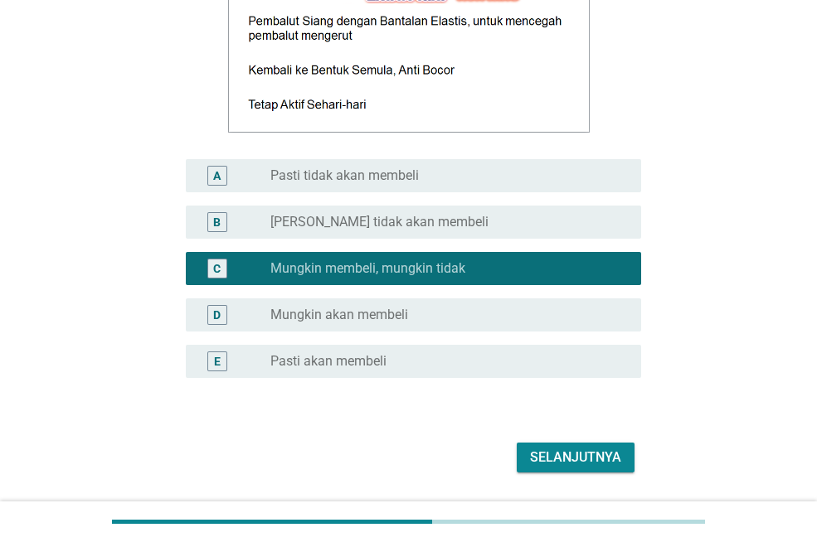
scroll to position [381, 0]
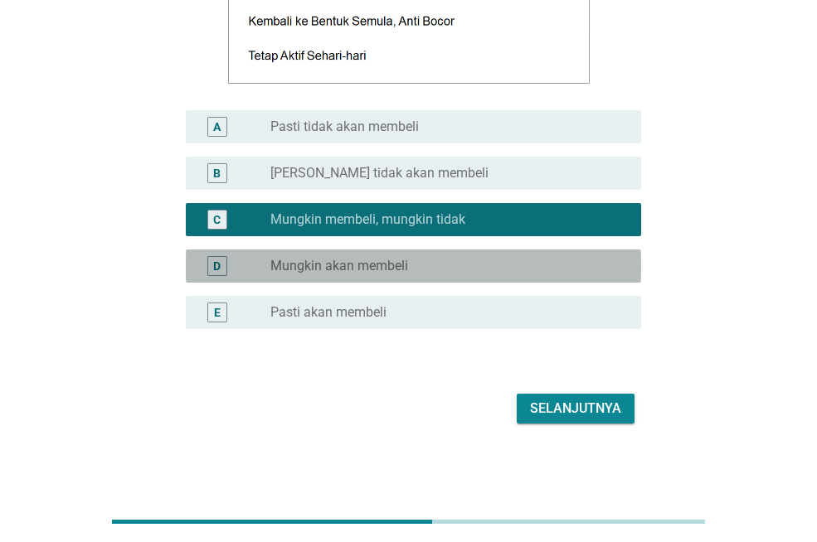
click at [339, 260] on label "Mungkin akan membeli" at bounding box center [339, 266] width 138 height 17
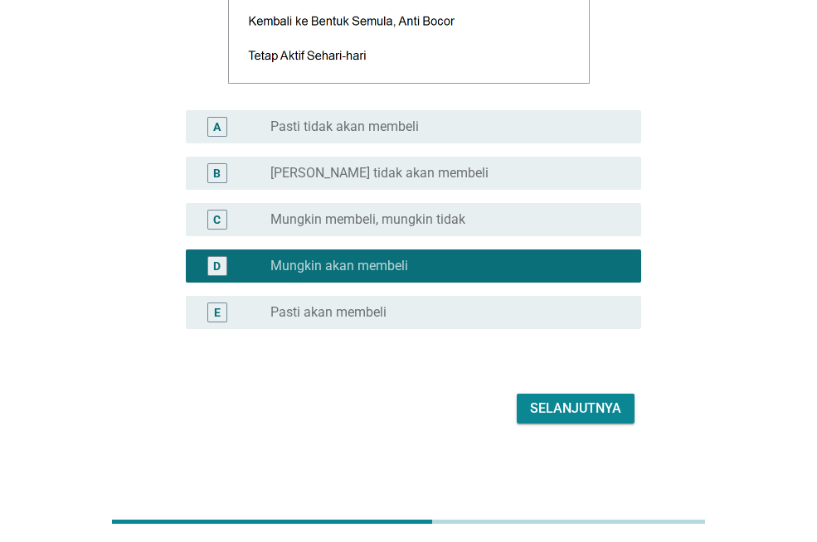
click at [560, 406] on div "Selanjutnya" at bounding box center [575, 409] width 91 height 20
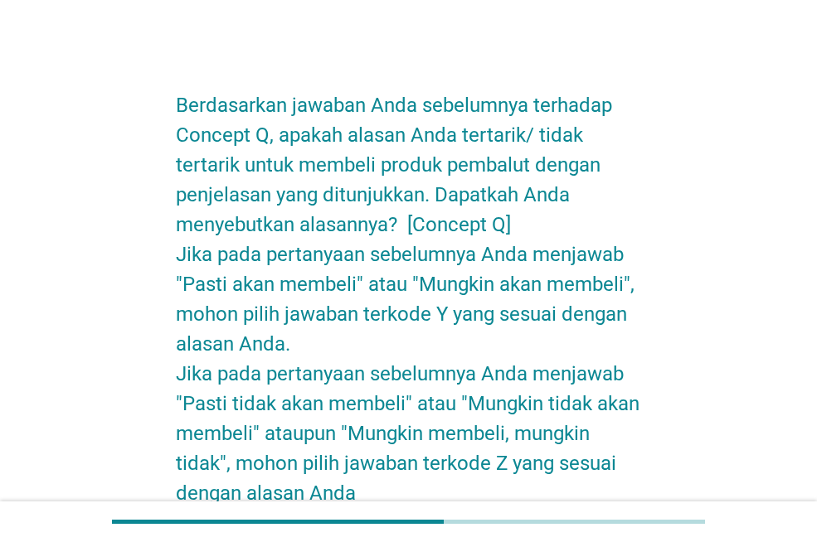
scroll to position [580, 0]
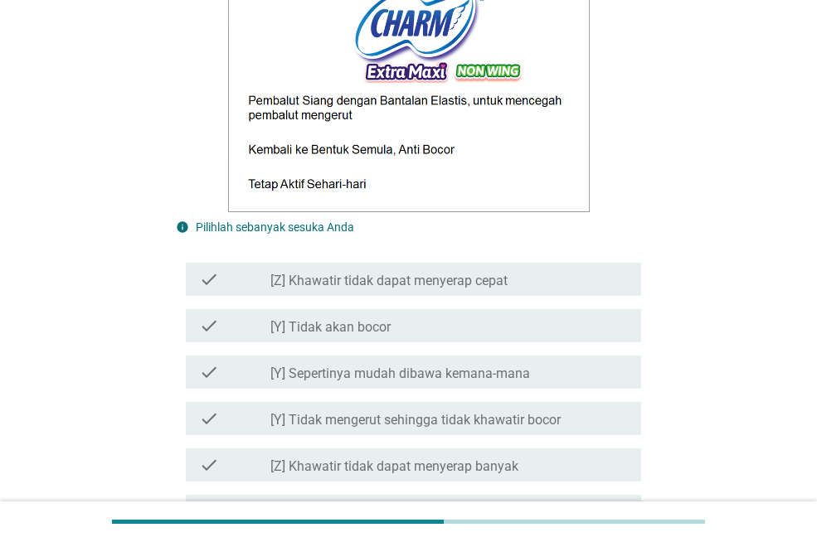
click at [380, 316] on div "check_box_outline_blank [Y] Tidak akan bocor" at bounding box center [448, 326] width 357 height 20
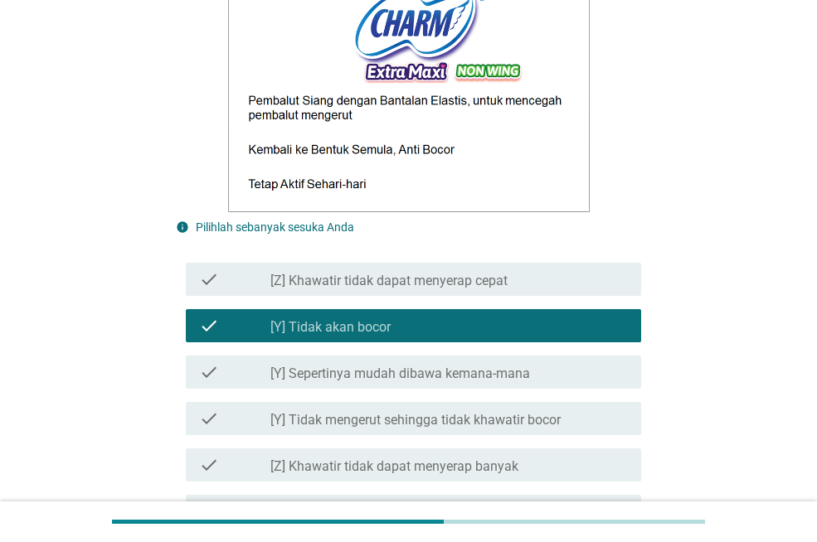
click at [396, 423] on label "[Y] Tidak mengerut sehingga tidak khawatir bocor" at bounding box center [415, 420] width 290 height 17
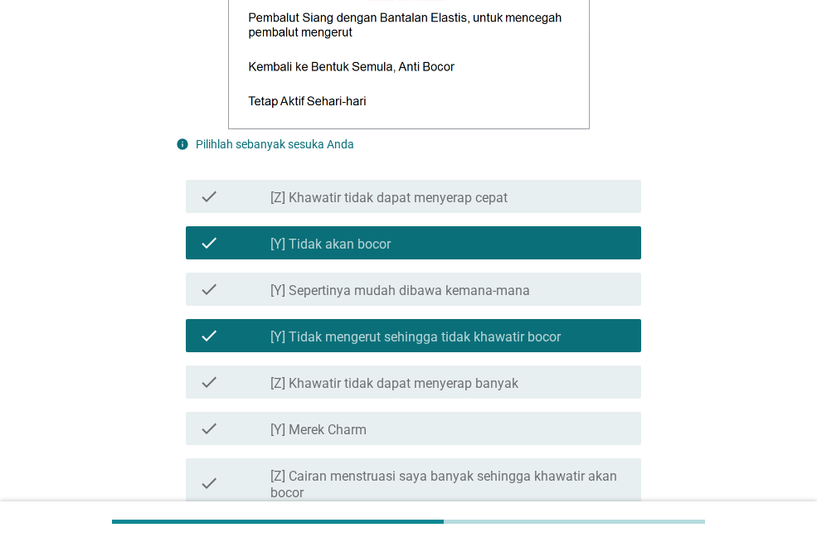
scroll to position [829, 0]
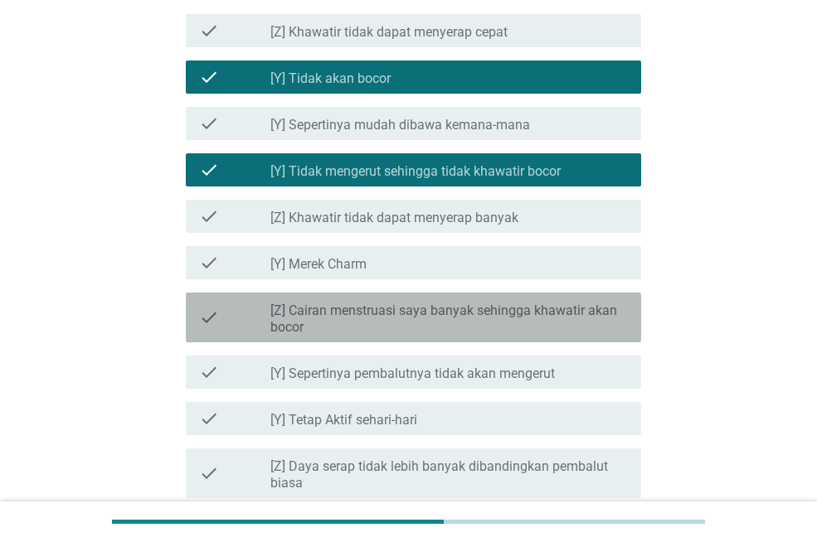
click at [383, 307] on label "[Z] Cairan menstruasi saya banyak sehingga khawatir akan bocor" at bounding box center [448, 319] width 357 height 33
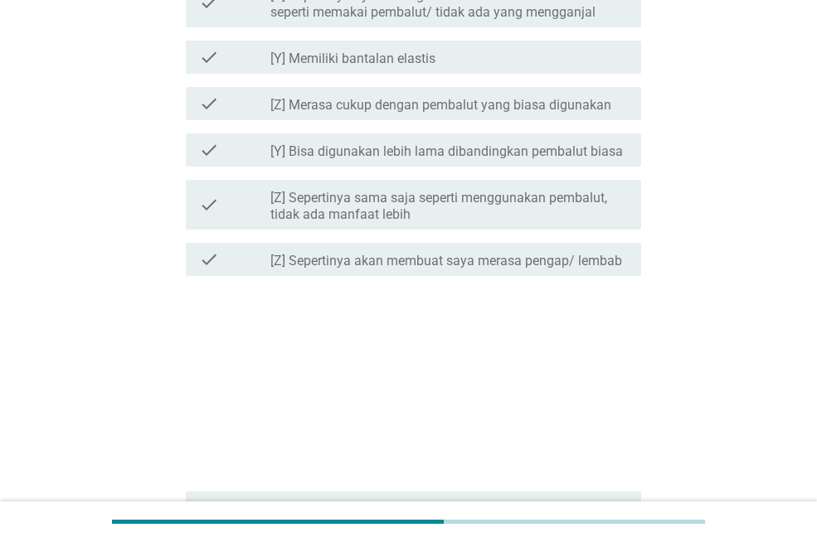
scroll to position [1824, 0]
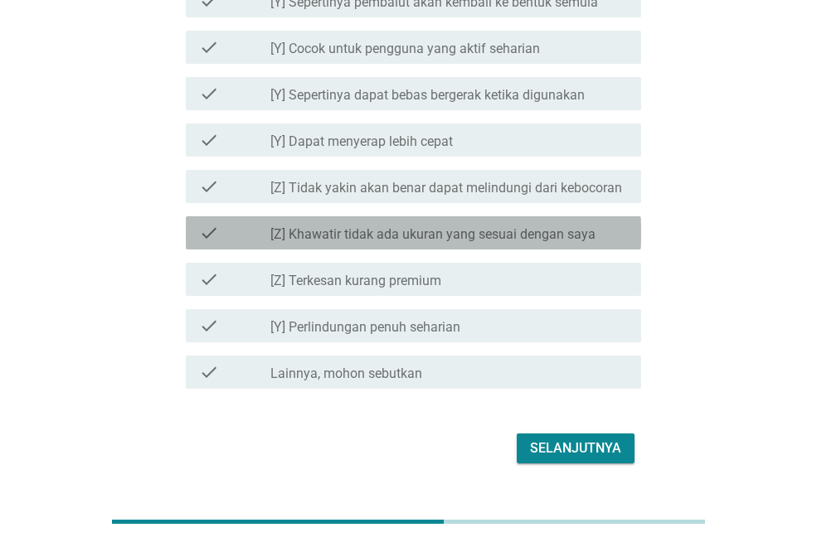
click at [397, 229] on label "[Z] Khawatir tidak ada ukuran yang sesuai dengan saya" at bounding box center [432, 234] width 325 height 17
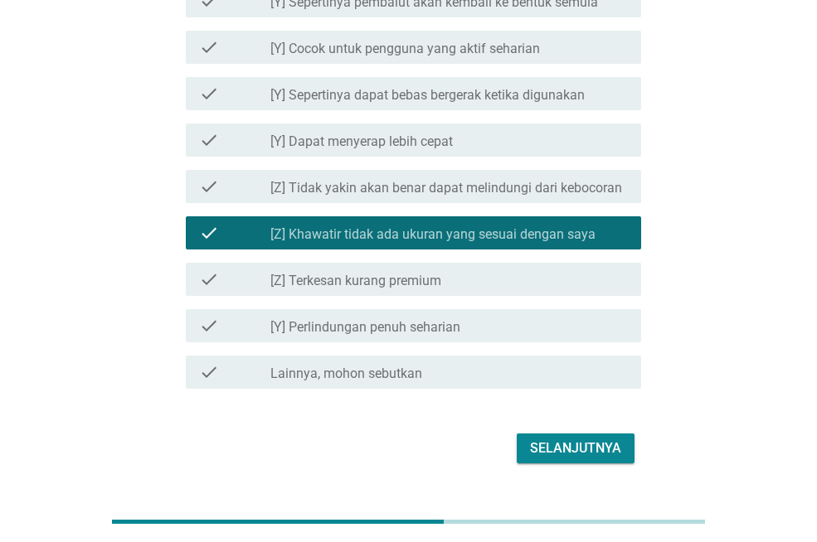
click at [414, 233] on label "[Z] Khawatir tidak ada ukuran yang sesuai dengan saya" at bounding box center [432, 234] width 325 height 17
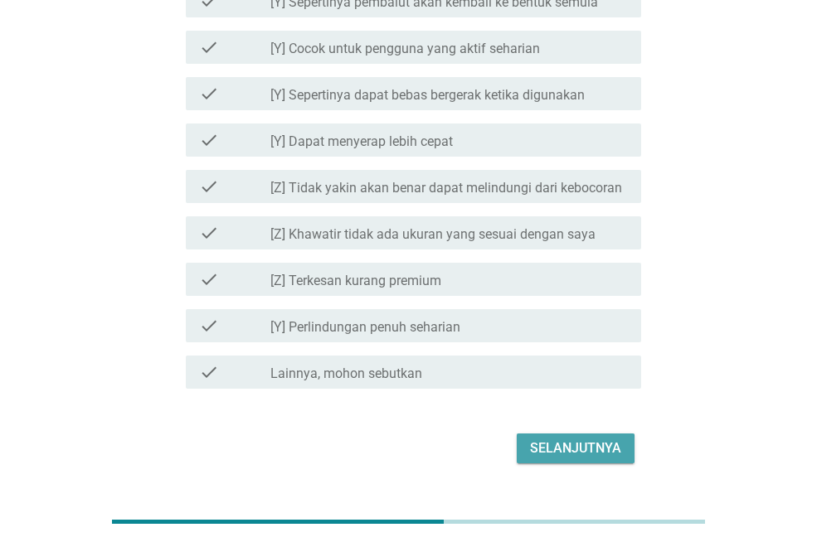
click at [556, 450] on div "Selanjutnya" at bounding box center [575, 449] width 91 height 20
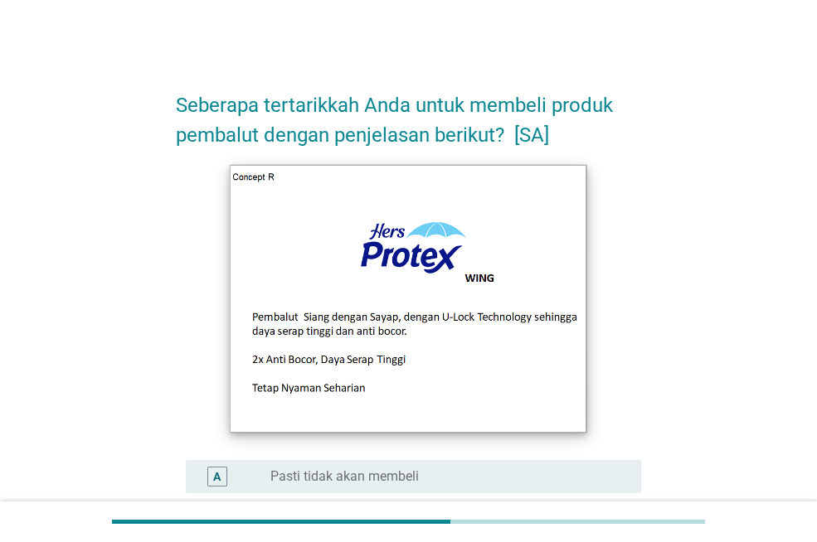
scroll to position [249, 0]
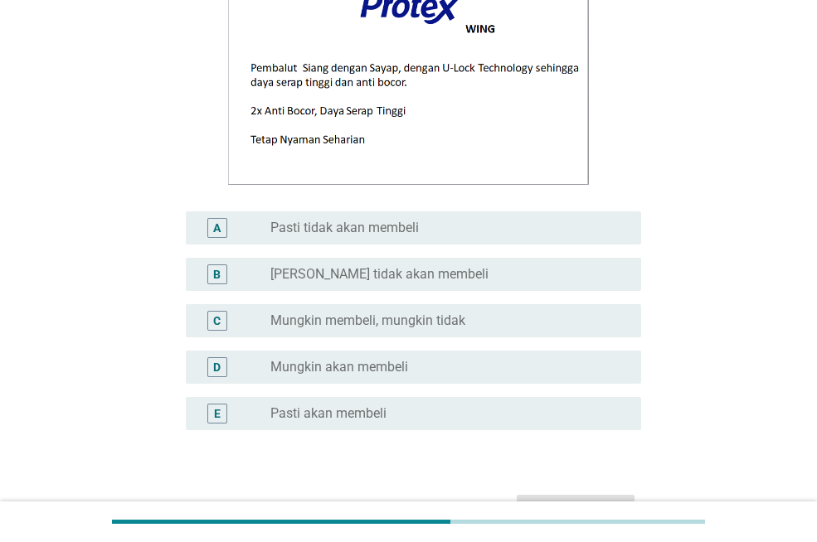
click at [360, 363] on label "Mungkin akan membeli" at bounding box center [339, 367] width 138 height 17
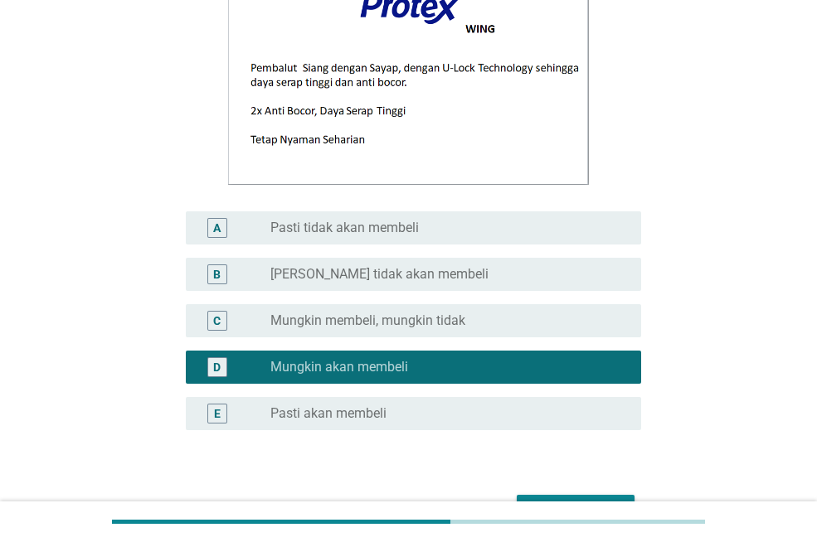
scroll to position [351, 0]
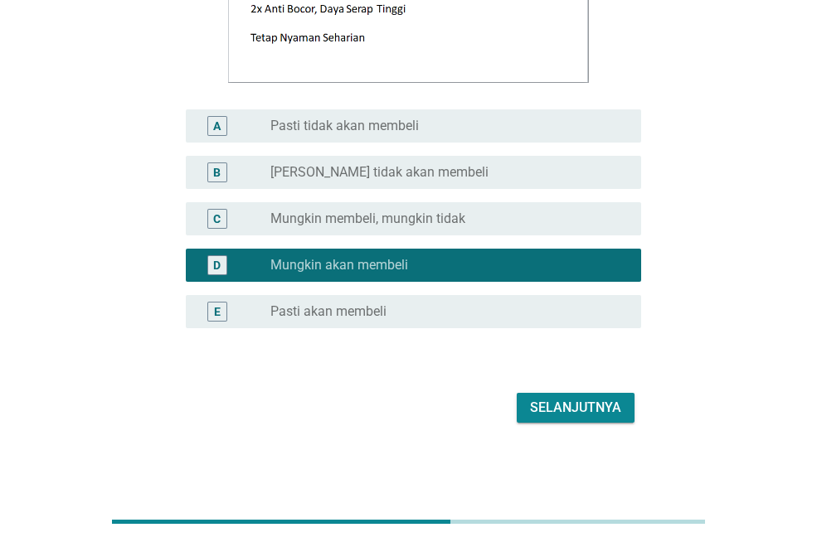
click at [572, 394] on button "Selanjutnya" at bounding box center [576, 408] width 118 height 30
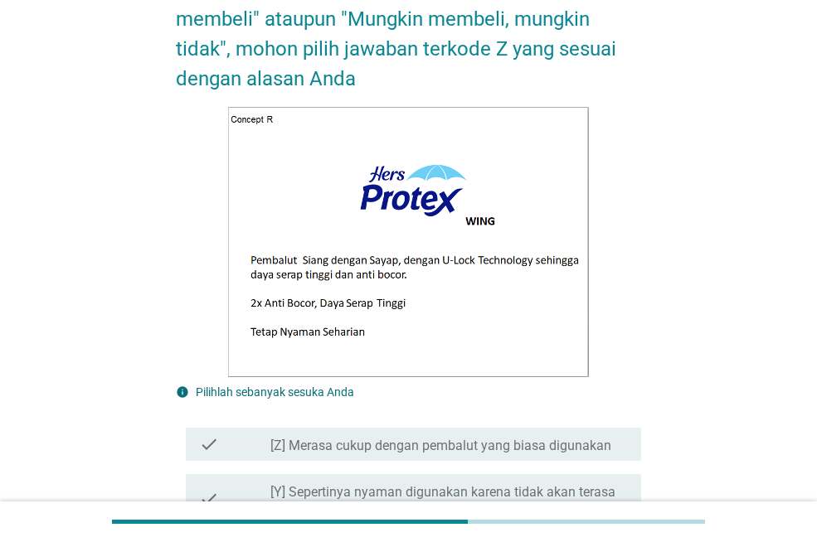
scroll to position [580, 0]
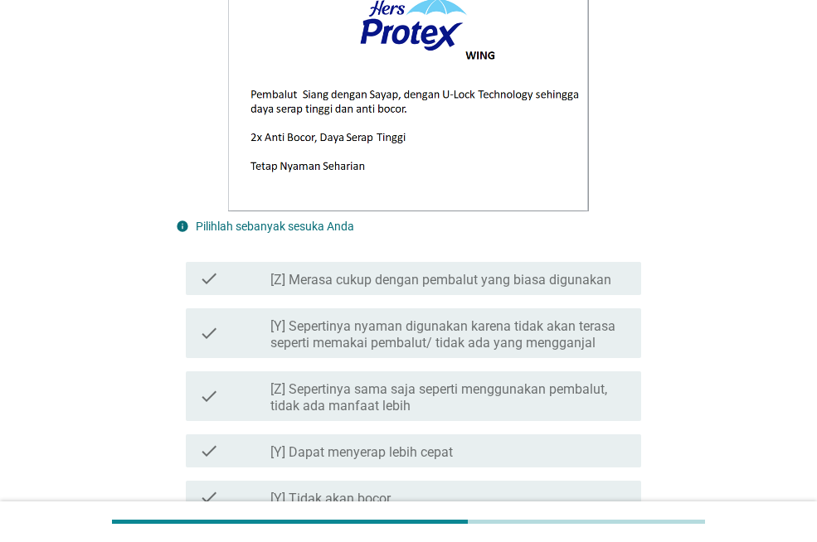
click at [347, 287] on label "[Z] Merasa cukup dengan pembalut yang biasa digunakan" at bounding box center [440, 280] width 341 height 17
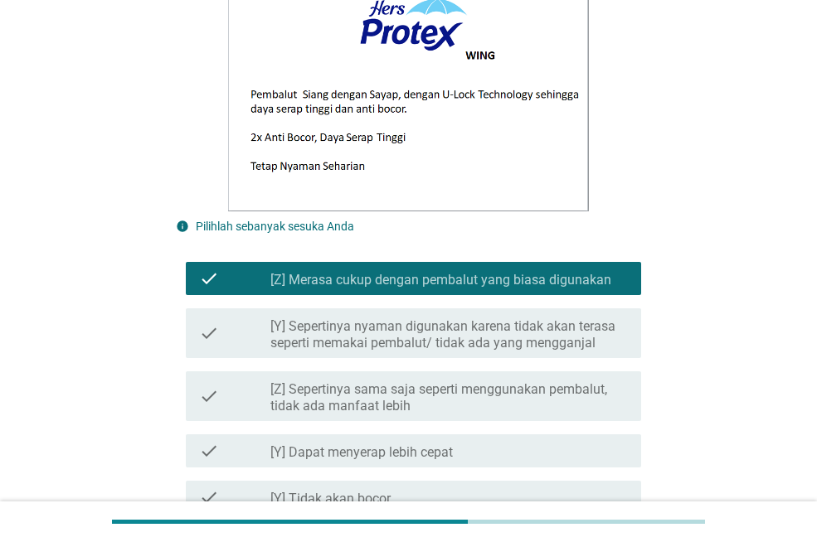
scroll to position [746, 0]
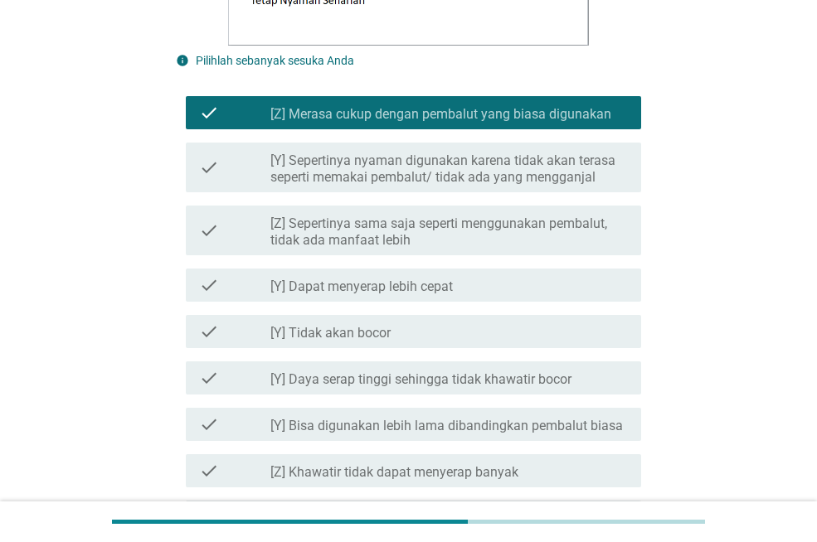
click at [359, 265] on div "check check_box_outline_blank [Y] Dapat menyerap lebih cepat" at bounding box center [408, 285] width 465 height 46
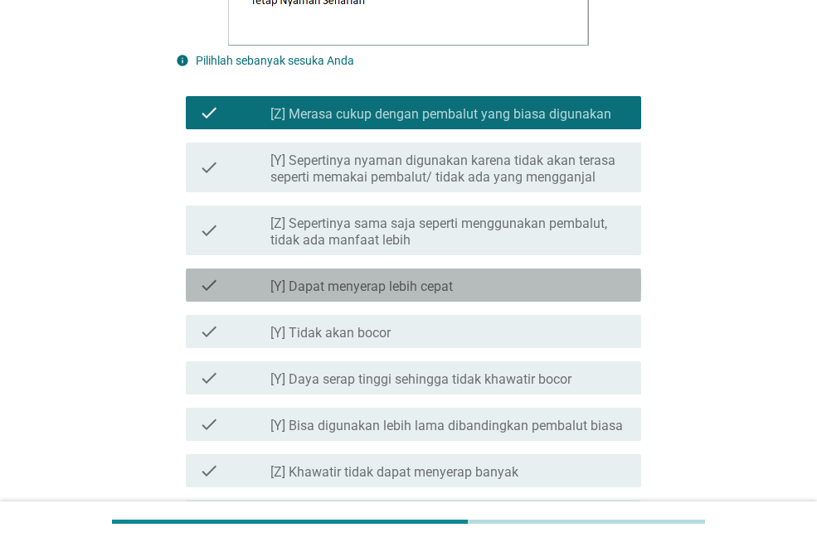
click at [359, 288] on label "[Y] Dapat menyerap lebih cepat" at bounding box center [361, 287] width 182 height 17
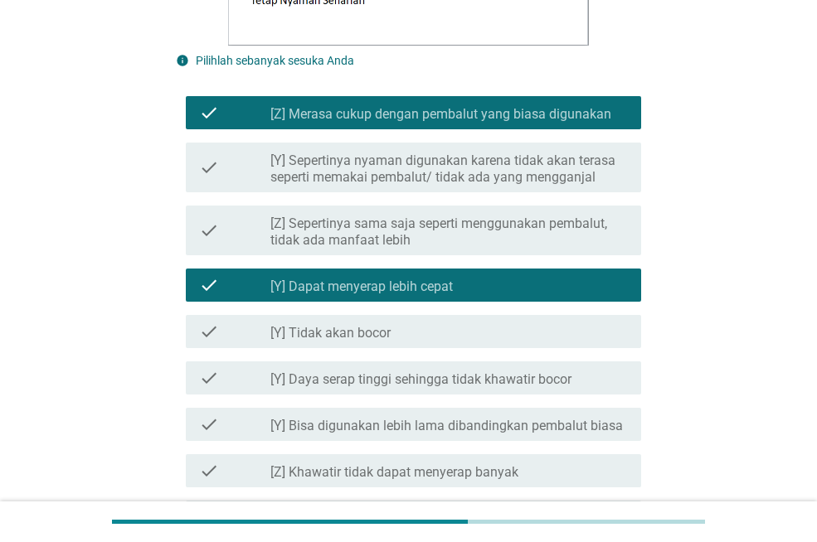
click at [360, 381] on label "[Y] Daya serap tinggi sehingga tidak khawatir bocor" at bounding box center [420, 379] width 301 height 17
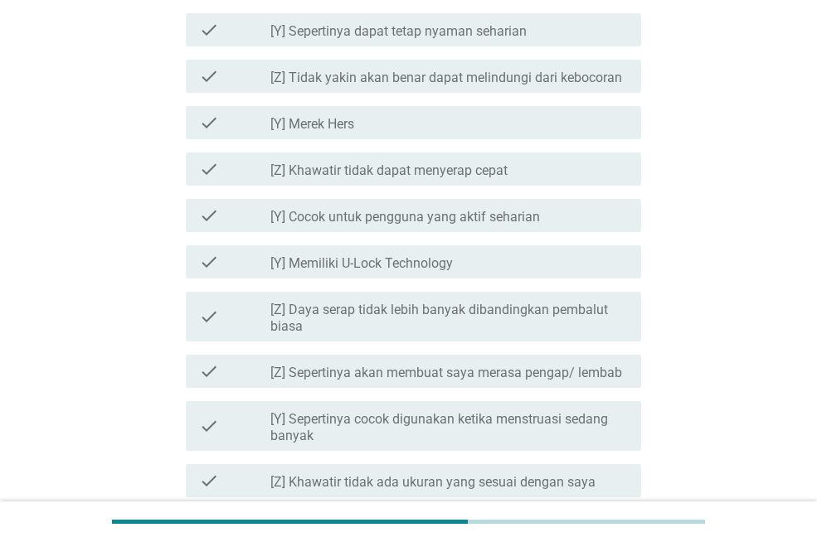
scroll to position [1824, 0]
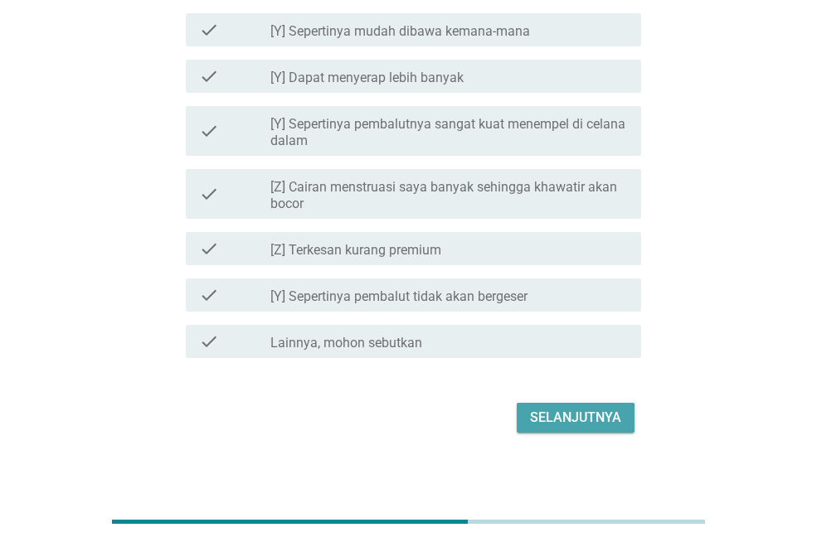
click at [577, 416] on div "Selanjutnya" at bounding box center [575, 418] width 91 height 20
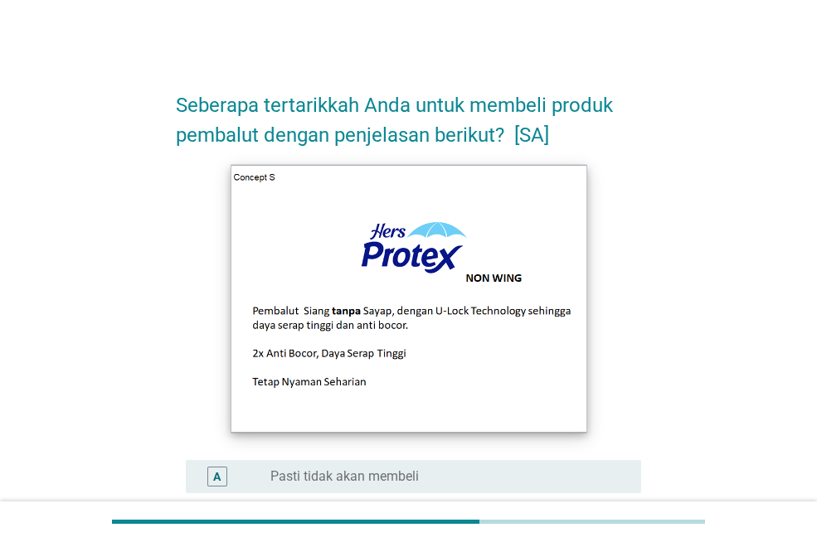
scroll to position [351, 0]
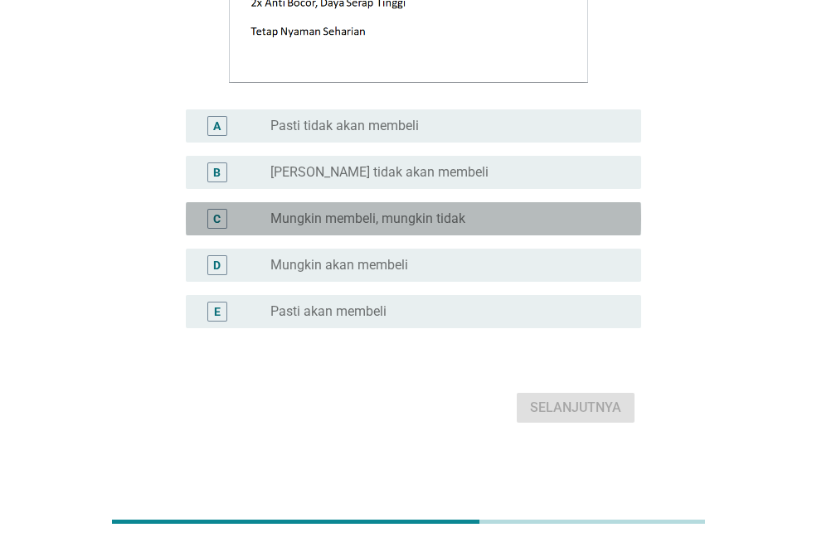
click at [323, 205] on div "C radio_button_unchecked Mungkin membeli, mungkin tidak" at bounding box center [413, 218] width 455 height 33
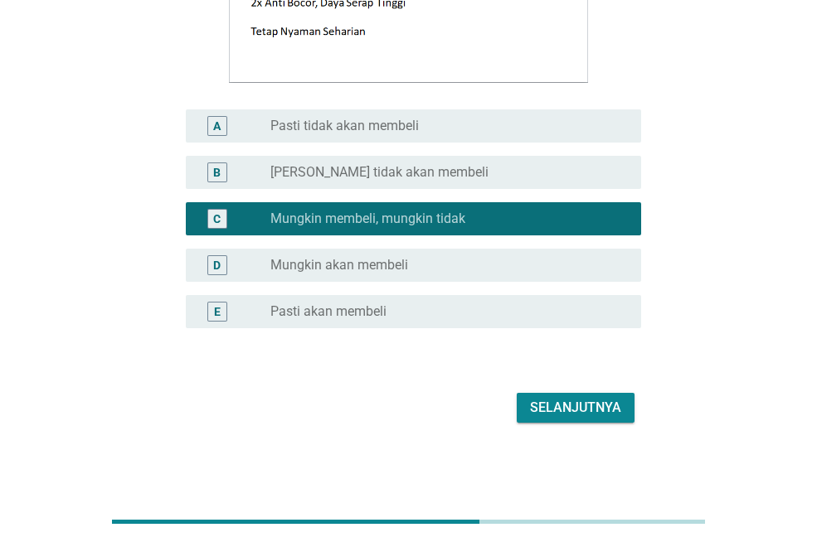
click at [566, 405] on div "Selanjutnya" at bounding box center [575, 408] width 91 height 20
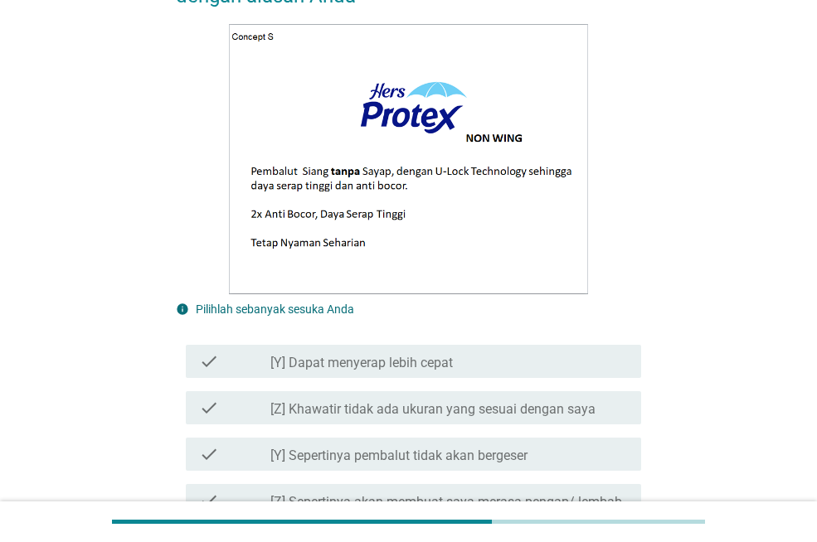
scroll to position [580, 0]
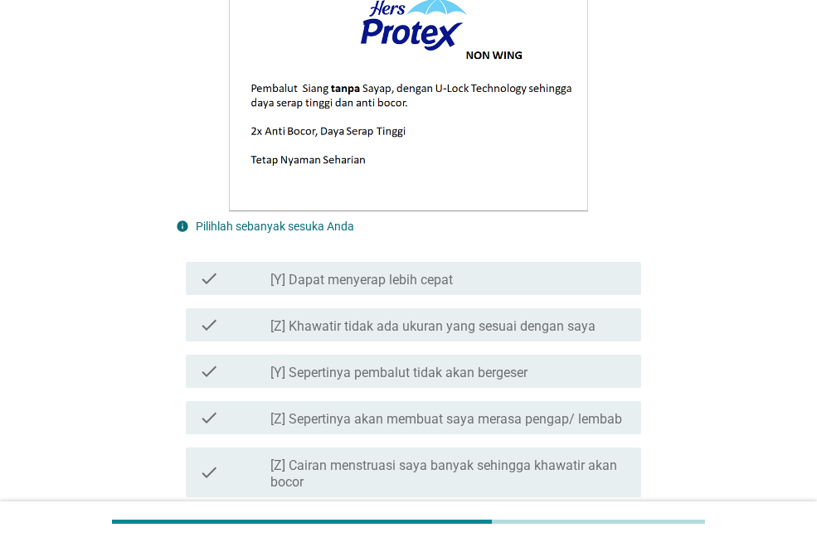
click at [370, 275] on label "[Y] Dapat menyerap lebih cepat" at bounding box center [361, 280] width 182 height 17
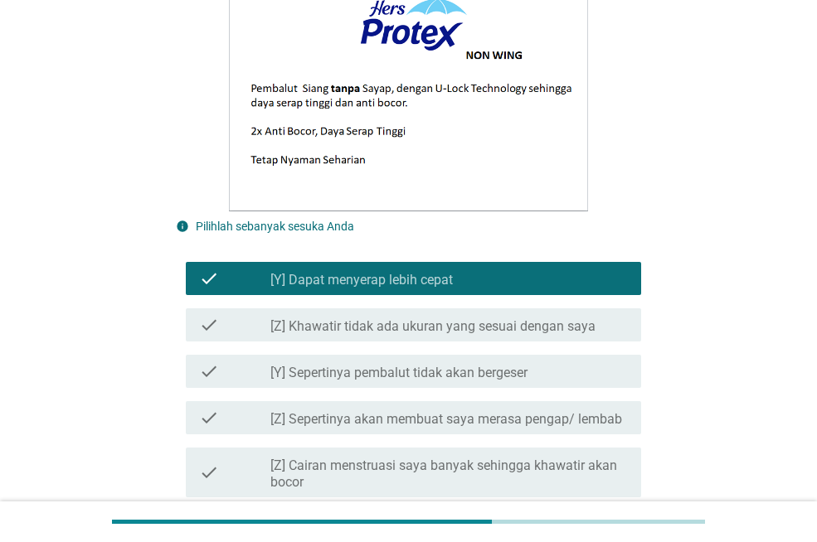
click at [365, 372] on label "[Y] Sepertinya pembalut tidak akan bergeser" at bounding box center [398, 373] width 257 height 17
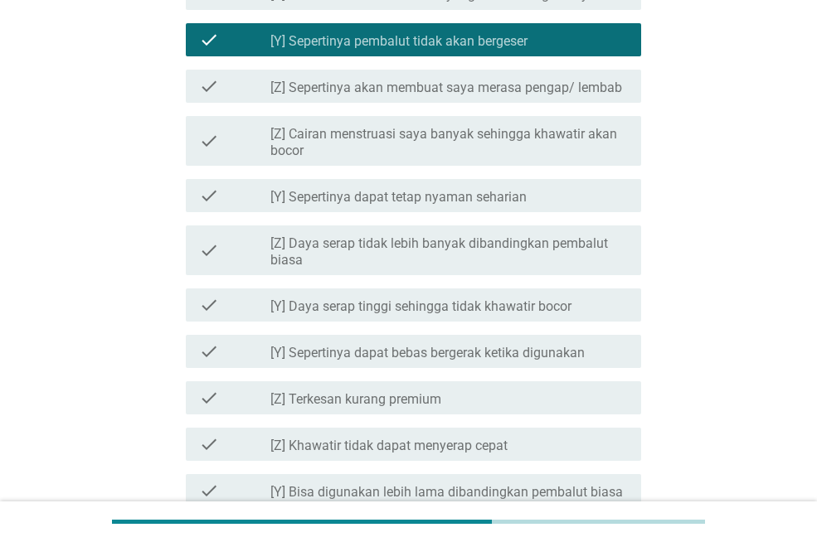
scroll to position [995, 0]
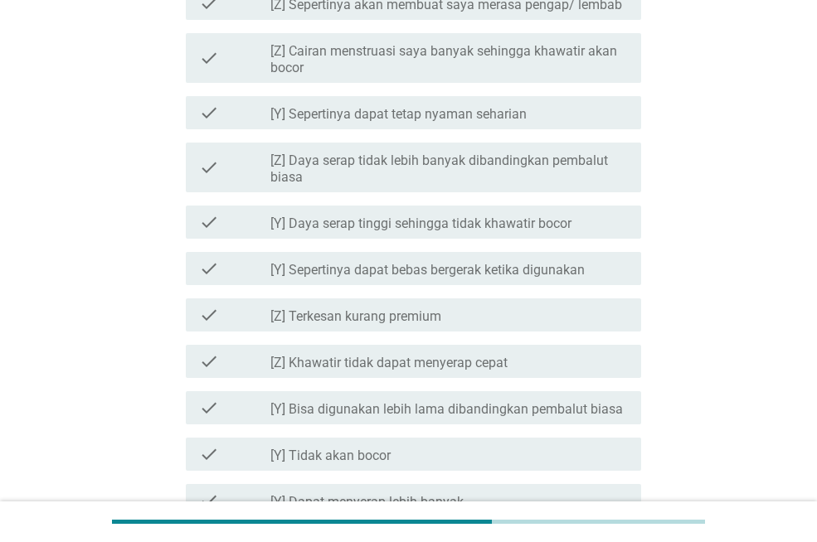
click at [365, 366] on label "[Z] Khawatir tidak dapat menyerap cepat" at bounding box center [388, 363] width 237 height 17
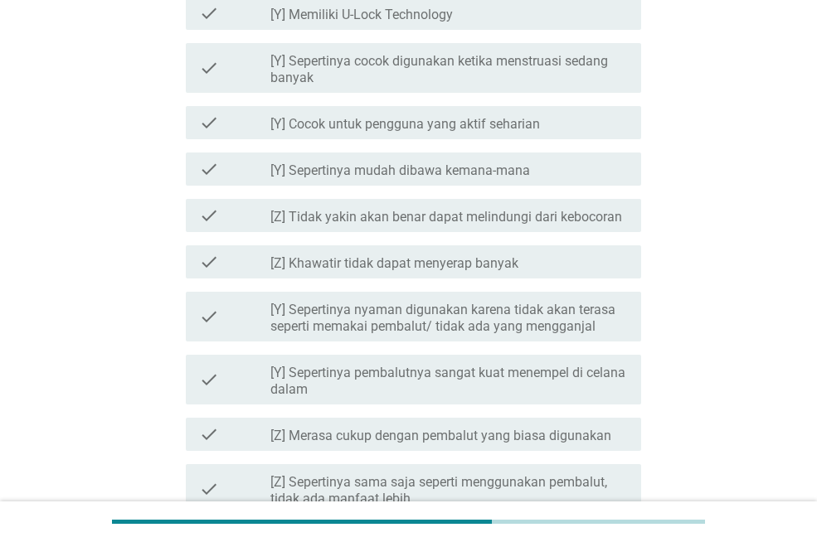
scroll to position [1834, 0]
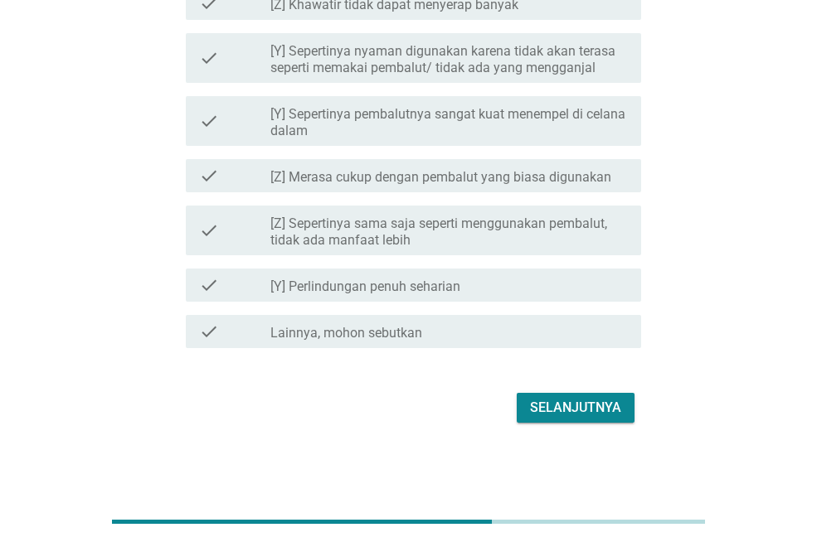
click at [595, 407] on div "Selanjutnya" at bounding box center [575, 408] width 91 height 20
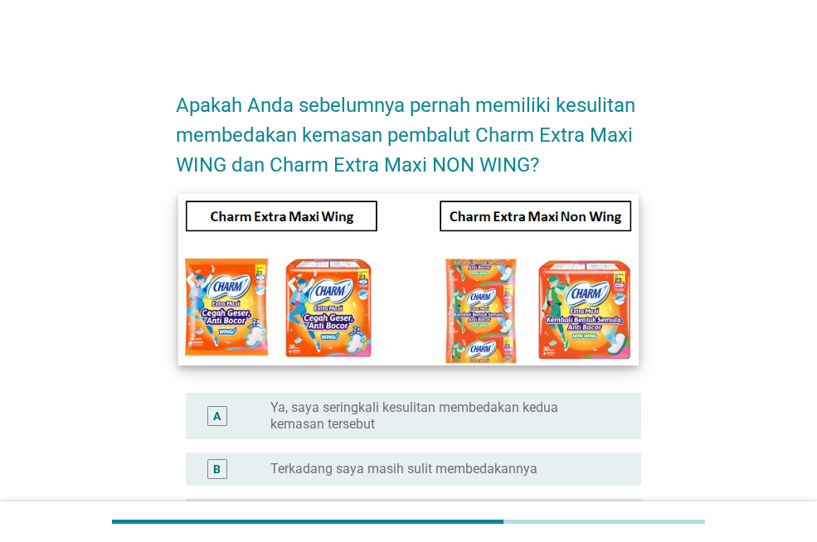
click at [321, 302] on img at bounding box center [408, 280] width 460 height 172
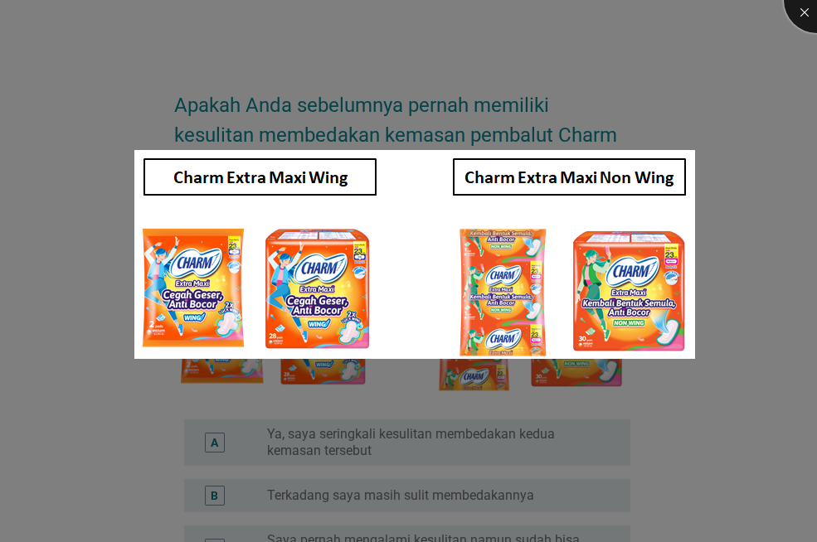
click at [796, 18] on div at bounding box center [817, 0] width 66 height 66
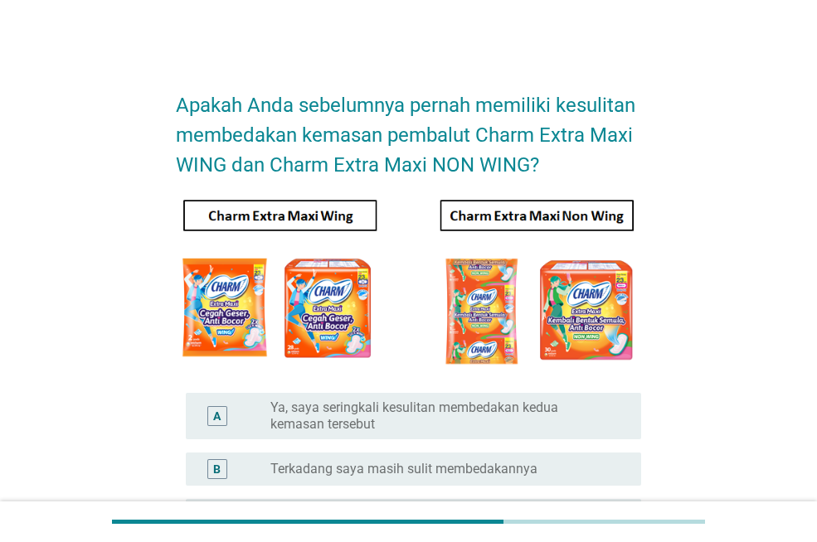
scroll to position [276, 0]
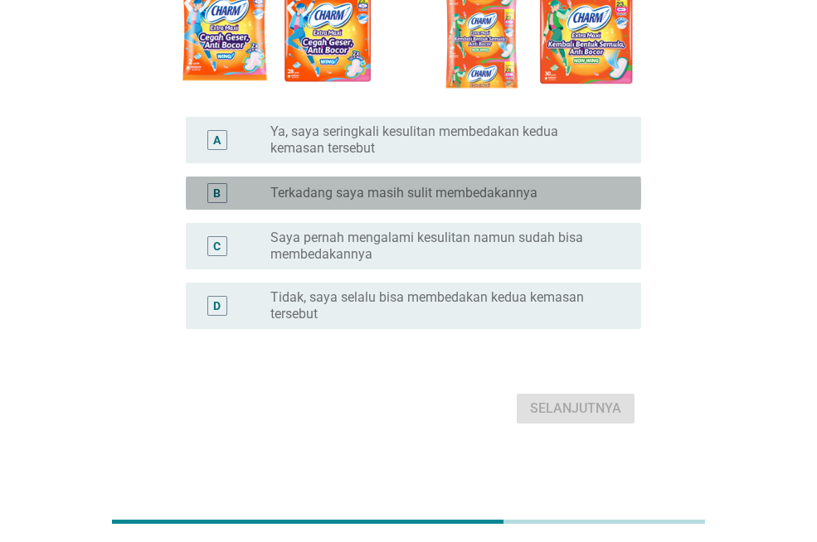
click at [326, 198] on label "Terkadang saya masih sulit membedakannya" at bounding box center [403, 193] width 267 height 17
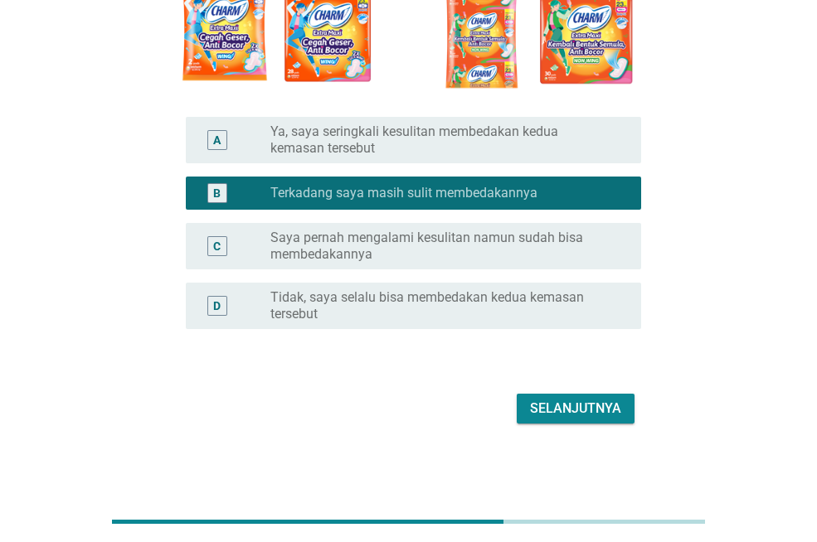
click at [572, 409] on div "Selanjutnya" at bounding box center [575, 409] width 91 height 20
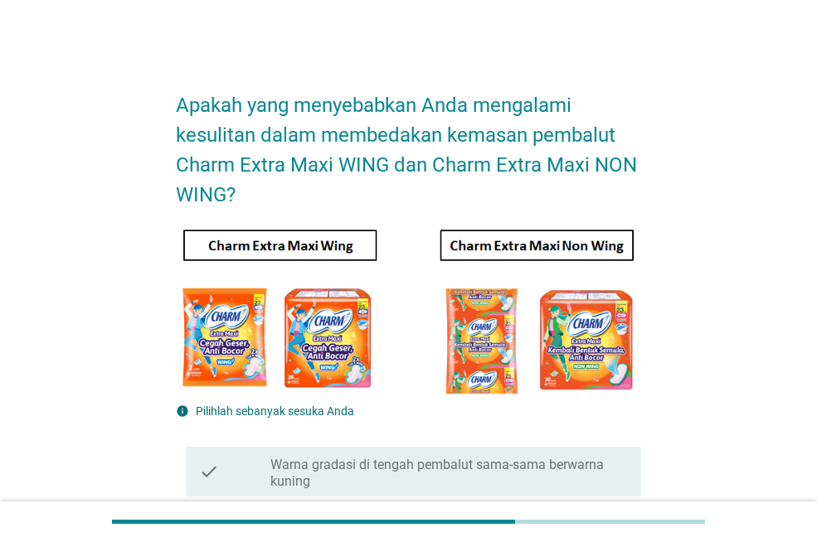
scroll to position [166, 0]
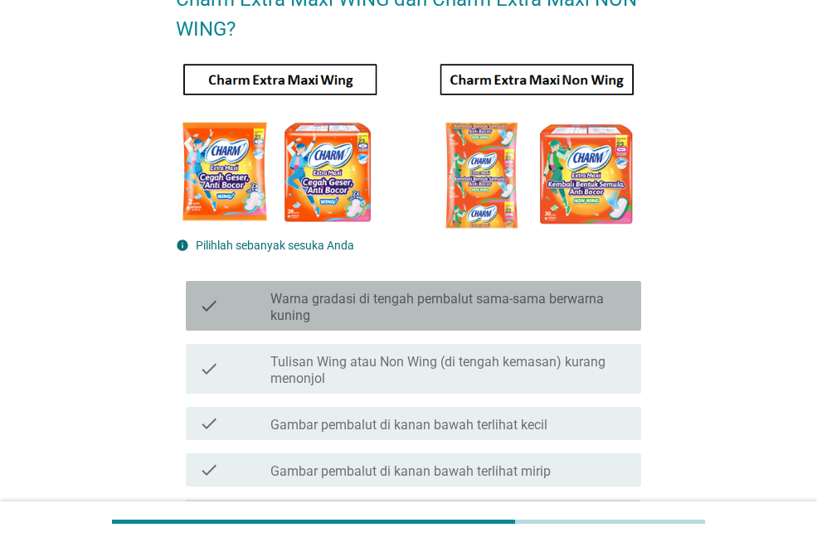
click at [407, 303] on label "Warna gradasi di tengah pembalut sama-sama berwarna kuning" at bounding box center [448, 307] width 357 height 33
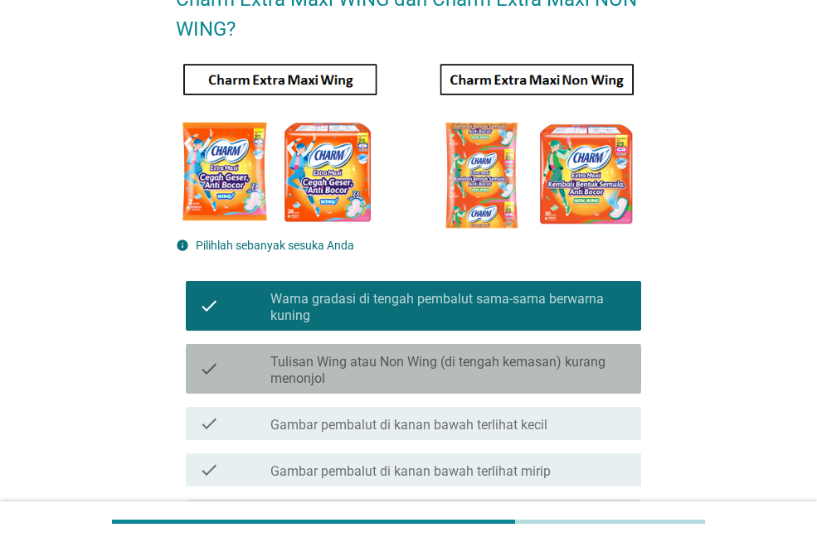
click at [383, 365] on label "Tulisan Wing atau Non Wing (di tengah kemasan) kurang menonjol" at bounding box center [448, 370] width 357 height 33
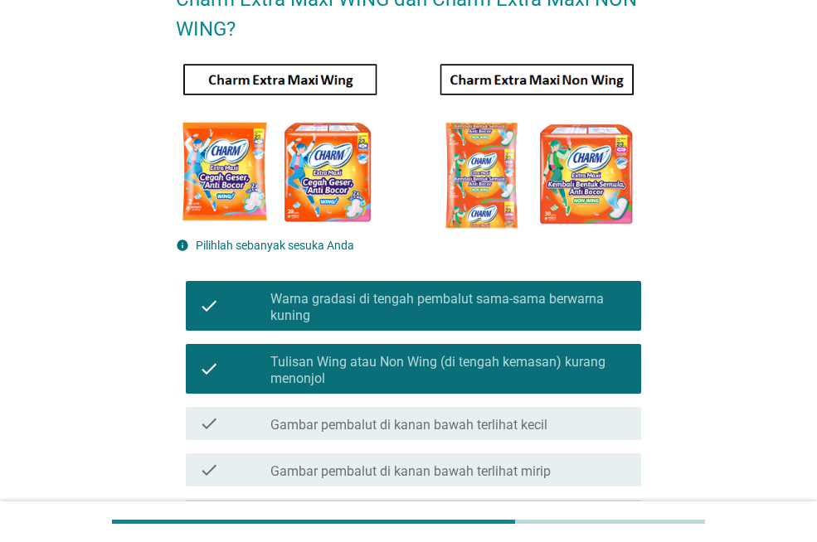
scroll to position [396, 0]
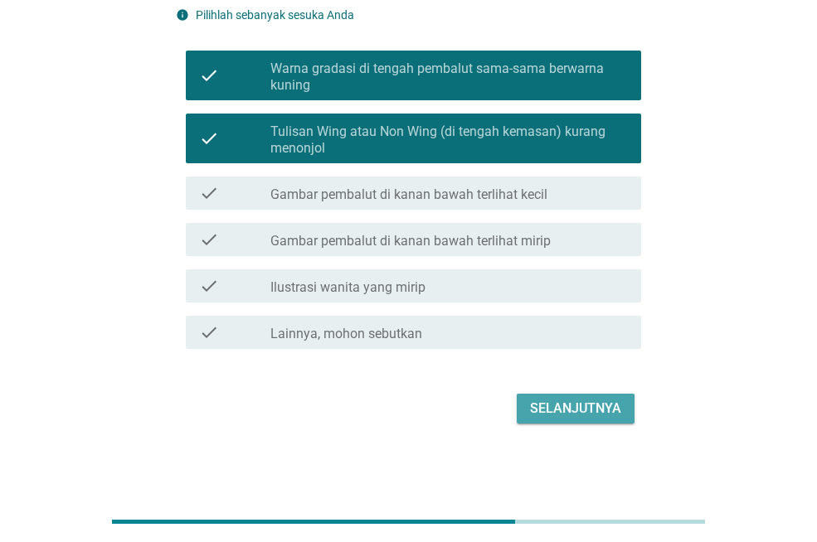
click at [554, 401] on div "Selanjutnya" at bounding box center [575, 409] width 91 height 20
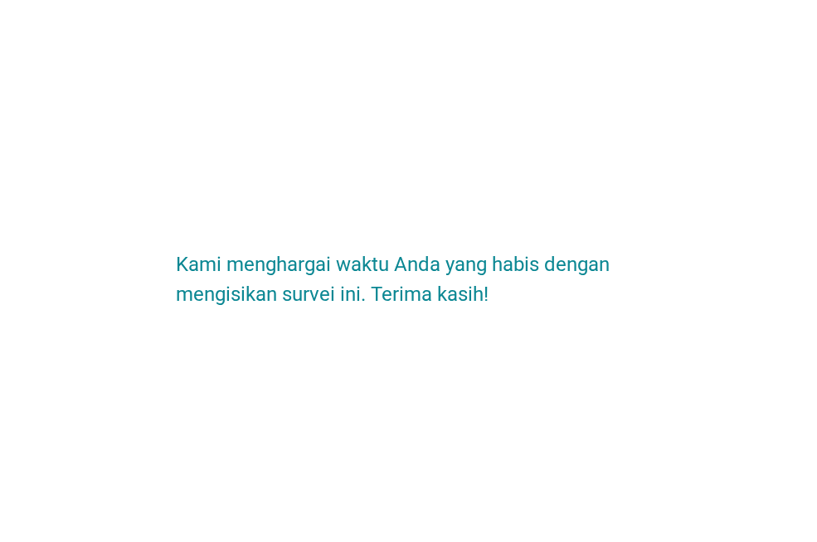
scroll to position [0, 0]
